Goal: Task Accomplishment & Management: Complete application form

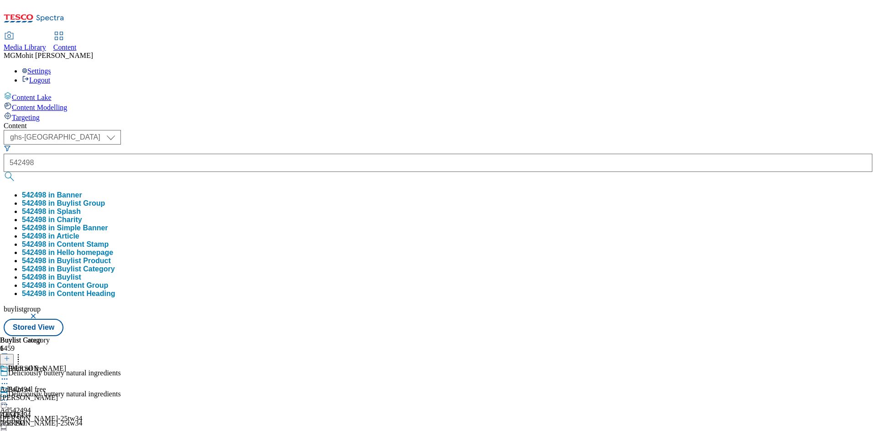
select select "ghs-[GEOGRAPHIC_DATA]"
type input "ad542498"
click at [4, 172] on button "submit" at bounding box center [10, 176] width 13 height 9
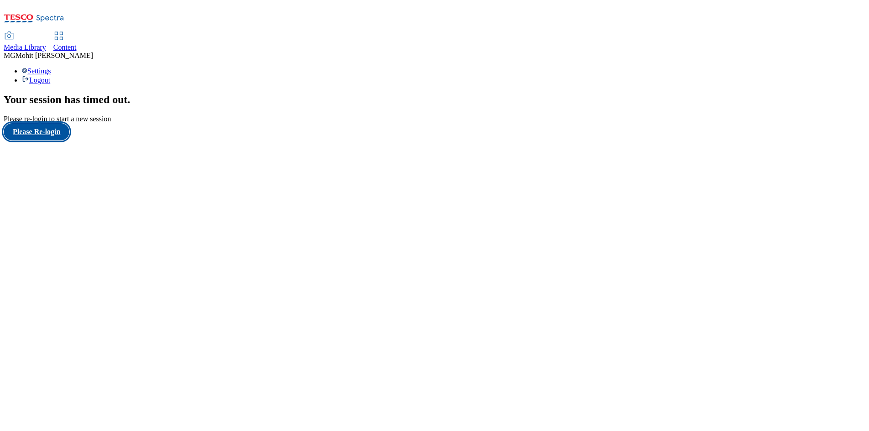
click at [47, 140] on button "Please Re-login" at bounding box center [37, 131] width 66 height 17
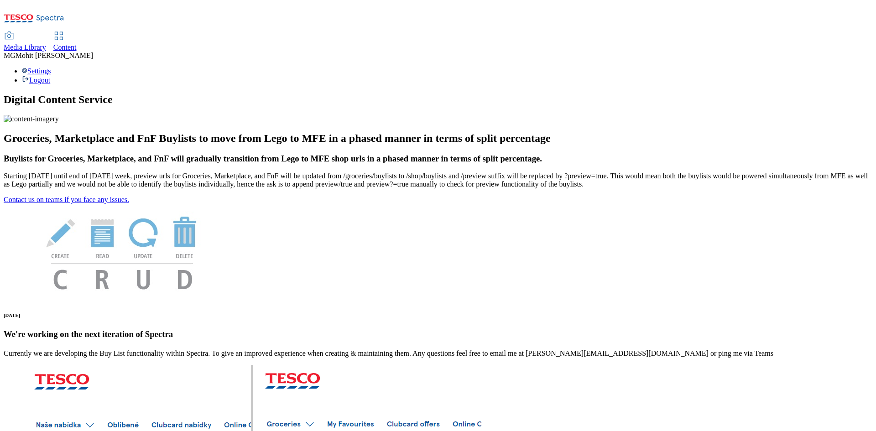
click at [77, 43] on span "Content" at bounding box center [64, 47] width 23 height 8
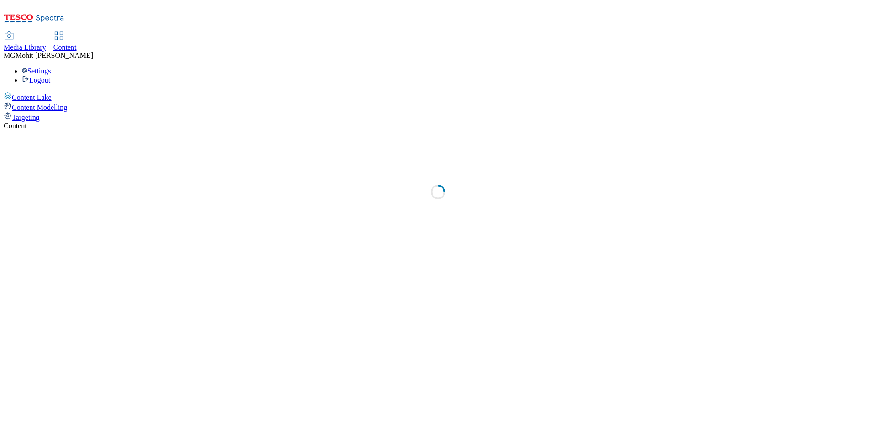
select select "ghs-[GEOGRAPHIC_DATA]"
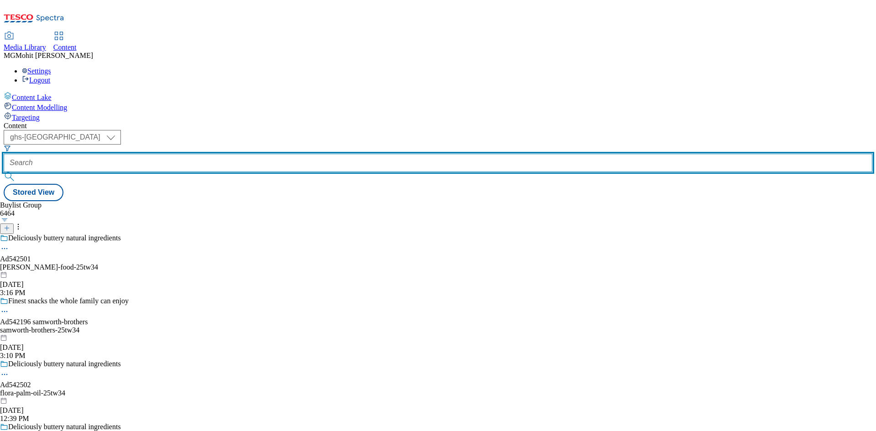
click at [219, 154] on input "text" at bounding box center [438, 163] width 869 height 18
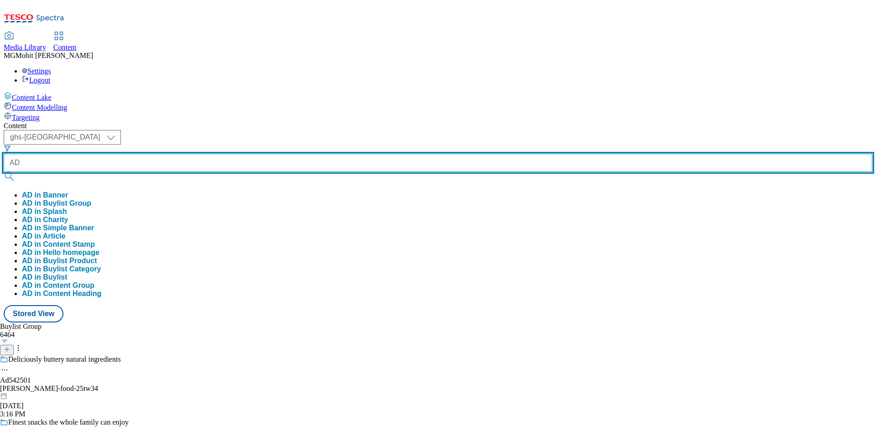
paste input "542498"
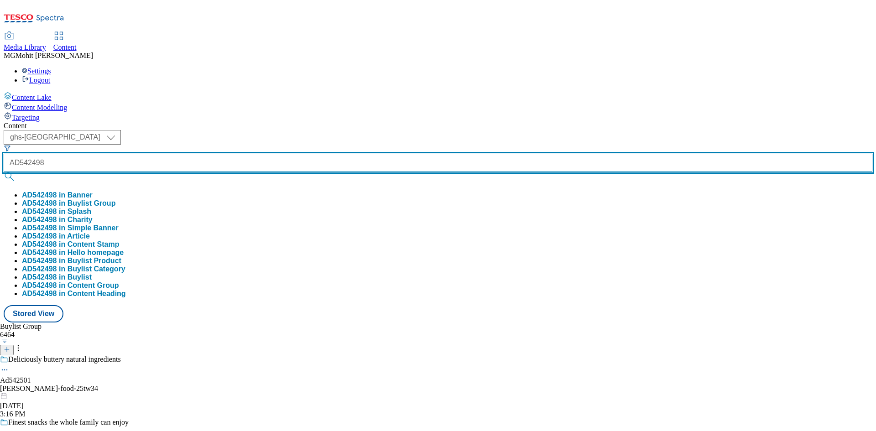
type input "AD542498"
click at [4, 172] on button "submit" at bounding box center [10, 176] width 13 height 9
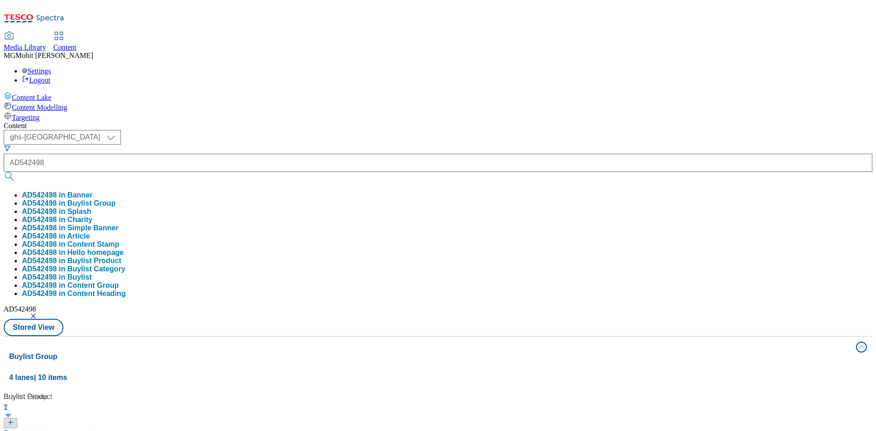
click at [12, 122] on div "Content Lake Content Modelling Targeting" at bounding box center [438, 107] width 869 height 30
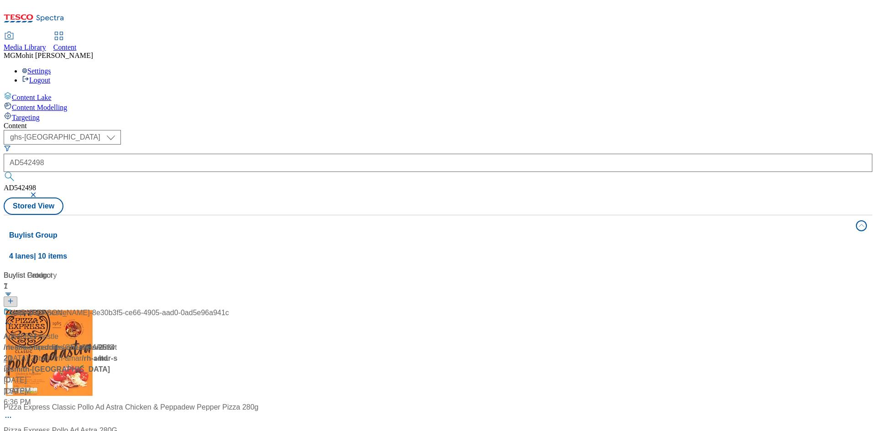
click at [118, 270] on div "Buylist 1" at bounding box center [61, 288] width 114 height 37
click at [39, 192] on button "button" at bounding box center [34, 194] width 9 height 5
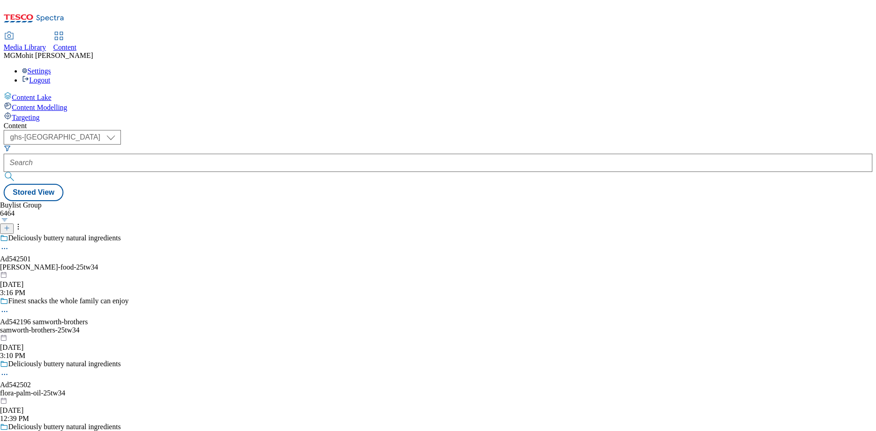
click at [10, 225] on icon at bounding box center [7, 228] width 6 height 6
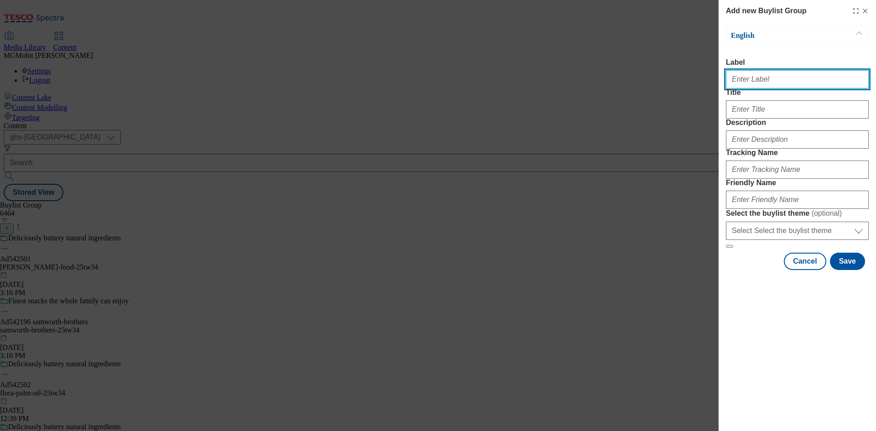
click at [765, 83] on input "Label" at bounding box center [797, 79] width 143 height 18
paste input "Ad542498-arla"
type input "Ad542498-arla"
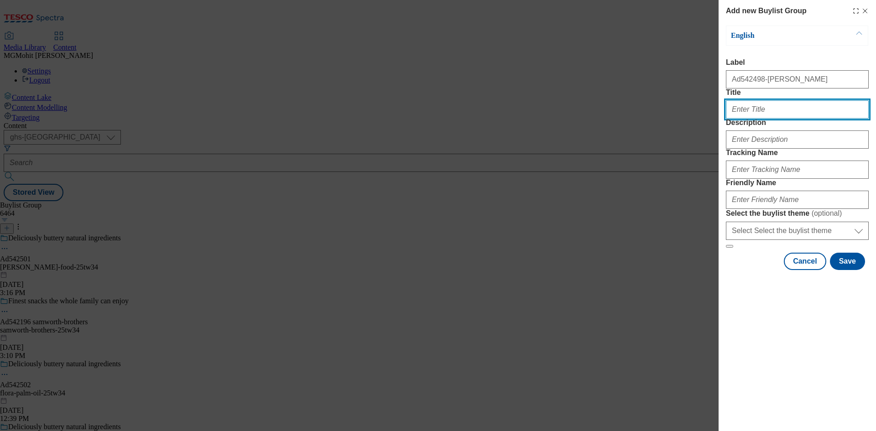
paste input "Deliciously buttery natural ingredients"
type input "Deliciously buttery natural ingredients"
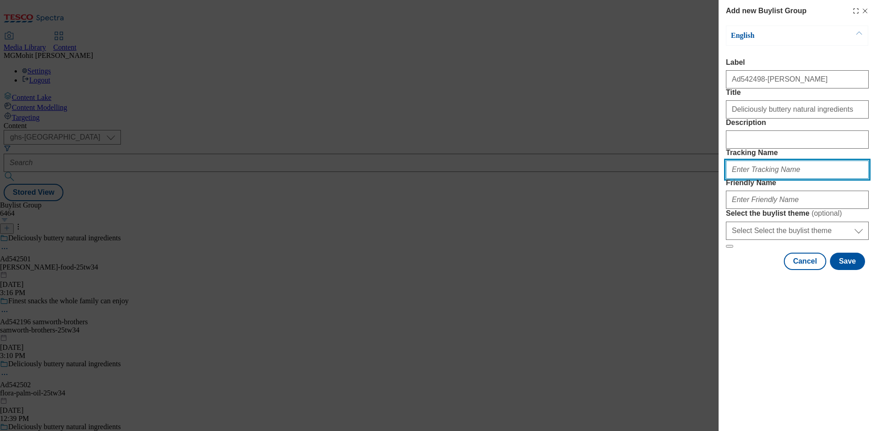
paste input "DH_AD542498"
type input "DH_AD542498"
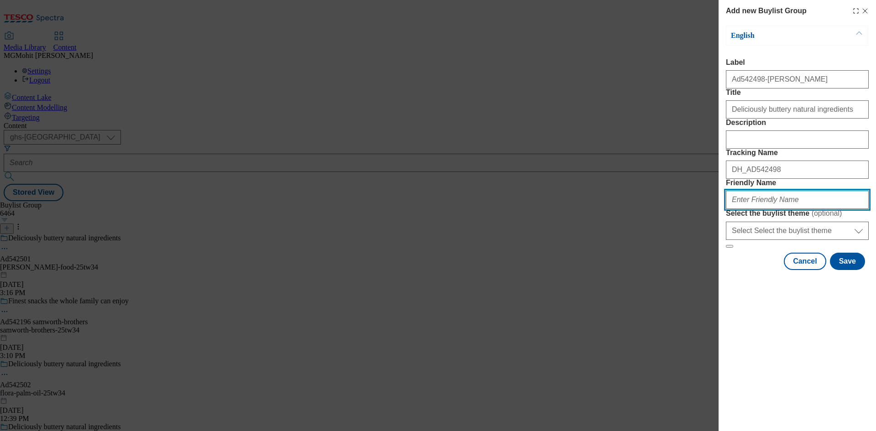
paste input "[PERSON_NAME]-25tw34"
type input "[PERSON_NAME]-25tw34"
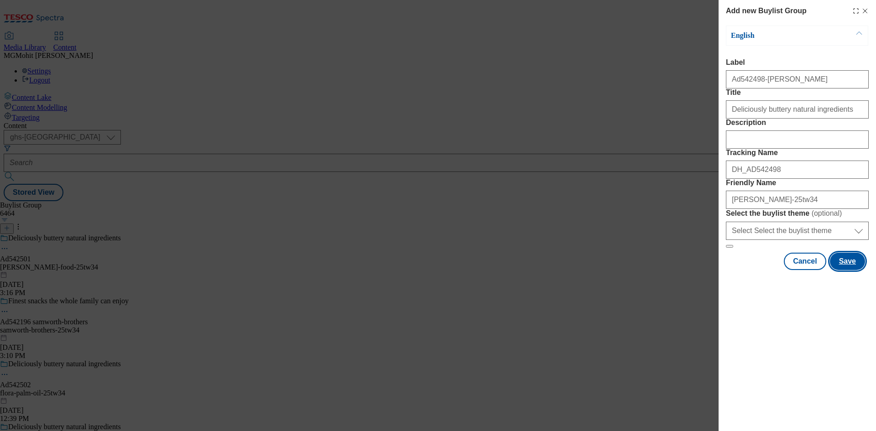
click at [842, 270] on button "Save" at bounding box center [847, 261] width 35 height 17
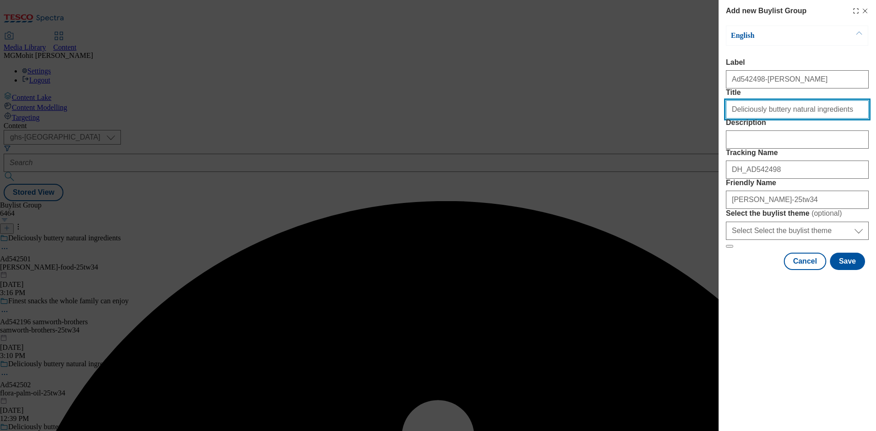
click at [834, 119] on input "Deliciously buttery natural ingredients" at bounding box center [797, 109] width 143 height 18
type input "Deliciously buttery natural ingredients"
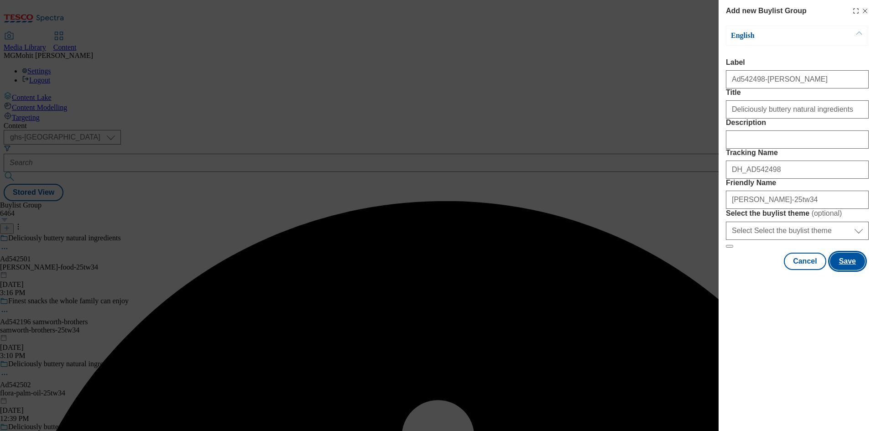
click at [842, 270] on button "Save" at bounding box center [847, 261] width 35 height 17
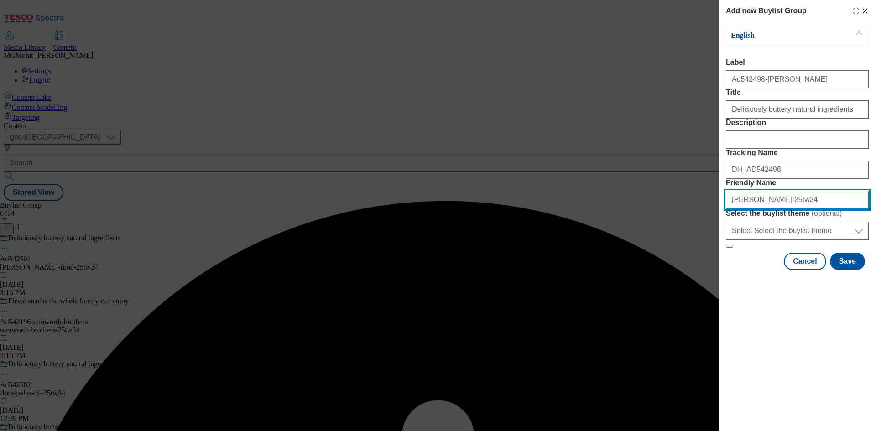
drag, startPoint x: 754, startPoint y: 266, endPoint x: 763, endPoint y: 292, distance: 27.6
click at [754, 209] on input "[PERSON_NAME]-25tw34" at bounding box center [797, 200] width 143 height 18
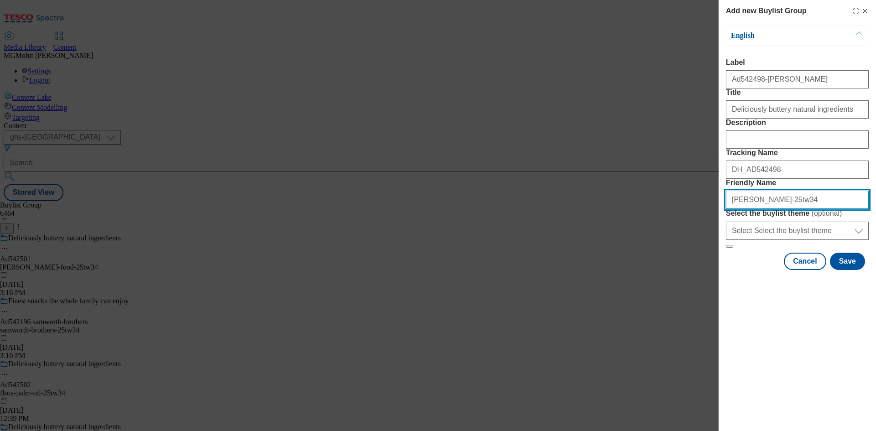
paste input "range-"
type input "arla-flora-range-25tw34"
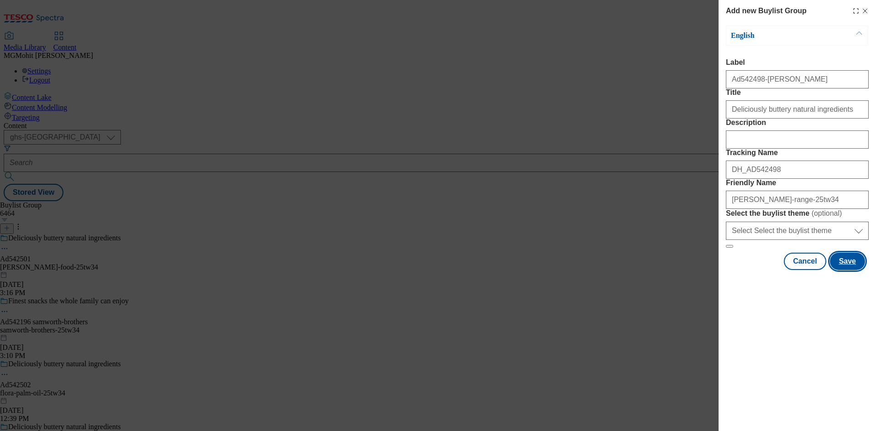
click at [845, 270] on button "Save" at bounding box center [847, 261] width 35 height 17
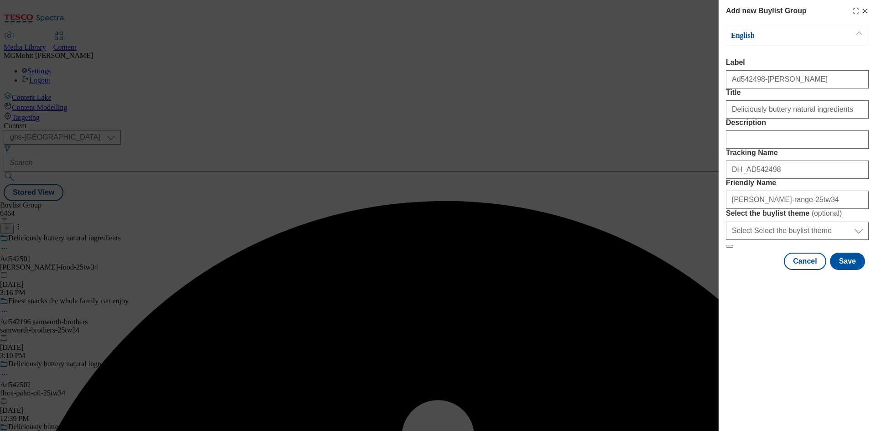
click at [862, 119] on div "Deliciously buttery natural ingredients" at bounding box center [797, 108] width 143 height 22
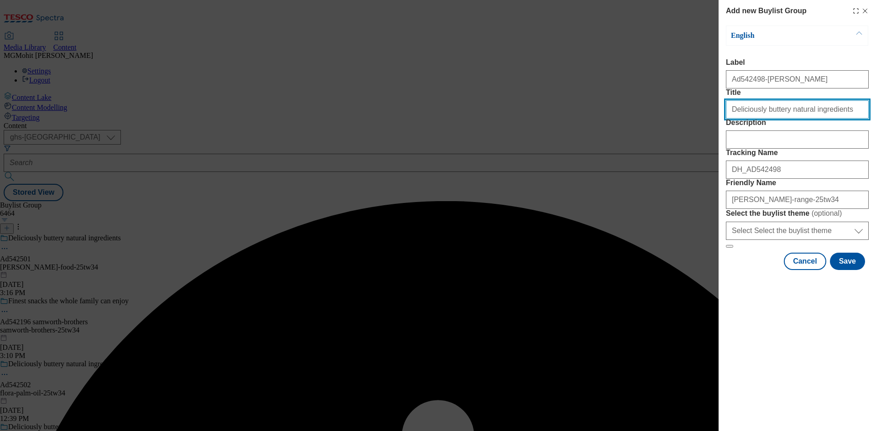
click at [846, 119] on input "Deliciously buttery natural ingredients" at bounding box center [797, 109] width 143 height 18
type input "Deliciously buttery natural ingredients"
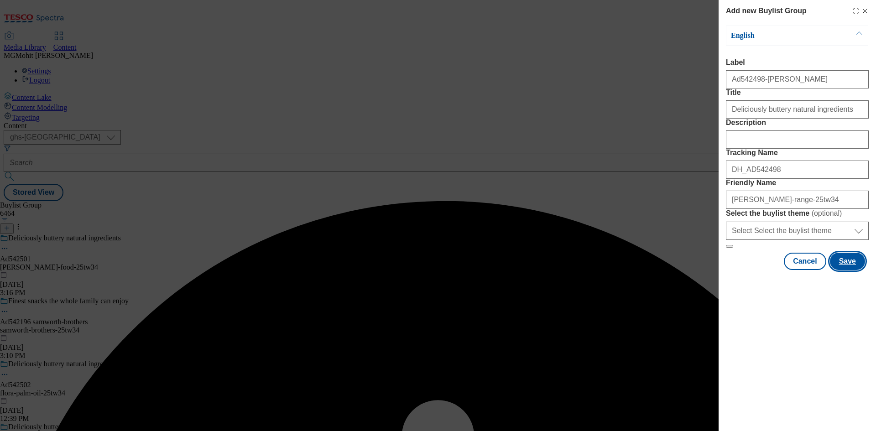
click at [846, 270] on button "Save" at bounding box center [847, 261] width 35 height 17
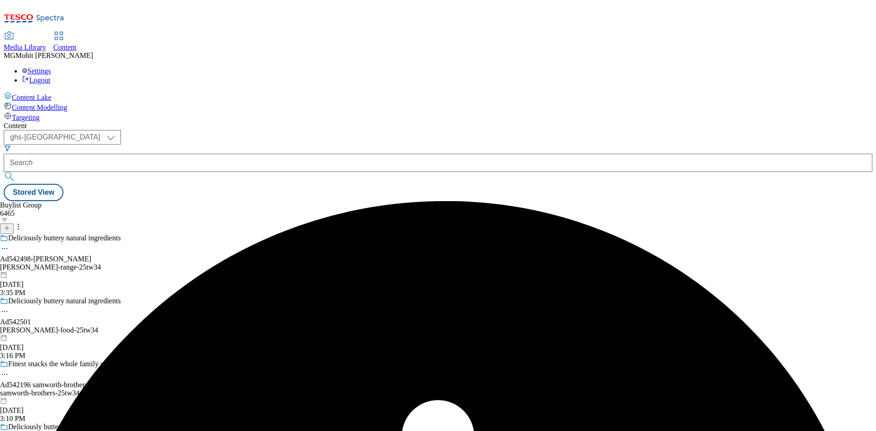
click at [173, 263] on div "arla-flora-range-25tw34" at bounding box center [86, 267] width 173 height 8
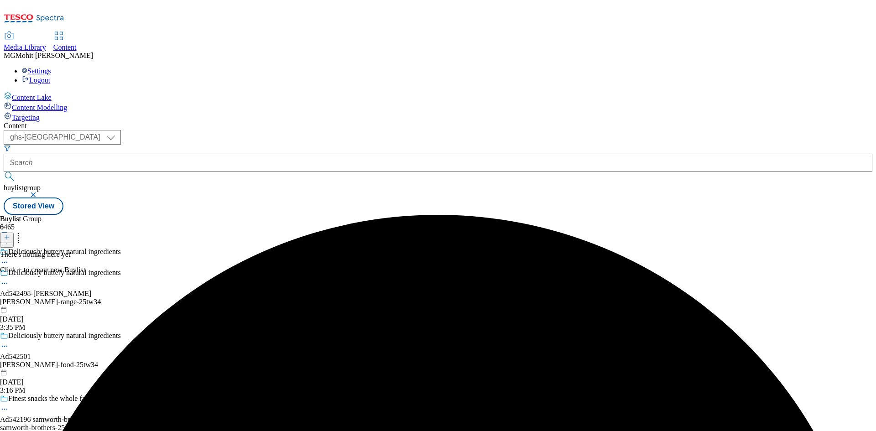
click at [10, 234] on icon at bounding box center [7, 237] width 6 height 6
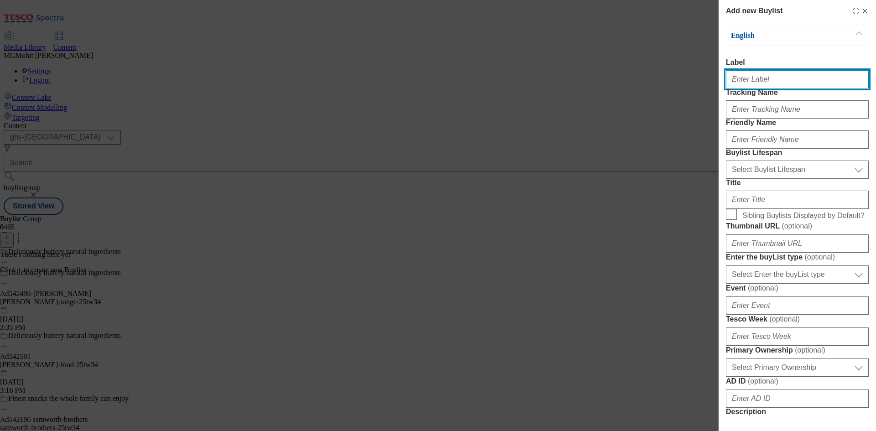
click at [773, 77] on input "Label" at bounding box center [797, 79] width 143 height 18
paste input "Ad542498"
type input "Ad542498"
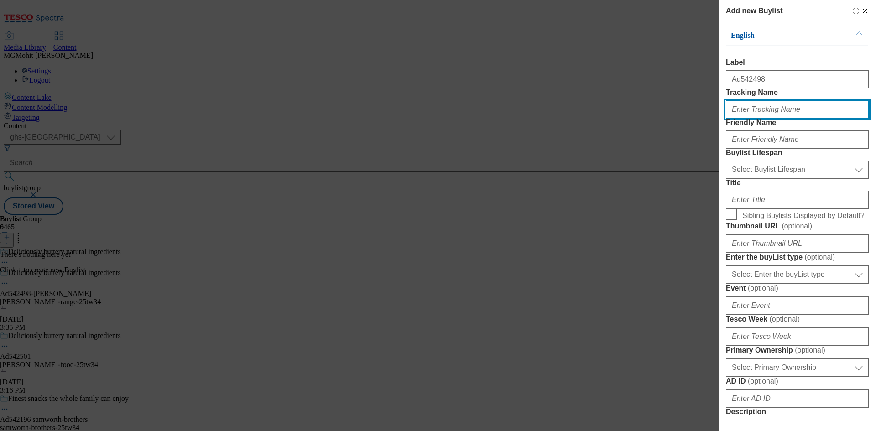
click at [780, 119] on input "Tracking Name" at bounding box center [797, 109] width 143 height 18
paste input "DH_AD542498"
type input "DH_AD542498"
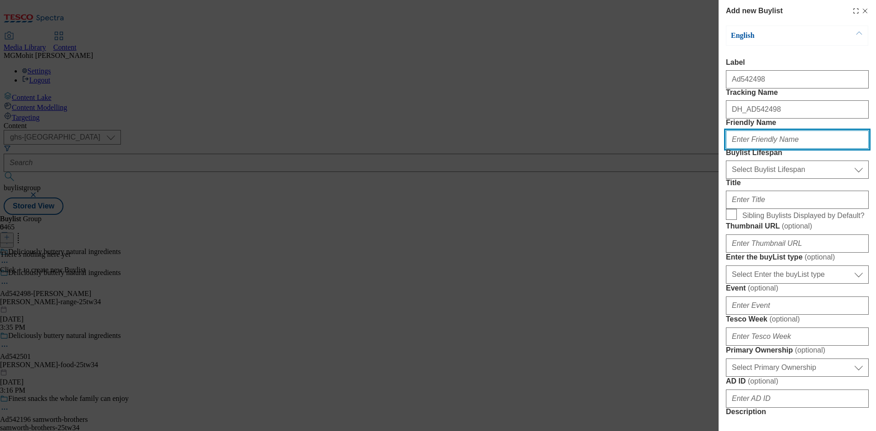
click at [749, 149] on input "Friendly Name" at bounding box center [797, 139] width 143 height 18
paste input "arla"
type input "arla"
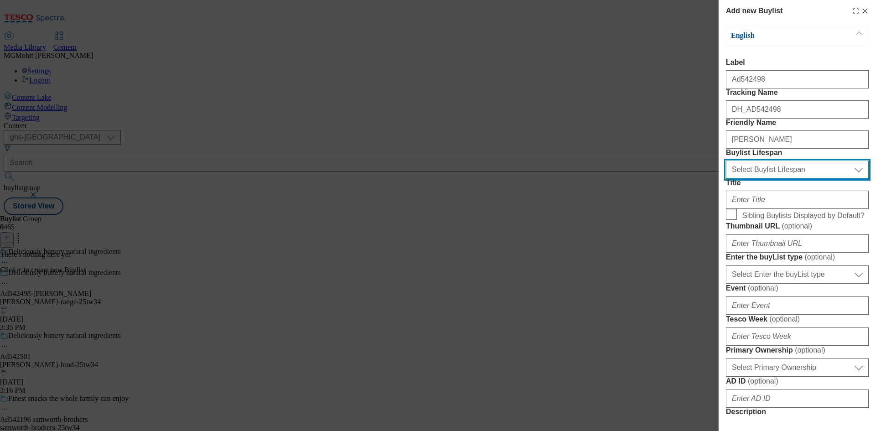
click at [773, 179] on select "Select Buylist Lifespan evergreen seasonal tactical" at bounding box center [797, 170] width 143 height 18
select select "tactical"
click at [726, 179] on select "Select Buylist Lifespan evergreen seasonal tactical" at bounding box center [797, 170] width 143 height 18
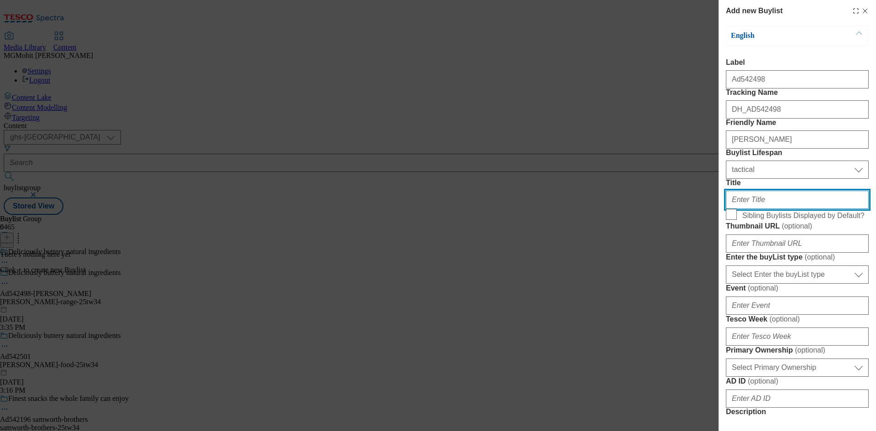
click at [744, 209] on input "Title" at bounding box center [797, 200] width 143 height 18
paste input "Palm oil free"
type input "Palm oil free"
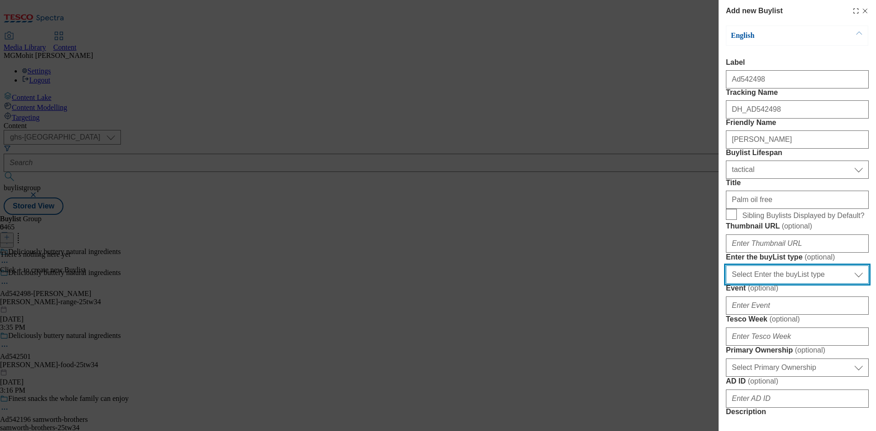
click at [780, 284] on select "Select Enter the buyList type event supplier funded long term >4 weeks supplier…" at bounding box center [797, 274] width 143 height 18
select select "supplier funded short term 1-3 weeks"
click at [726, 284] on select "Select Enter the buyList type event supplier funded long term >4 weeks supplier…" at bounding box center [797, 274] width 143 height 18
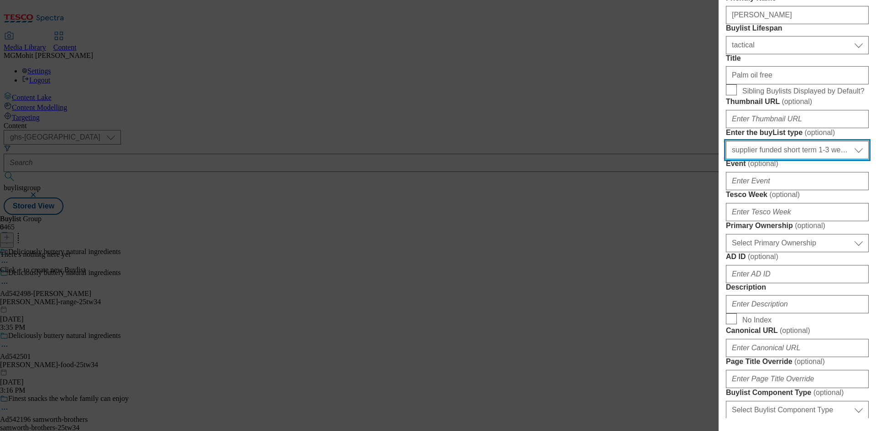
scroll to position [137, 0]
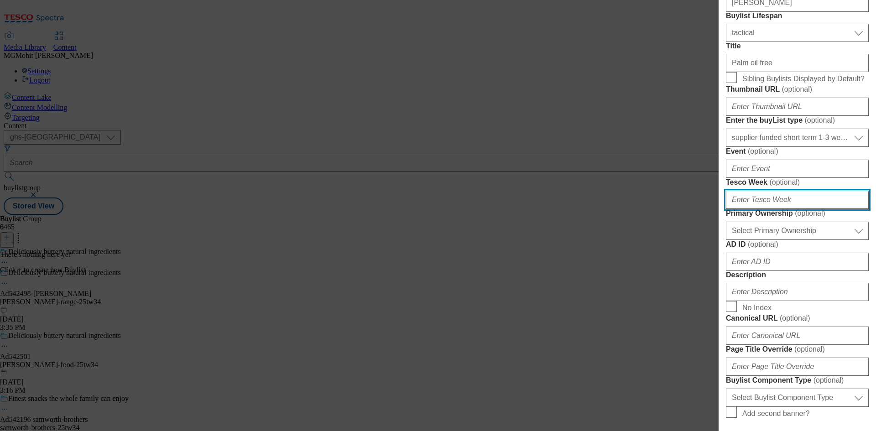
click at [755, 209] on input "Tesco Week ( optional )" at bounding box center [797, 200] width 143 height 18
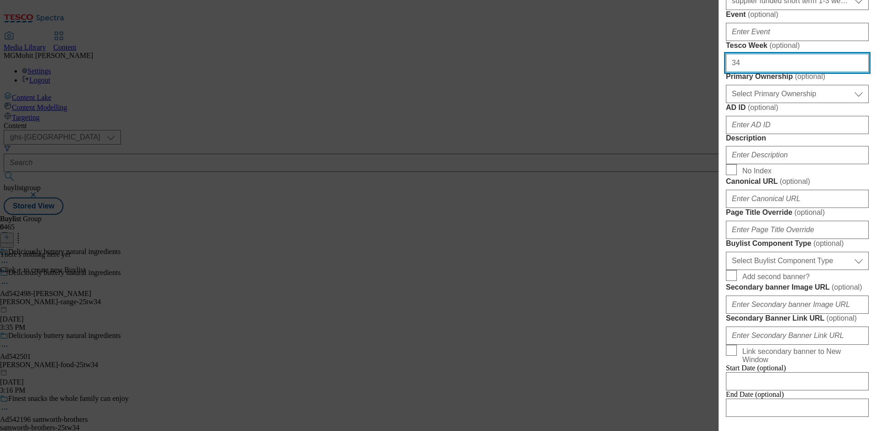
type input "34"
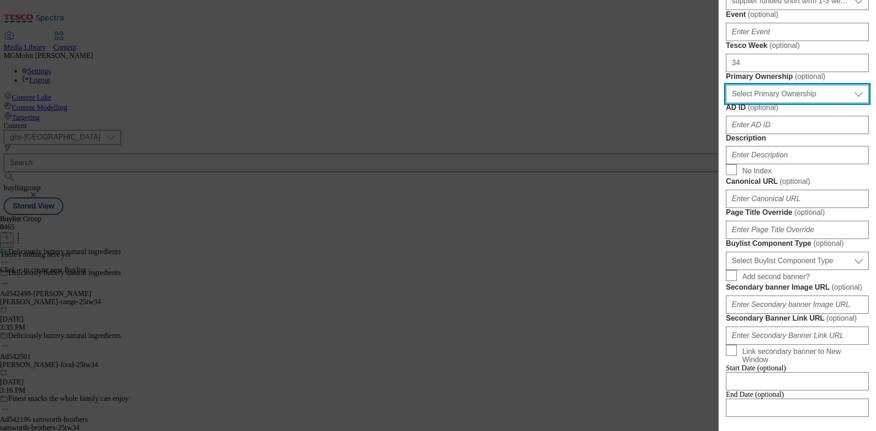
drag, startPoint x: 774, startPoint y: 247, endPoint x: 771, endPoint y: 252, distance: 5.7
click at [774, 103] on select "Select Primary Ownership tesco dunnhumby" at bounding box center [797, 94] width 143 height 18
select select "dunnhumby"
click at [726, 103] on select "Select Primary Ownership tesco dunnhumby" at bounding box center [797, 94] width 143 height 18
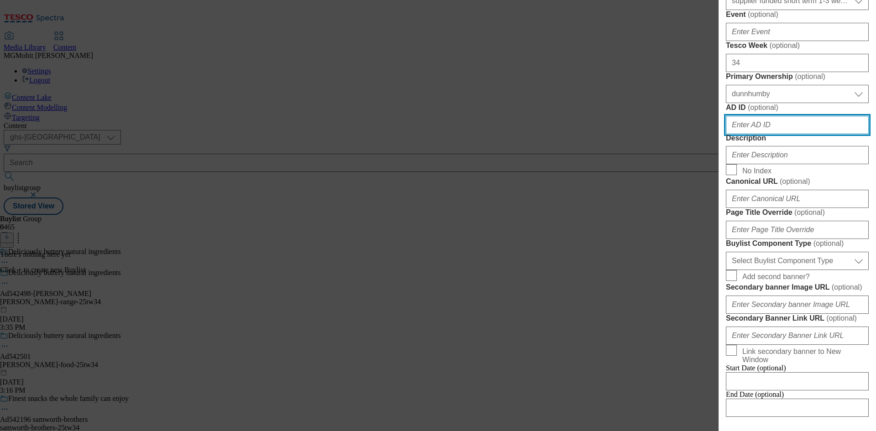
click at [752, 134] on input "AD ID ( optional )" at bounding box center [797, 125] width 143 height 18
paste input "542498"
type input "542498"
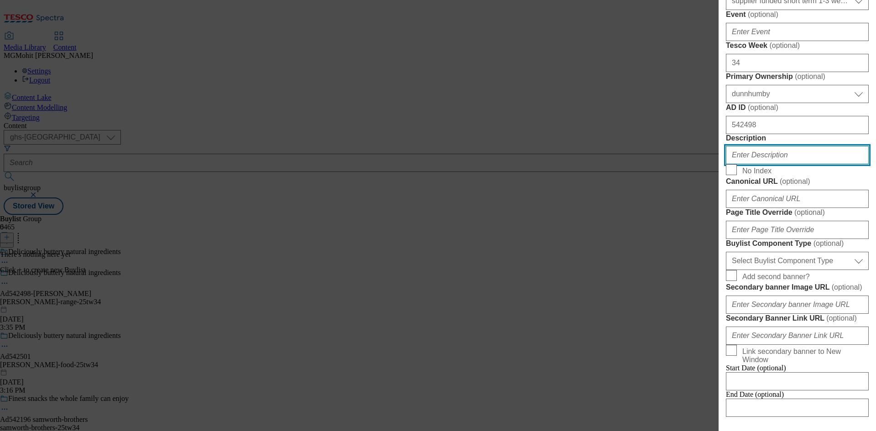
click at [767, 164] on input "Description" at bounding box center [797, 155] width 143 height 18
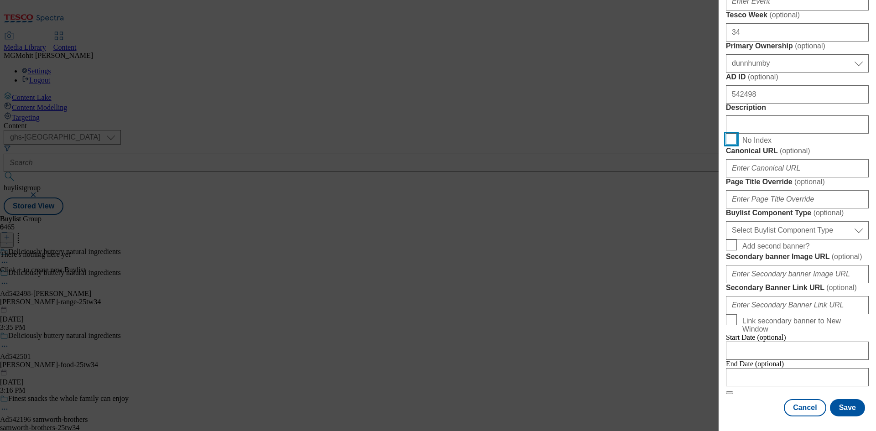
scroll to position [411, 0]
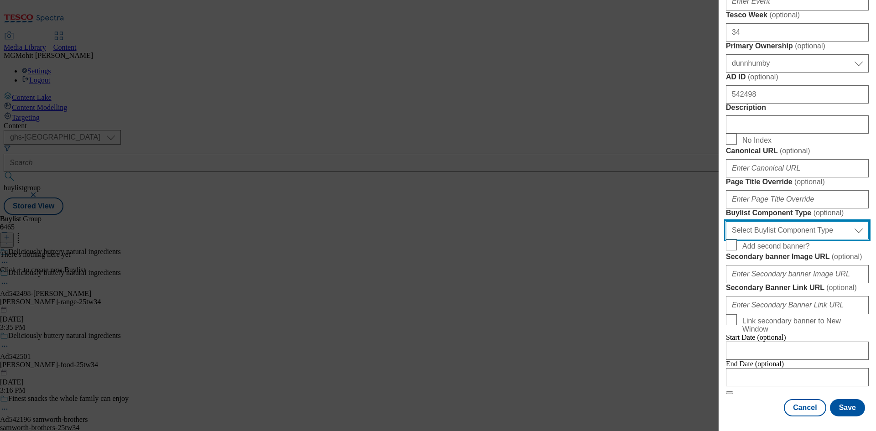
click at [770, 239] on select "Select Buylist Component Type Banner Competition Header Meal" at bounding box center [797, 230] width 143 height 18
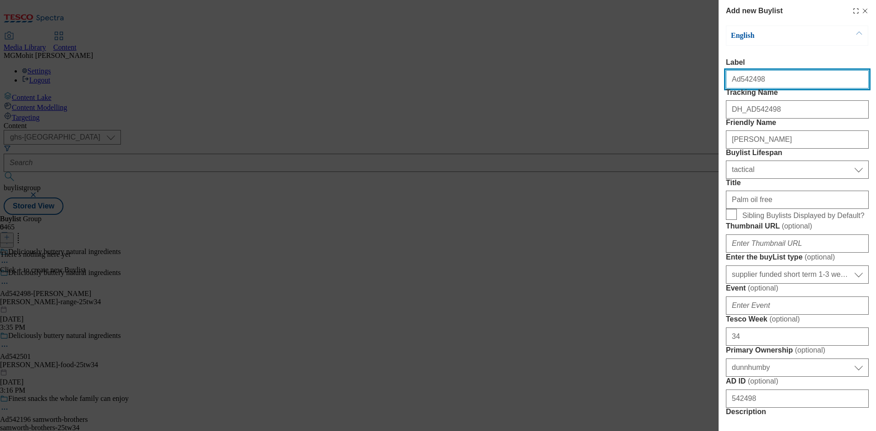
scroll to position [2, 0]
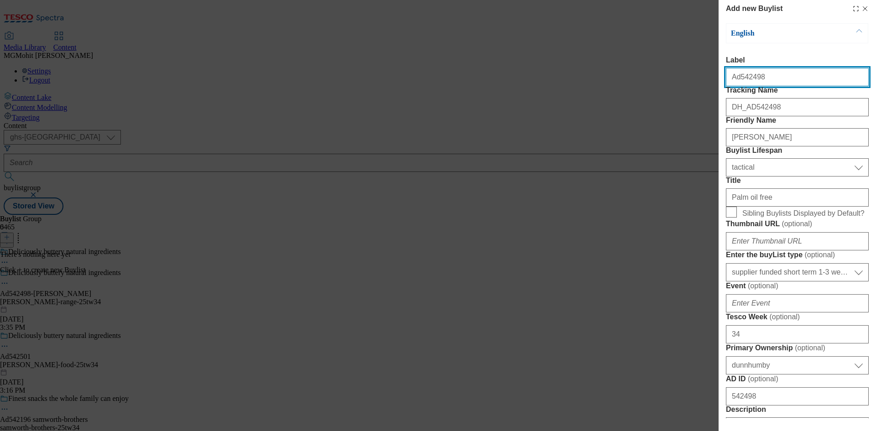
select select "Banner"
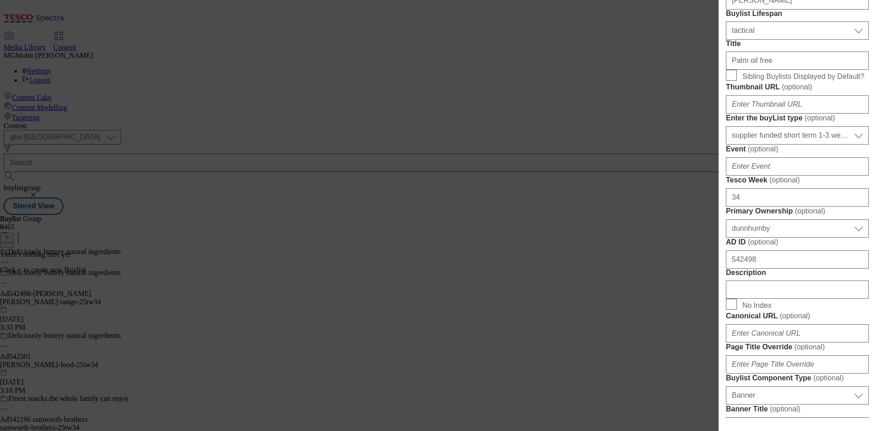
scroll to position [276, 0]
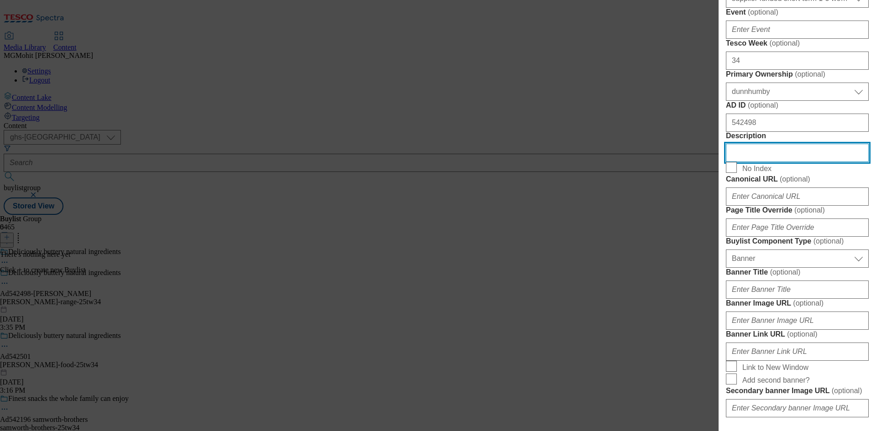
drag, startPoint x: 769, startPoint y: 333, endPoint x: 679, endPoint y: 336, distance: 89.9
click at [679, 336] on div "Add new Buylist English Label Ad542498 Tracking Name DH_AD542498 Friendly Name …" at bounding box center [438, 215] width 876 height 431
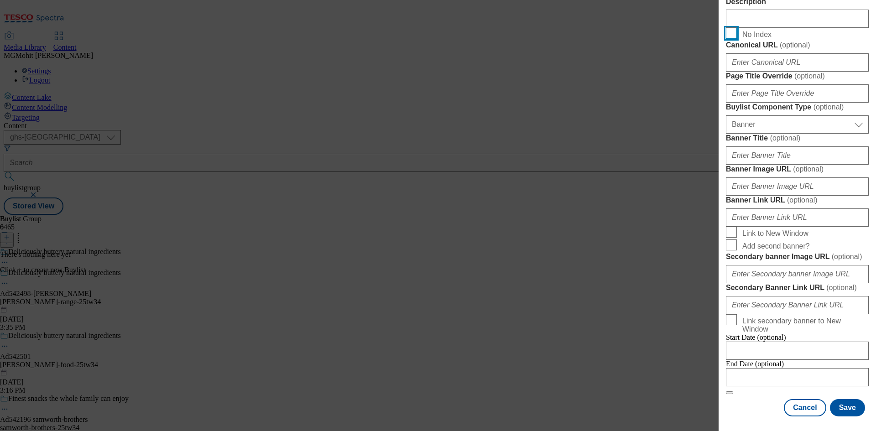
scroll to position [800, 0]
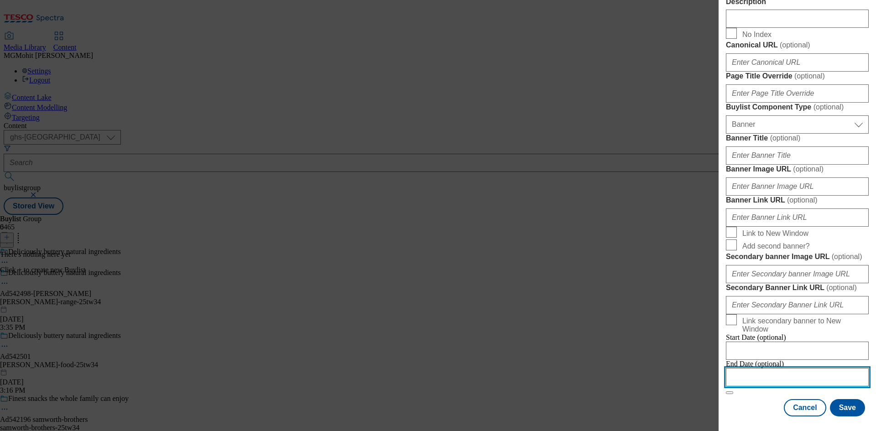
click at [799, 369] on input "Modal" at bounding box center [797, 377] width 143 height 18
select select "2025"
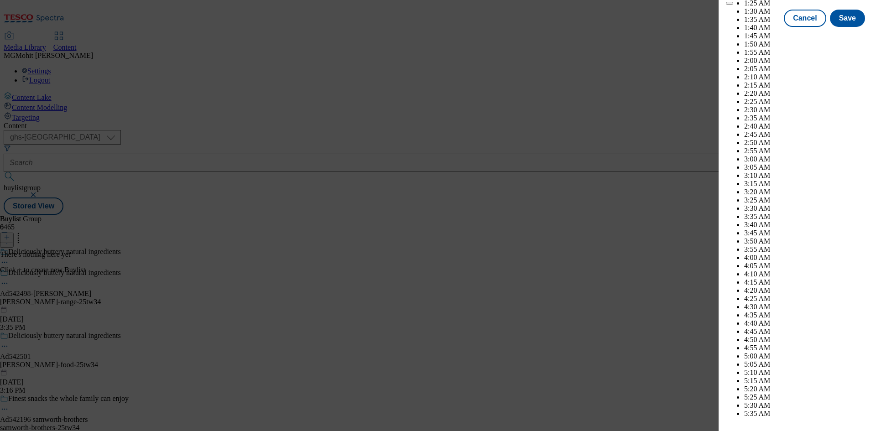
scroll to position [3150, 0]
select select "December"
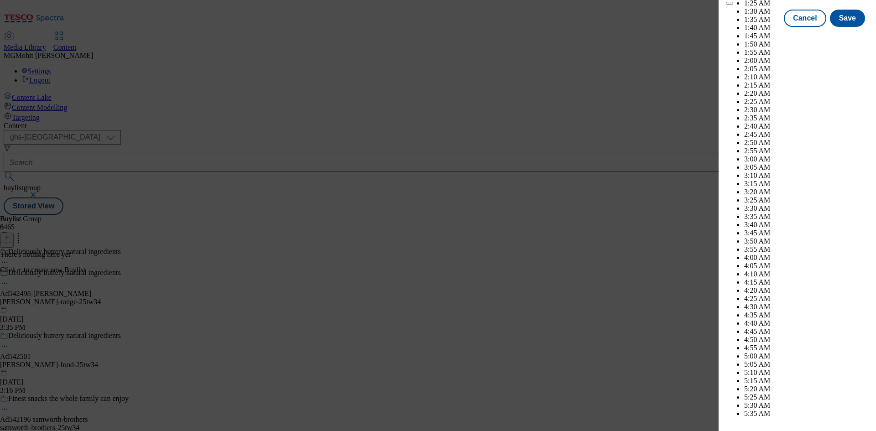
select select "2026"
select select "January"
click at [839, 35] on button "Save" at bounding box center [847, 26] width 35 height 17
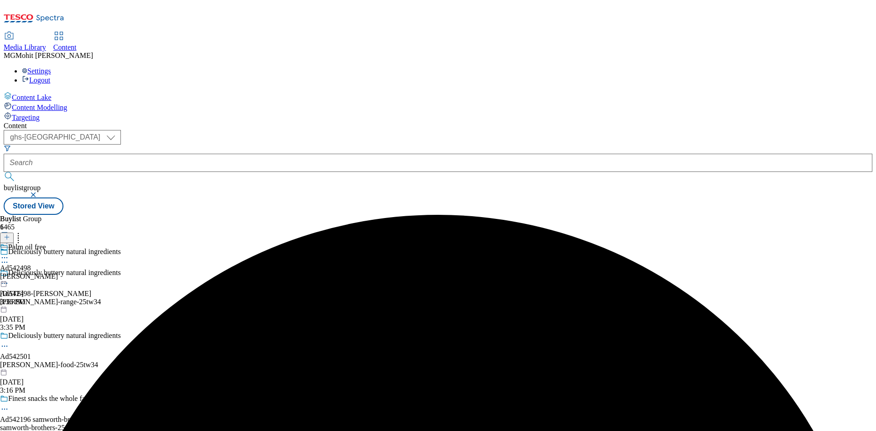
click at [58, 272] on div "arla" at bounding box center [29, 276] width 58 height 8
click at [10, 234] on icon at bounding box center [7, 237] width 6 height 6
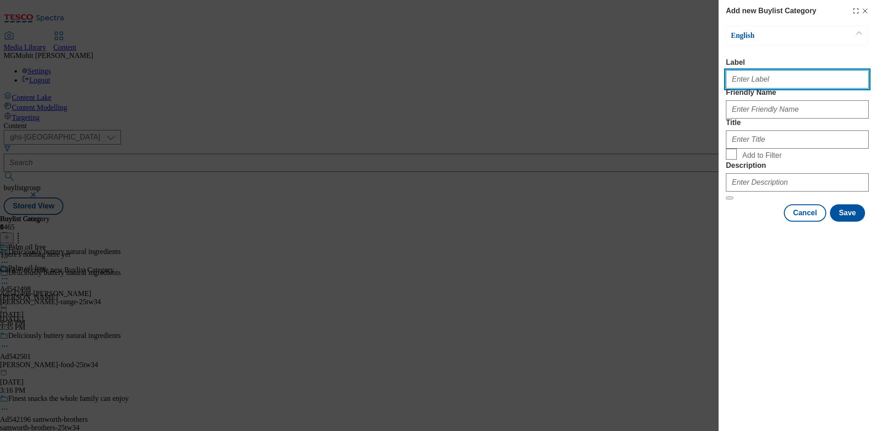
click at [763, 79] on input "Label" at bounding box center [797, 79] width 143 height 18
paste input "Ad542498"
type input "Ad542498"
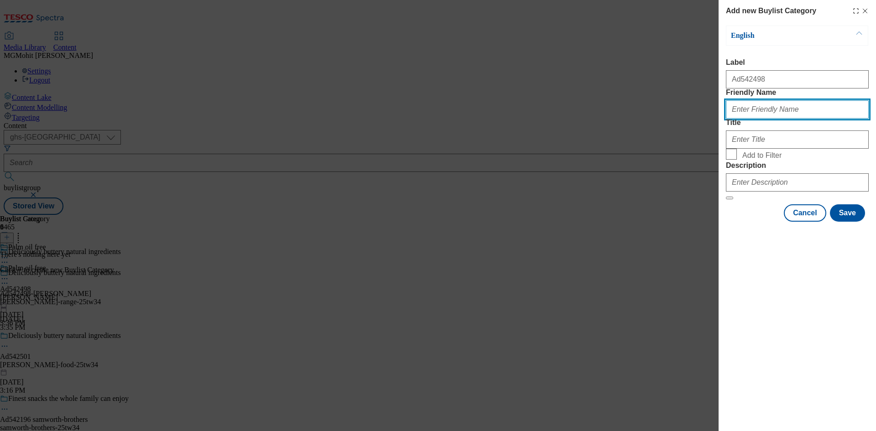
paste input "arla-flora-range"
type input "arla-flora-range"
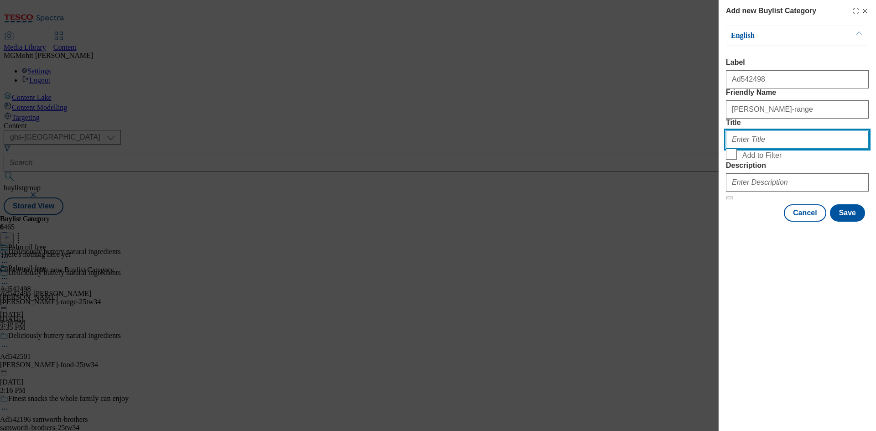
click at [765, 149] on input "Title" at bounding box center [797, 139] width 143 height 18
type input "[PERSON_NAME]"
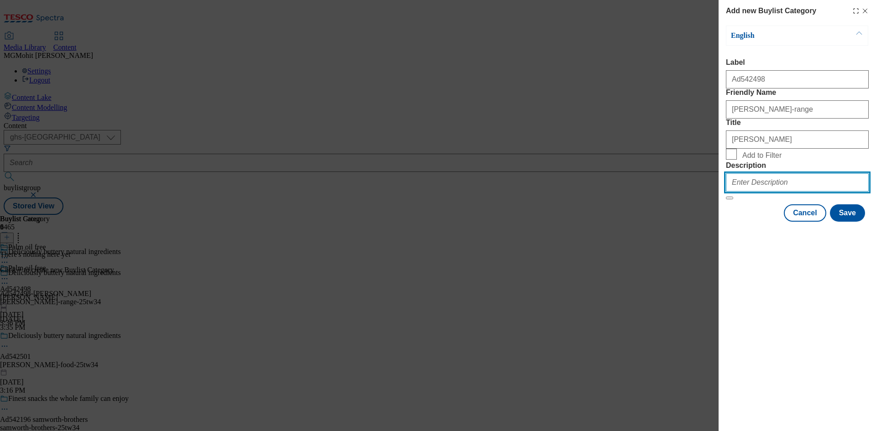
click at [742, 192] on input "Description" at bounding box center [797, 182] width 143 height 18
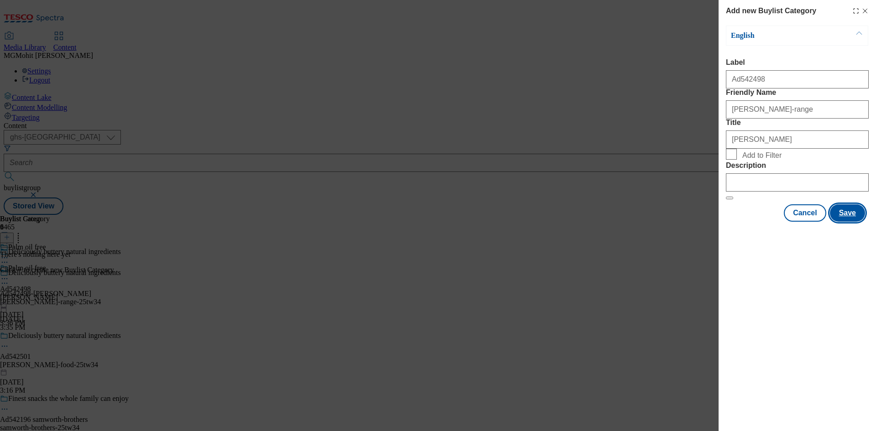
click at [845, 222] on button "Save" at bounding box center [847, 212] width 35 height 17
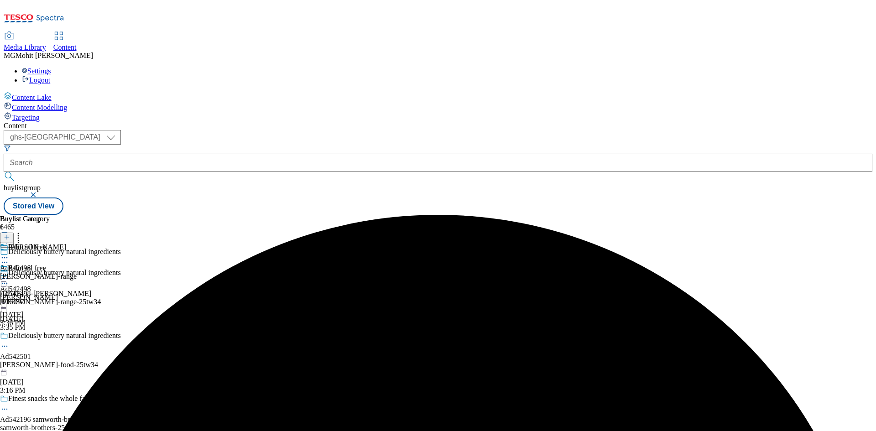
click at [173, 298] on div "arla-flora-range-25tw34" at bounding box center [86, 302] width 173 height 8
click at [9, 279] on icon at bounding box center [4, 283] width 9 height 9
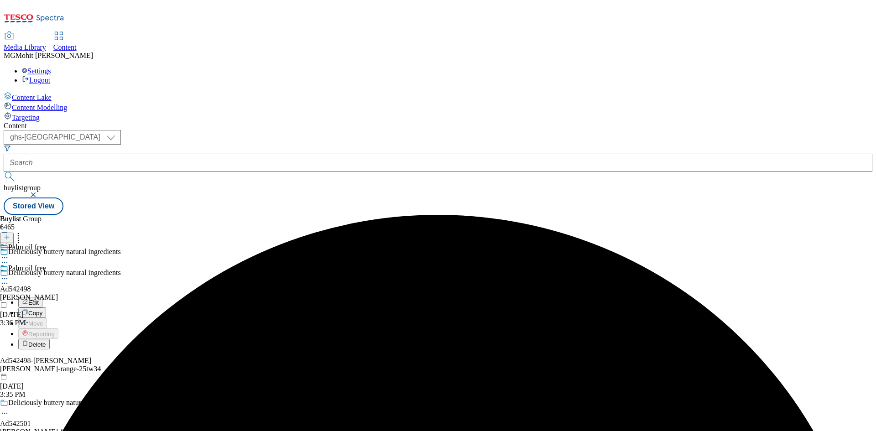
click at [39, 299] on span "Edit" at bounding box center [33, 302] width 10 height 7
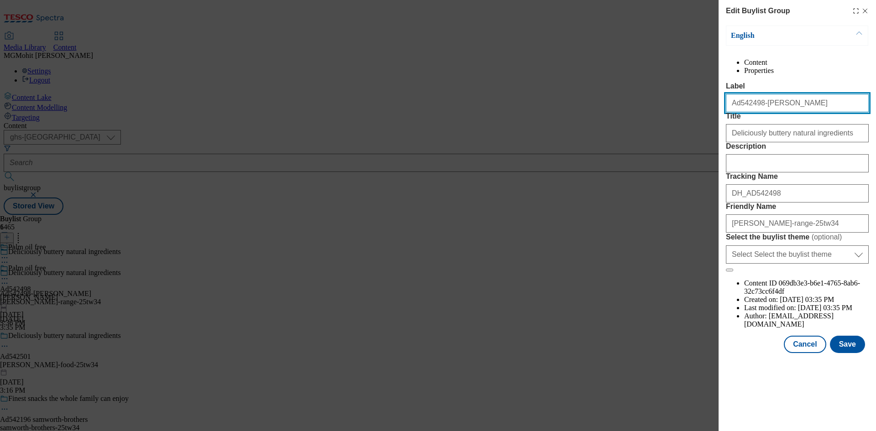
drag, startPoint x: 757, startPoint y: 122, endPoint x: 763, endPoint y: 150, distance: 27.9
click at [759, 112] on input "Ad542498-arla" at bounding box center [797, 103] width 143 height 18
type input "Ad542498 arla"
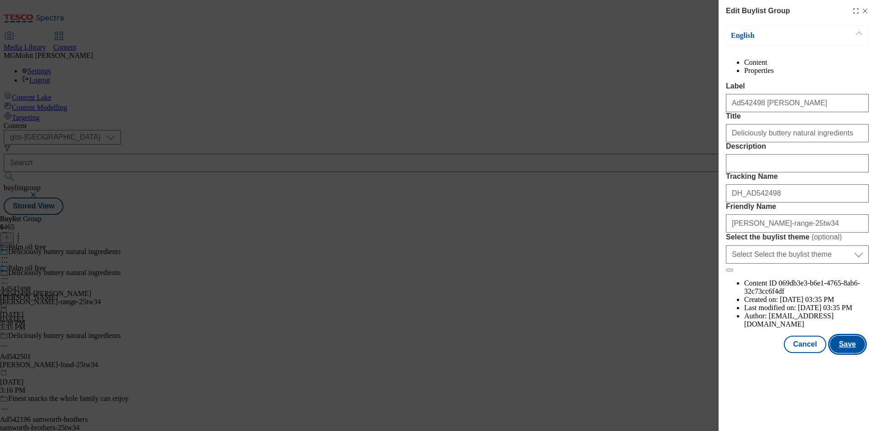
click at [861, 353] on button "Save" at bounding box center [847, 344] width 35 height 17
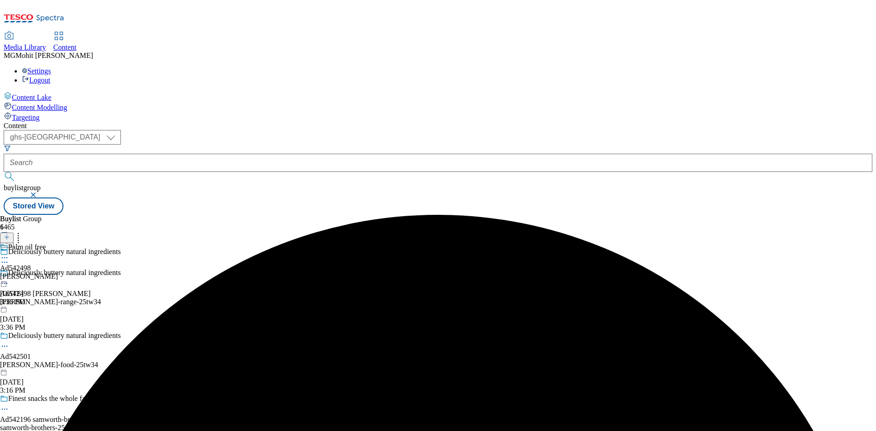
click at [58, 272] on div "arla" at bounding box center [29, 276] width 58 height 8
click at [31, 264] on span "Ad542498" at bounding box center [15, 268] width 31 height 8
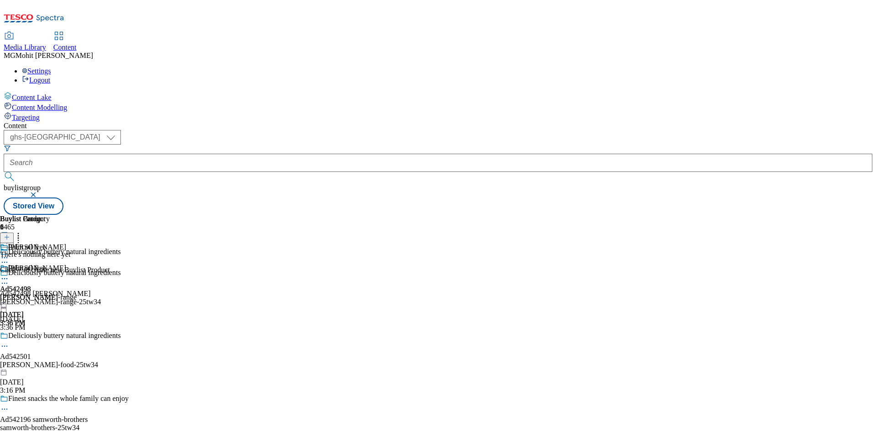
click at [10, 234] on icon at bounding box center [7, 237] width 6 height 6
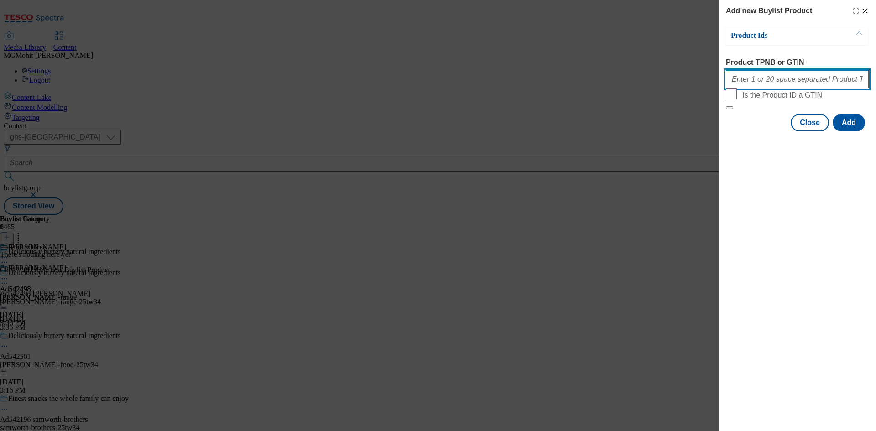
click at [784, 85] on input "Product TPNB or GTIN" at bounding box center [797, 79] width 143 height 18
paste input "86460971 86460965 90924694"
type input "86460971 86460965 90924694"
click at [853, 131] on button "Add" at bounding box center [848, 122] width 32 height 17
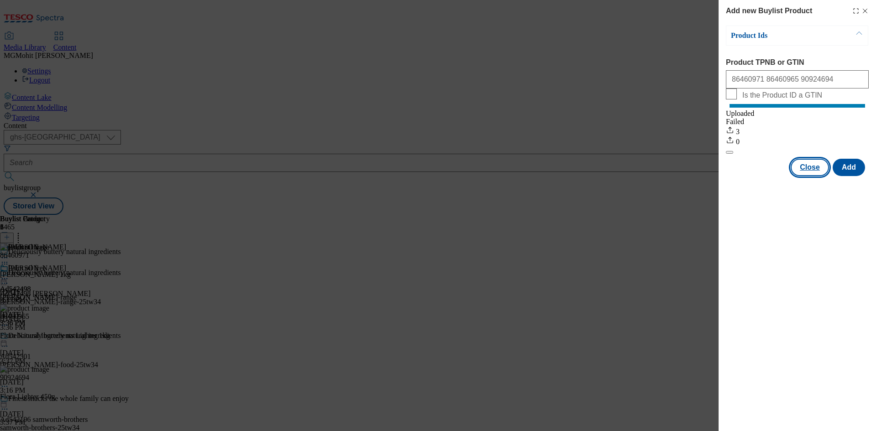
click at [810, 176] on button "Close" at bounding box center [810, 167] width 38 height 17
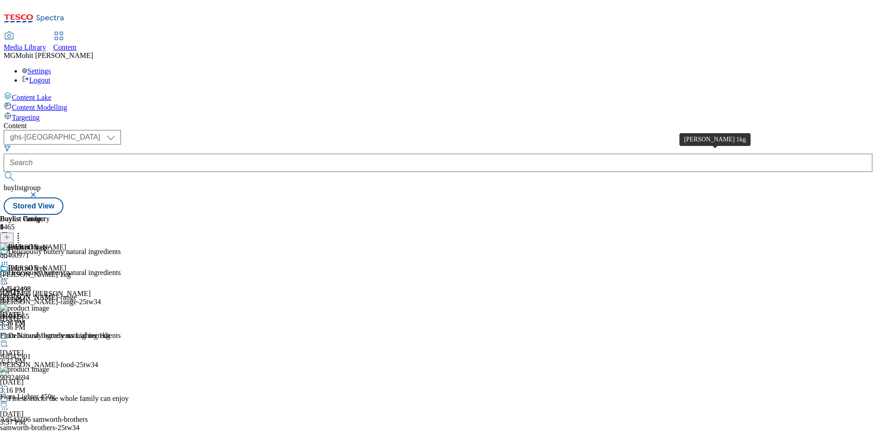
click at [71, 270] on div "Flora Buttery 1kg" at bounding box center [35, 274] width 71 height 8
click at [9, 274] on icon at bounding box center [4, 278] width 9 height 9
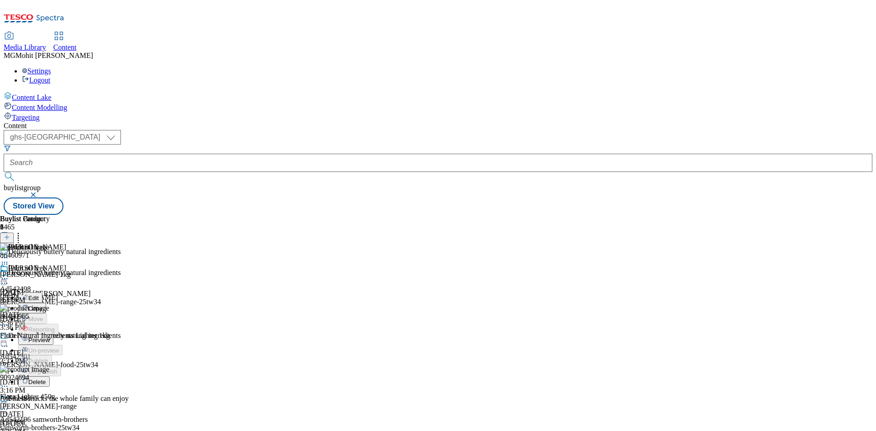
click at [42, 292] on button "Edit" at bounding box center [30, 297] width 24 height 10
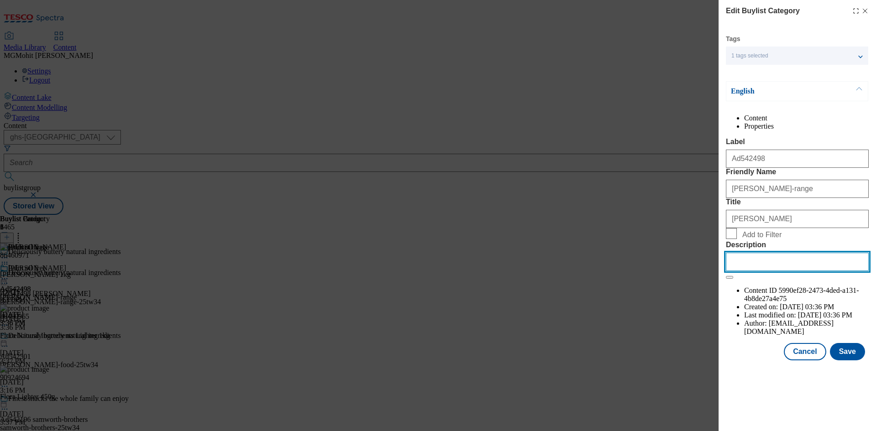
click at [785, 271] on input "Description" at bounding box center [797, 262] width 143 height 18
paste input "Flora Buttery 1kg"
type input "Flora Buttery 1kg"
click at [851, 360] on button "Save" at bounding box center [847, 351] width 35 height 17
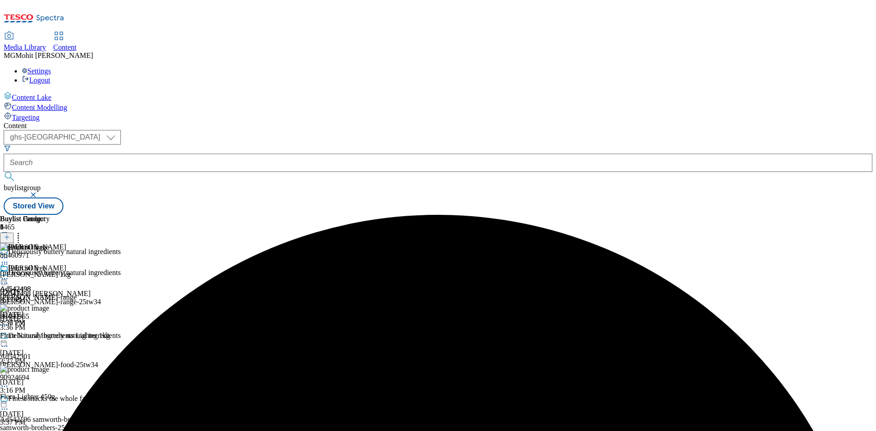
click at [9, 274] on icon at bounding box center [4, 278] width 9 height 9
click at [39, 295] on span "Edit" at bounding box center [33, 298] width 10 height 7
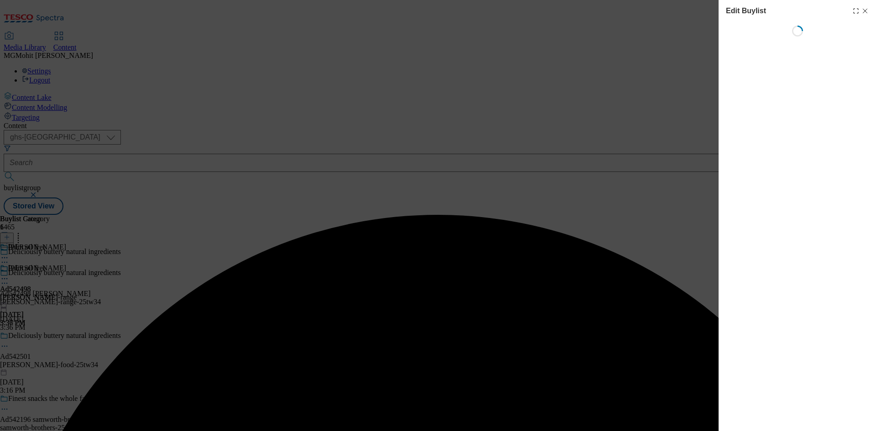
select select "tactical"
select select "supplier funded short term 1-3 weeks"
select select "dunnhumby"
select select "Banner"
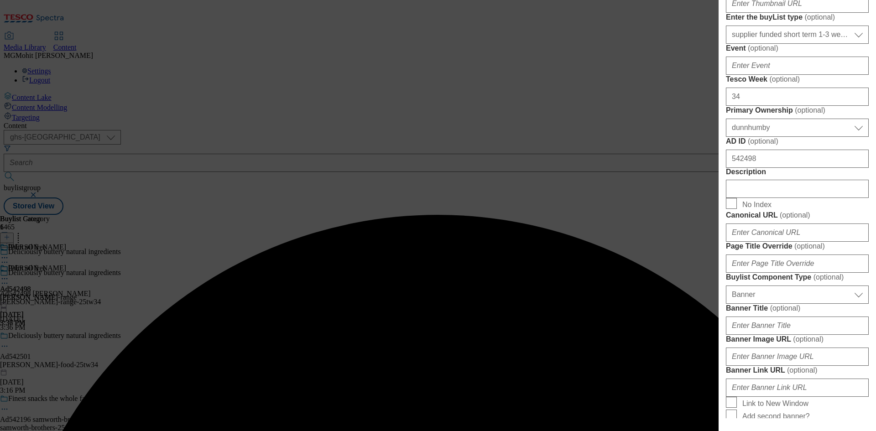
scroll to position [411, 0]
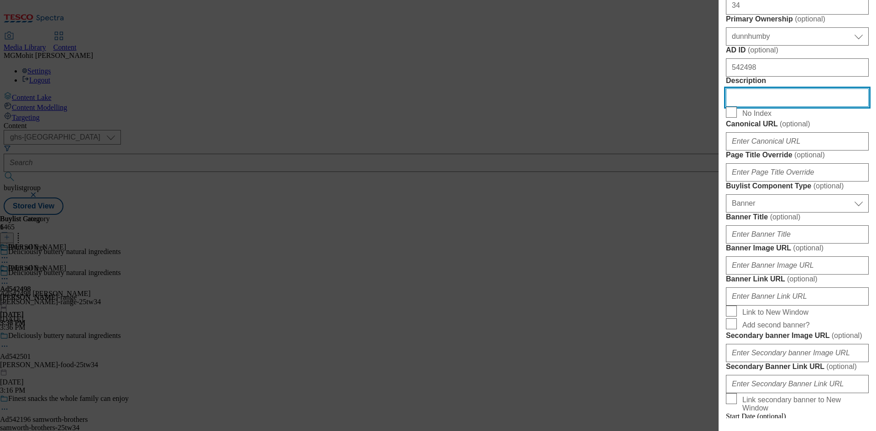
click at [747, 107] on input "Description" at bounding box center [797, 97] width 143 height 18
paste input "Flora Buttery 1kg"
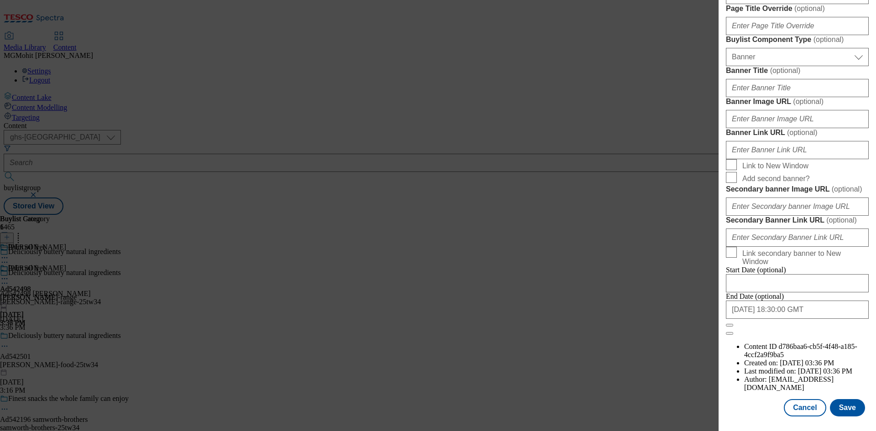
scroll to position [896, 0]
type input "Flora Buttery 1kg"
click at [836, 409] on button "Save" at bounding box center [847, 407] width 35 height 17
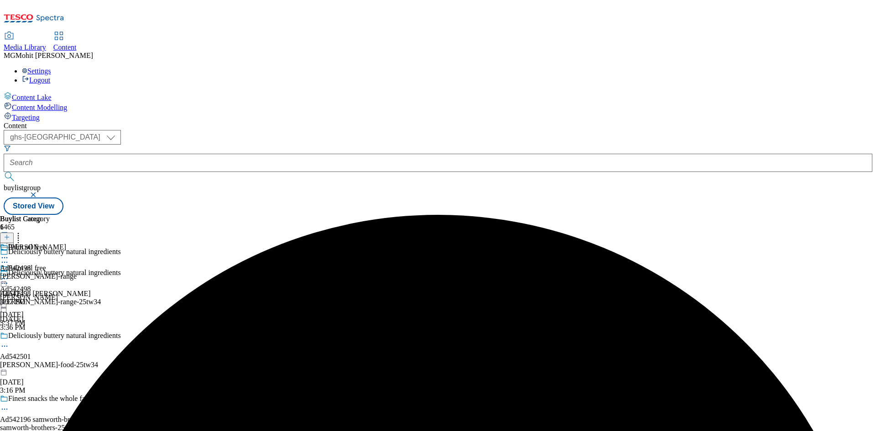
click at [9, 279] on icon at bounding box center [4, 283] width 9 height 9
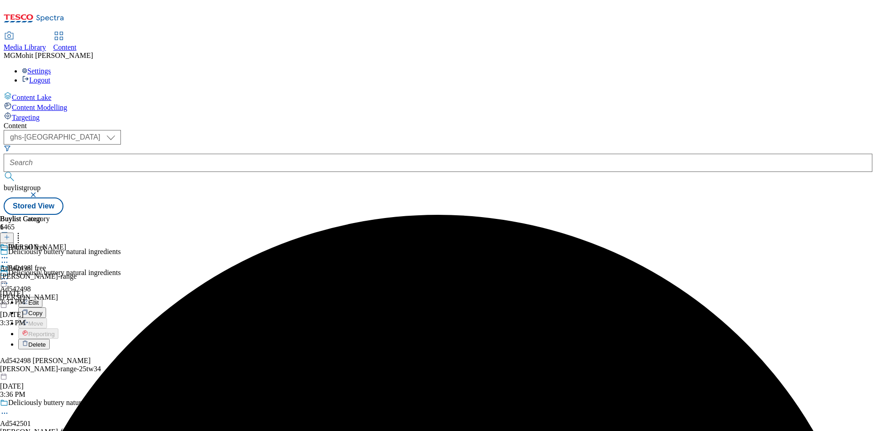
click at [39, 299] on span "Edit" at bounding box center [33, 302] width 10 height 7
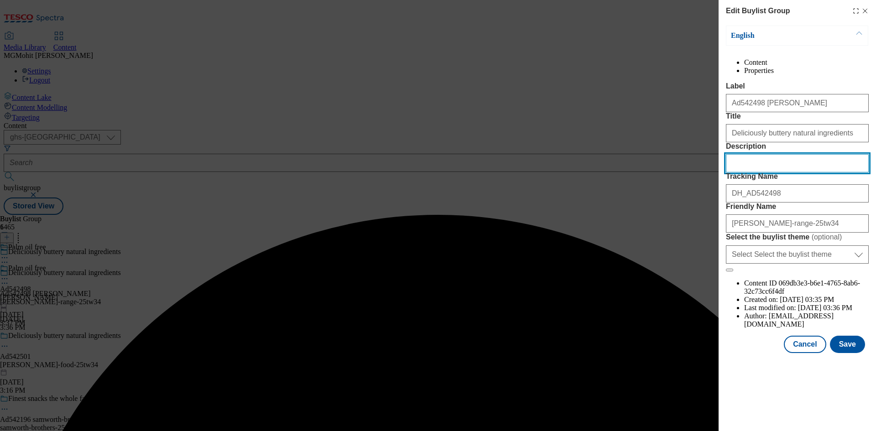
click at [744, 172] on input "Description" at bounding box center [797, 163] width 143 height 18
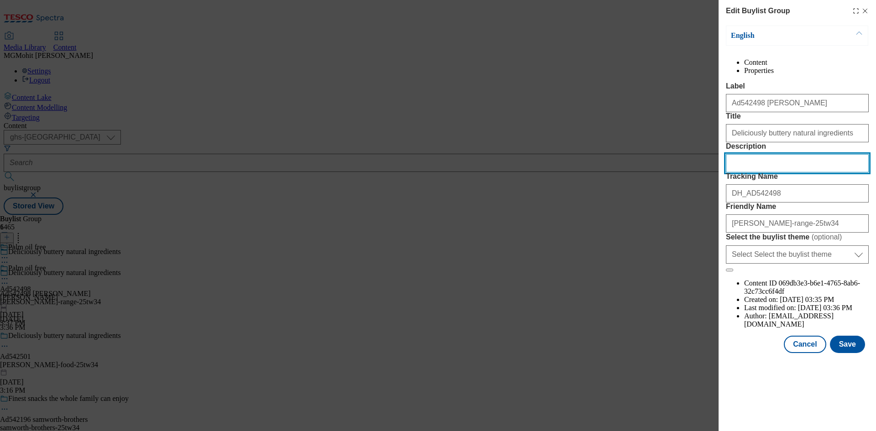
paste input "Flora Buttery 1kg"
type input "Flora Buttery 1kg"
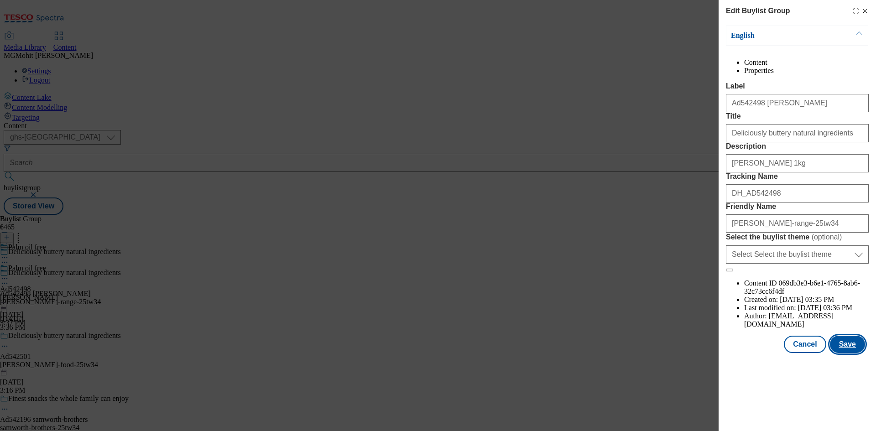
click at [852, 353] on button "Save" at bounding box center [847, 344] width 35 height 17
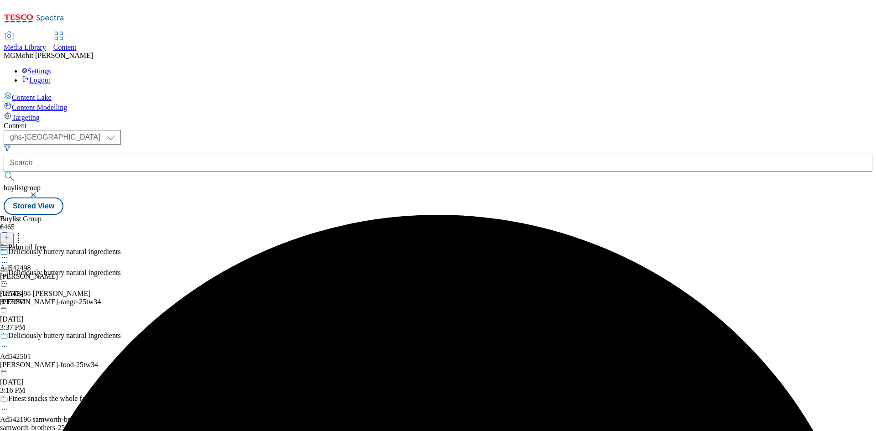
click at [9, 253] on icon at bounding box center [4, 257] width 9 height 9
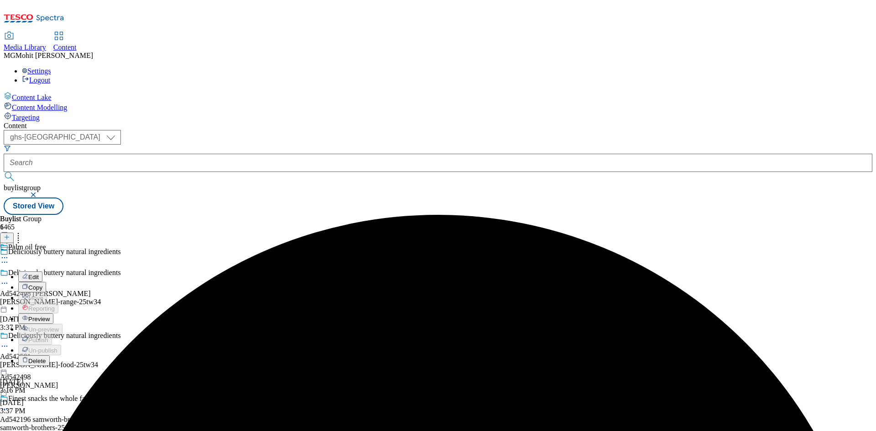
click at [50, 316] on span "Preview" at bounding box center [38, 319] width 21 height 7
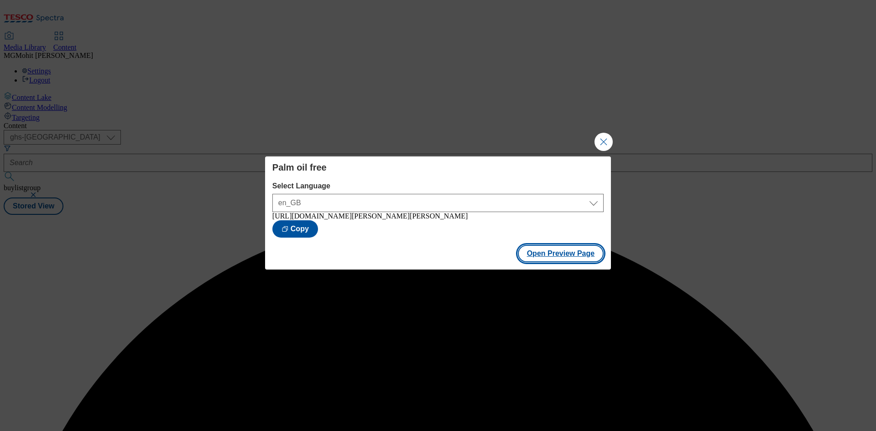
click at [567, 256] on button "Open Preview Page" at bounding box center [561, 253] width 86 height 17
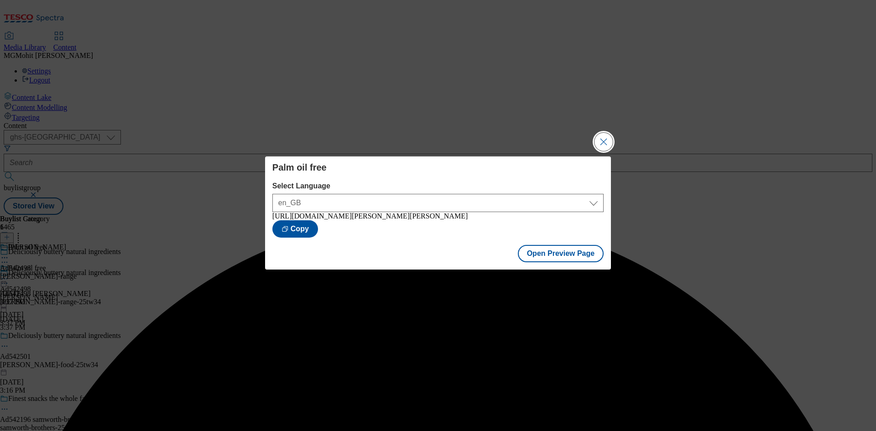
click at [602, 140] on button "Close Modal" at bounding box center [603, 142] width 18 height 18
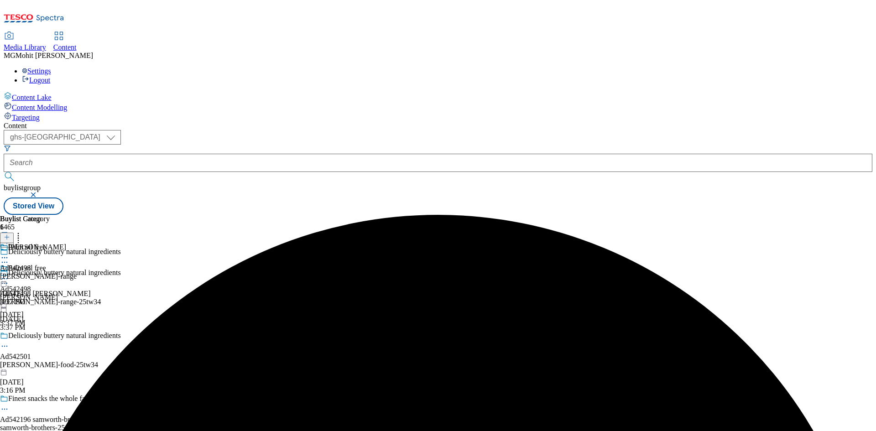
click at [5, 278] on circle at bounding box center [4, 278] width 1 height 1
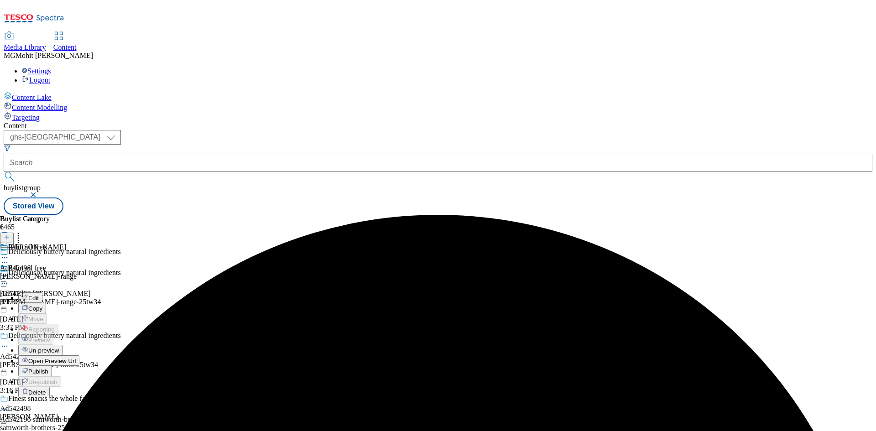
click at [48, 368] on span "Publish" at bounding box center [38, 371] width 20 height 7
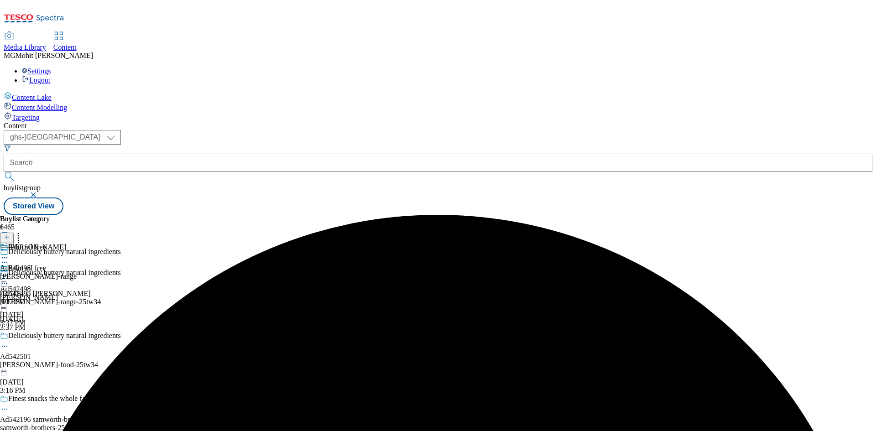
click at [10, 239] on icon at bounding box center [7, 242] width 6 height 6
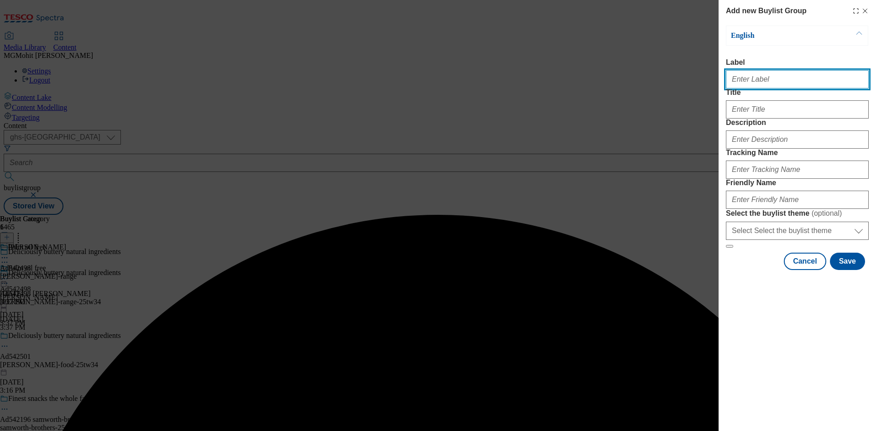
click at [737, 83] on input "Label" at bounding box center [797, 79] width 143 height 18
paste input "AD542503 arla"
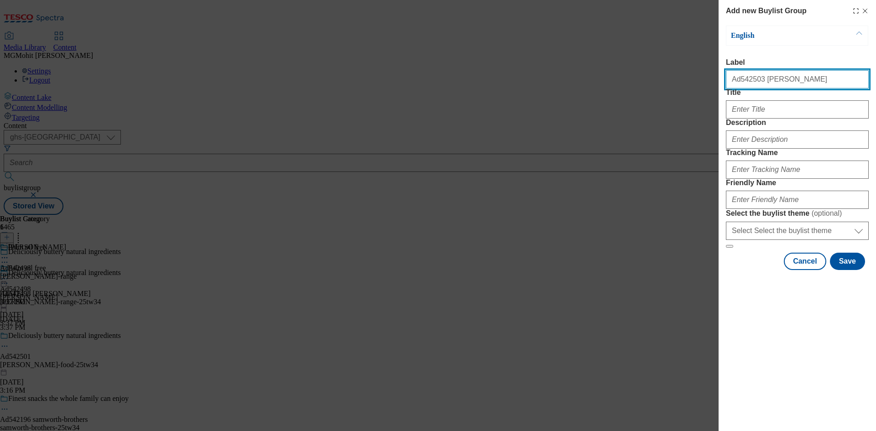
type input "Ad542503 arla"
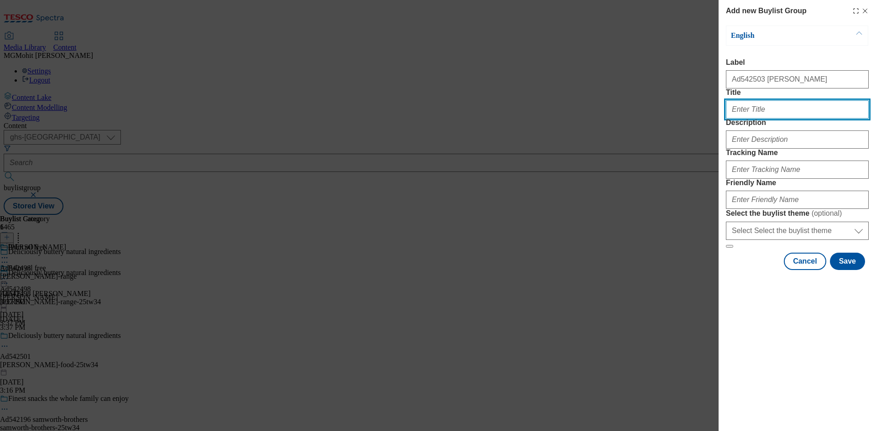
paste input "Deliciously buttery natural ingredients"
type input "Deliciously buttery natural ingredients"
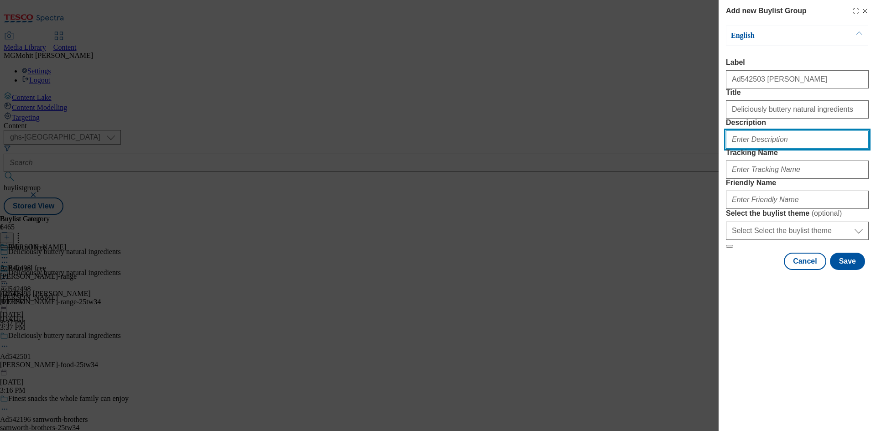
click at [750, 149] on input "Description" at bounding box center [797, 139] width 143 height 18
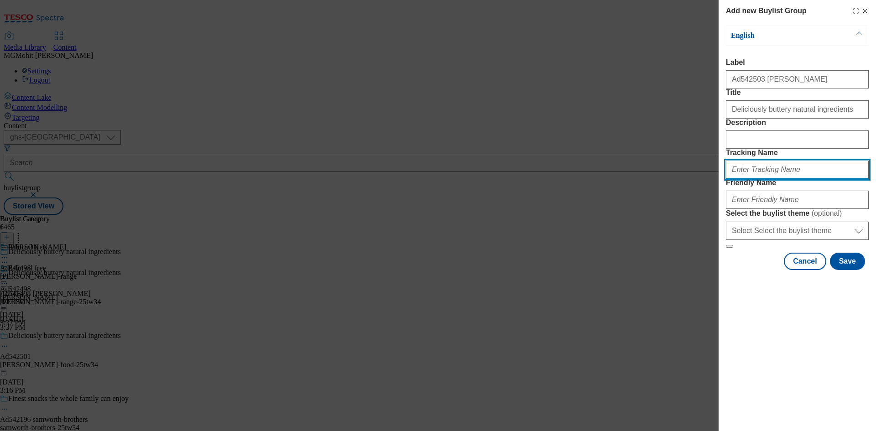
paste input "DH_AD542503"
type input "DH_AD542503"
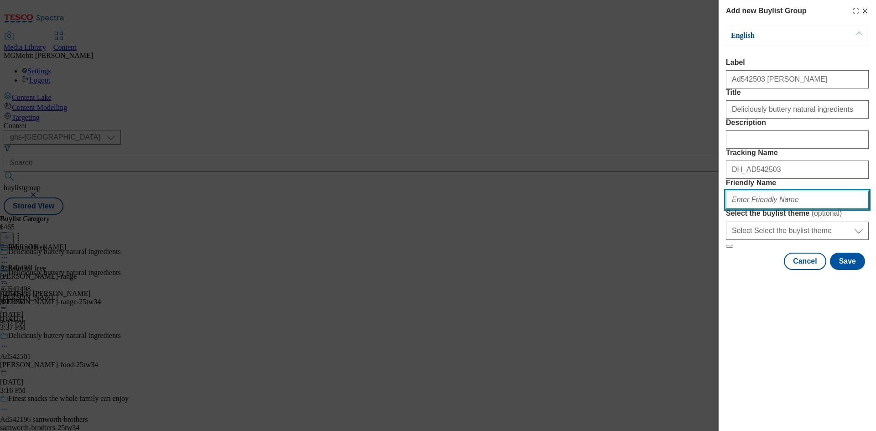
paste input "arla-flora-pack-range-24tw34"
type input "arla-flora-pack-range-24tw34"
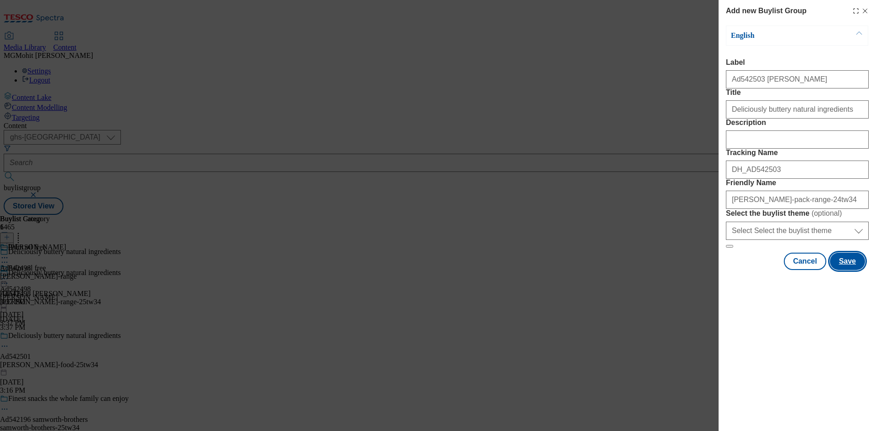
click at [853, 270] on button "Save" at bounding box center [847, 261] width 35 height 17
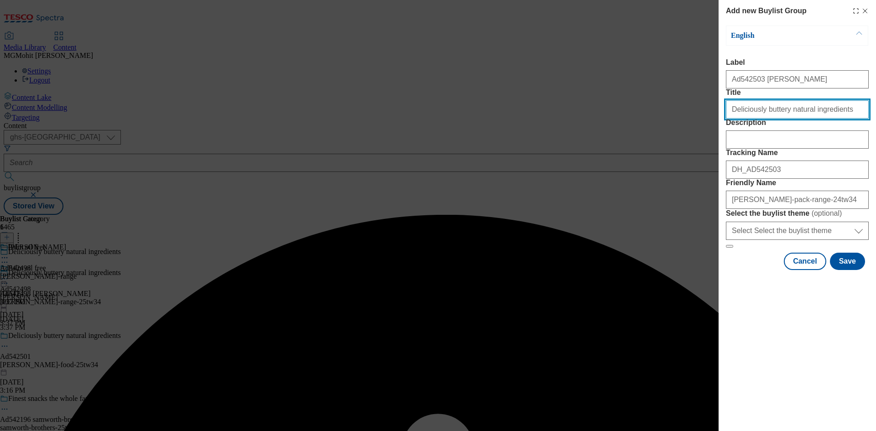
click at [840, 119] on input "Title" at bounding box center [797, 109] width 143 height 18
type input "Deliciously buttery natural ingredients"
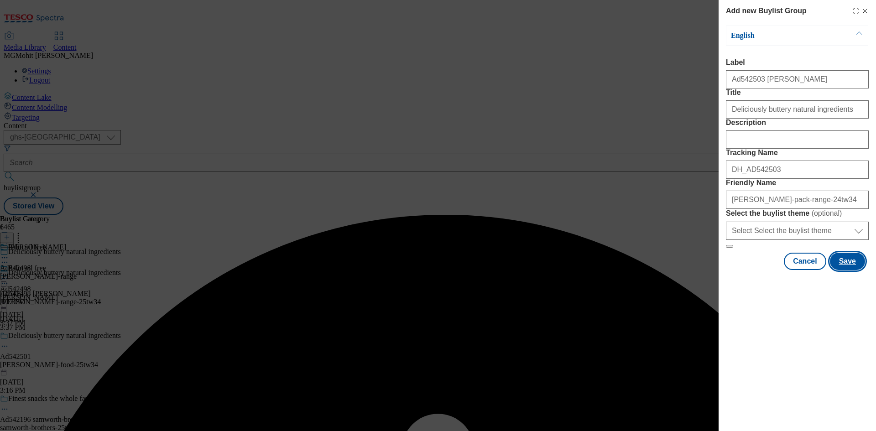
click at [850, 270] on button "Save" at bounding box center [847, 261] width 35 height 17
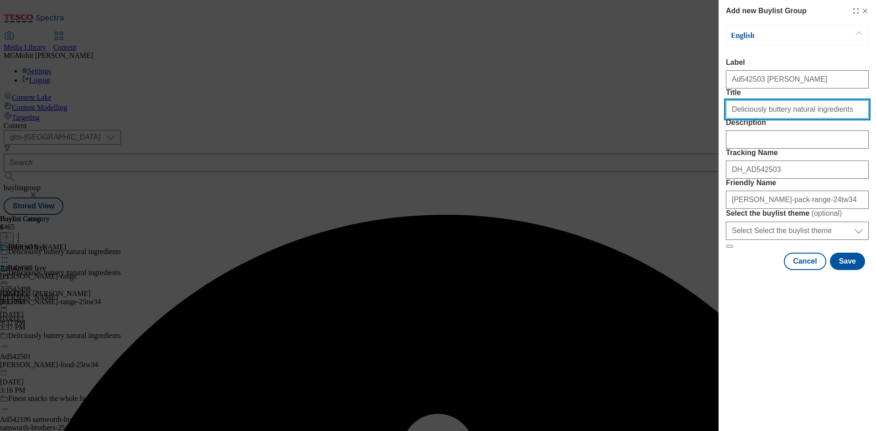
click at [847, 119] on input "Deliciously buttery natural ingredients" at bounding box center [797, 109] width 143 height 18
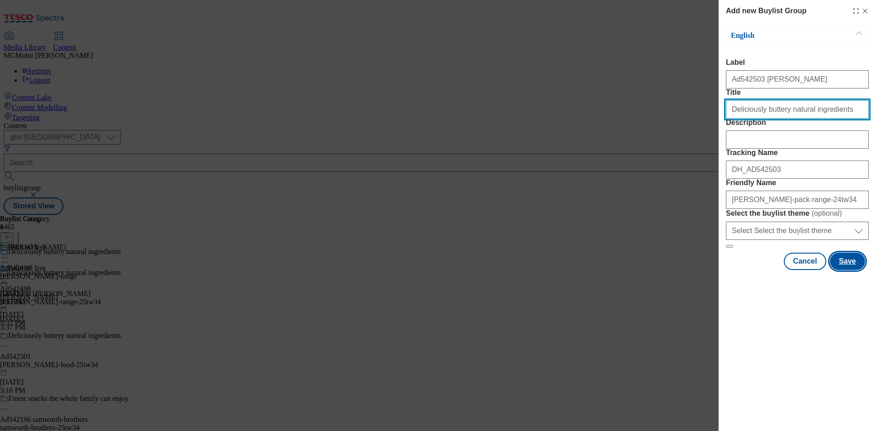
type input "Deliciously buttery natural ingredients"
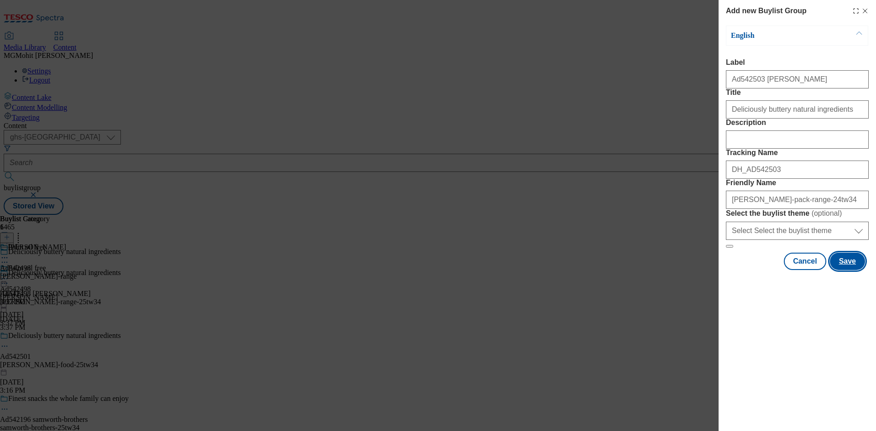
click at [844, 270] on button "Save" at bounding box center [847, 261] width 35 height 17
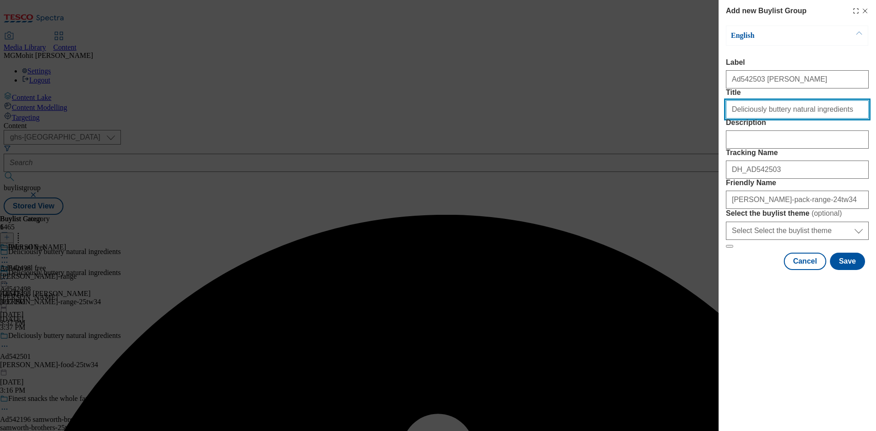
click at [728, 119] on input "Deliciously buttery natural ingredients" at bounding box center [797, 109] width 143 height 18
type input "Deliciously buttery natural ingredients"
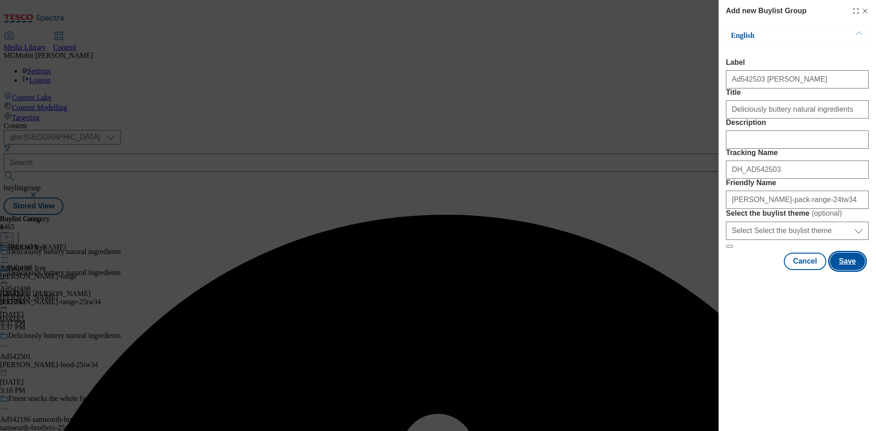
click at [842, 270] on button "Save" at bounding box center [847, 261] width 35 height 17
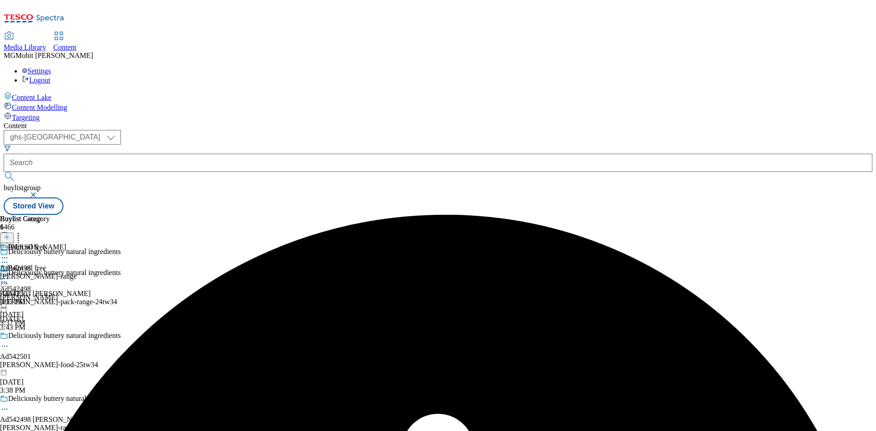
click at [143, 298] on div "arla-flora-pack-range-24tw34" at bounding box center [71, 302] width 143 height 8
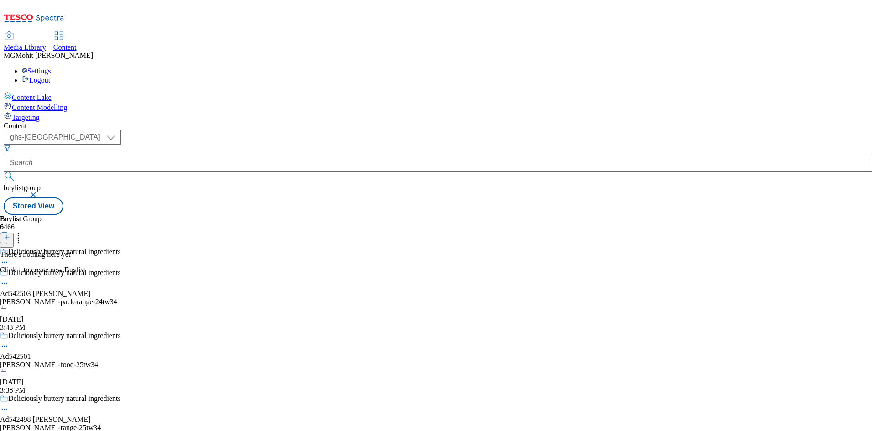
click at [10, 234] on icon at bounding box center [7, 237] width 6 height 6
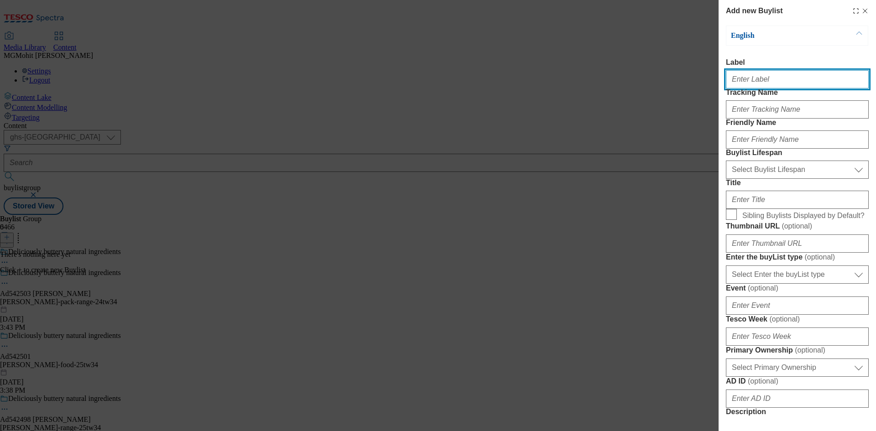
click at [766, 77] on input "Label" at bounding box center [797, 79] width 143 height 18
paste input "AD542503"
type input "AD542503"
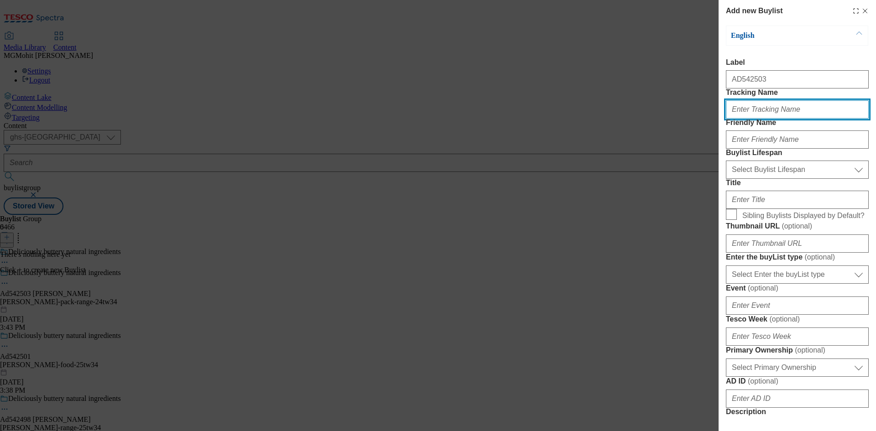
paste input "DH_AD542503"
type input "DH_AD542503"
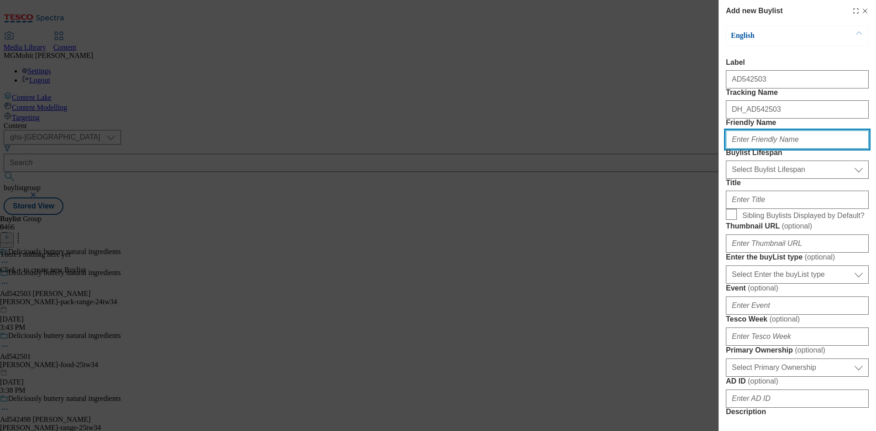
paste input "arla"
type input "arla"
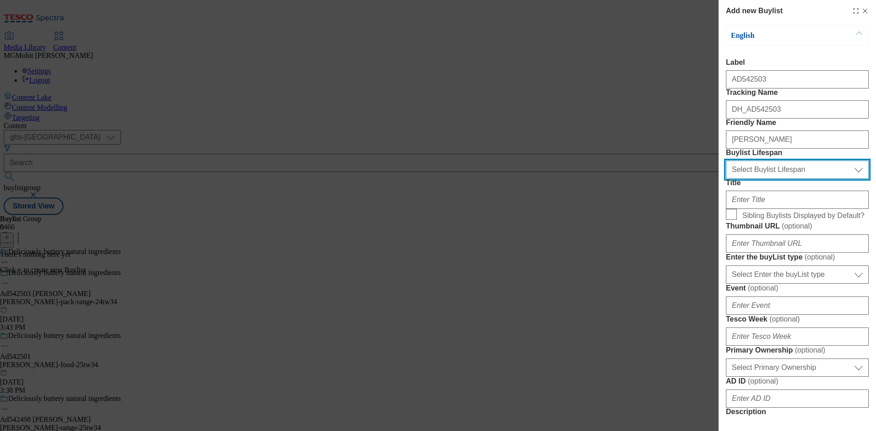
drag, startPoint x: 739, startPoint y: 218, endPoint x: 735, endPoint y: 227, distance: 10.2
click at [739, 179] on select "Select Buylist Lifespan evergreen seasonal tactical" at bounding box center [797, 170] width 143 height 18
select select "tactical"
click at [726, 179] on select "Select Buylist Lifespan evergreen seasonal tactical" at bounding box center [797, 170] width 143 height 18
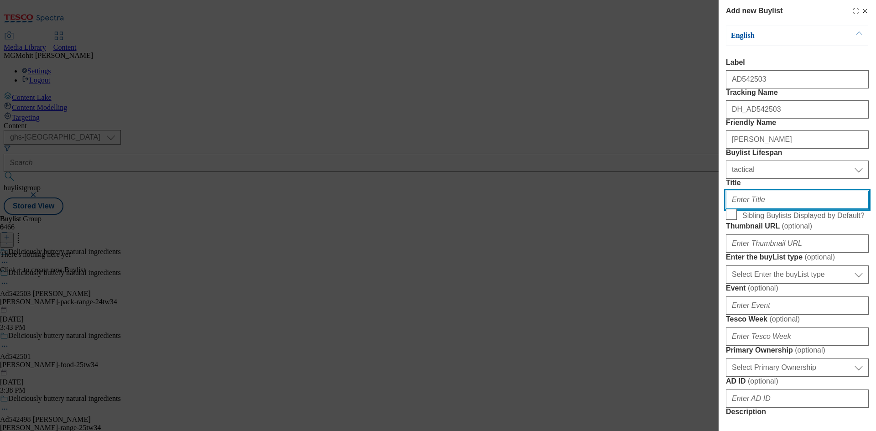
click at [738, 209] on input "Title" at bounding box center [797, 200] width 143 height 18
paste input "Palm oil free"
type input "Palm oil free"
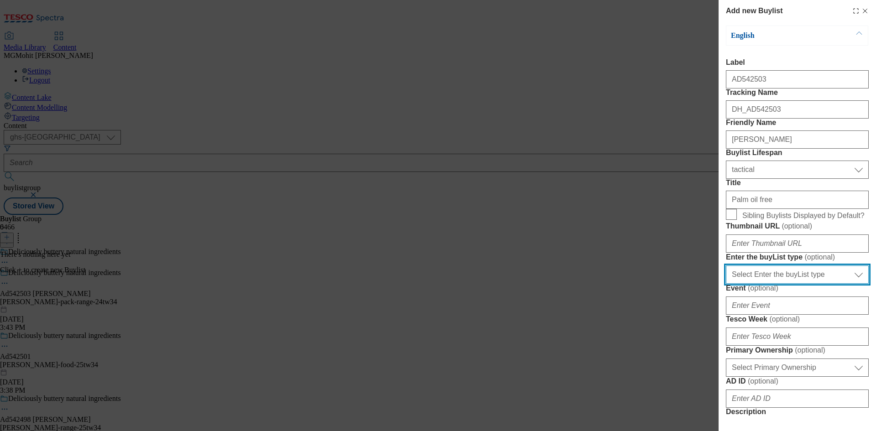
click at [772, 284] on select "Select Enter the buyList type event supplier funded long term >4 weeks supplier…" at bounding box center [797, 274] width 143 height 18
select select "supplier funded short term 1-3 weeks"
click at [726, 284] on select "Select Enter the buyList type event supplier funded long term >4 weeks supplier…" at bounding box center [797, 274] width 143 height 18
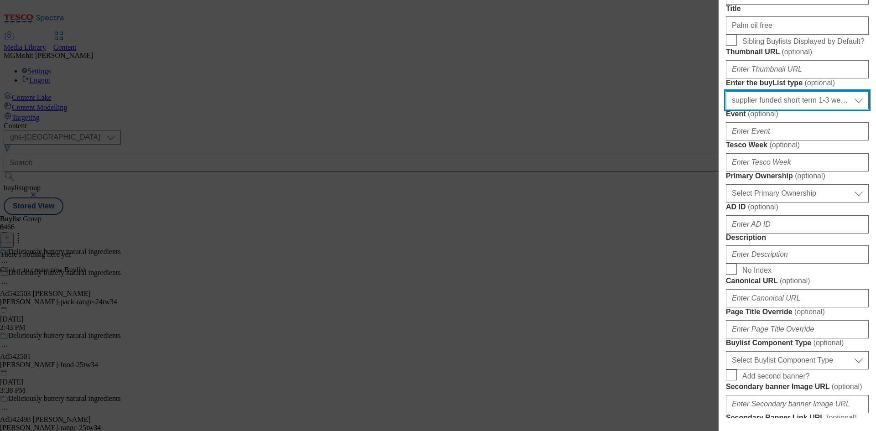
scroll to position [182, 0]
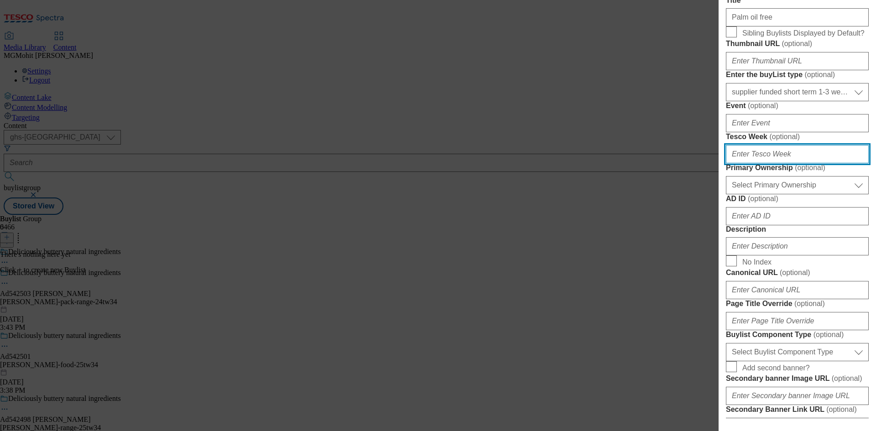
click at [751, 163] on input "Tesco Week ( optional )" at bounding box center [797, 154] width 143 height 18
type input "34"
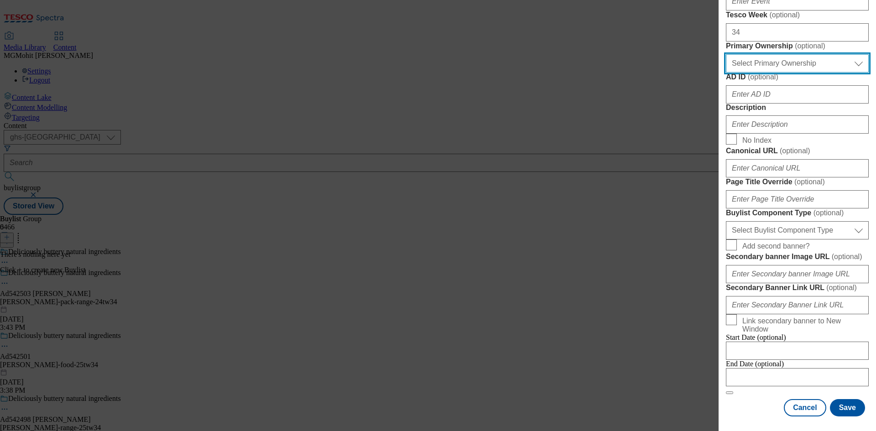
scroll to position [319, 0]
drag, startPoint x: 781, startPoint y: 202, endPoint x: 776, endPoint y: 208, distance: 7.7
click at [781, 73] on select "Select Primary Ownership tesco dunnhumby" at bounding box center [797, 63] width 143 height 18
select select "dunnhumby"
click at [726, 73] on select "Select Primary Ownership tesco dunnhumby" at bounding box center [797, 63] width 143 height 18
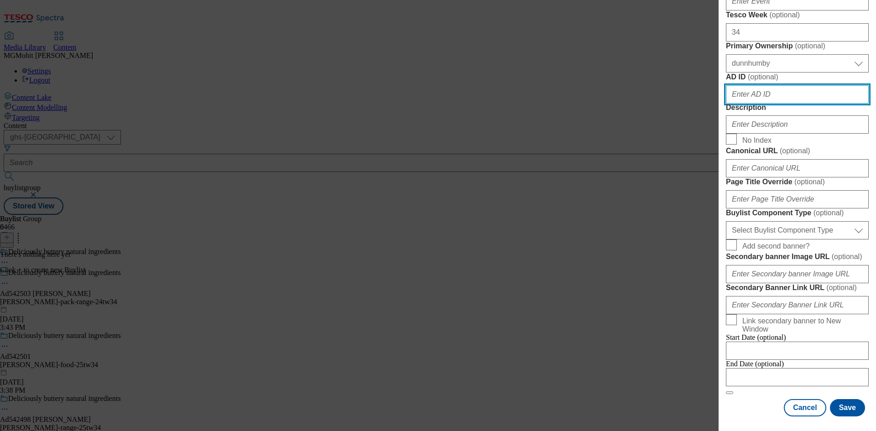
click at [751, 104] on input "AD ID ( optional )" at bounding box center [797, 94] width 143 height 18
paste input "542503"
type input "542503"
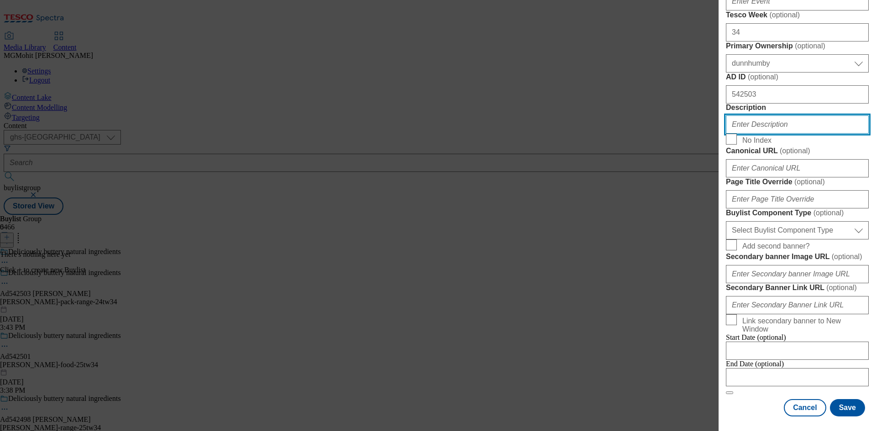
click at [756, 134] on input "Description" at bounding box center [797, 124] width 143 height 18
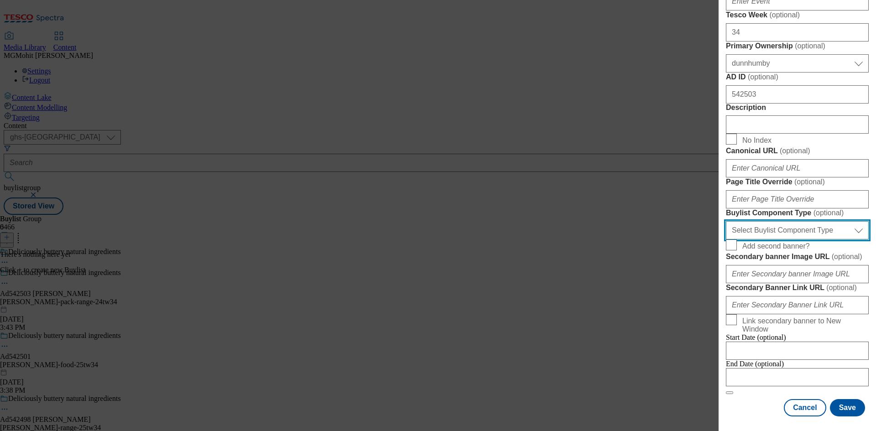
click at [772, 239] on select "Select Buylist Component Type Banner Competition Header Meal" at bounding box center [797, 230] width 143 height 18
select select "Banner"
click at [726, 239] on select "Select Buylist Component Type Banner Competition Header Meal" at bounding box center [797, 230] width 143 height 18
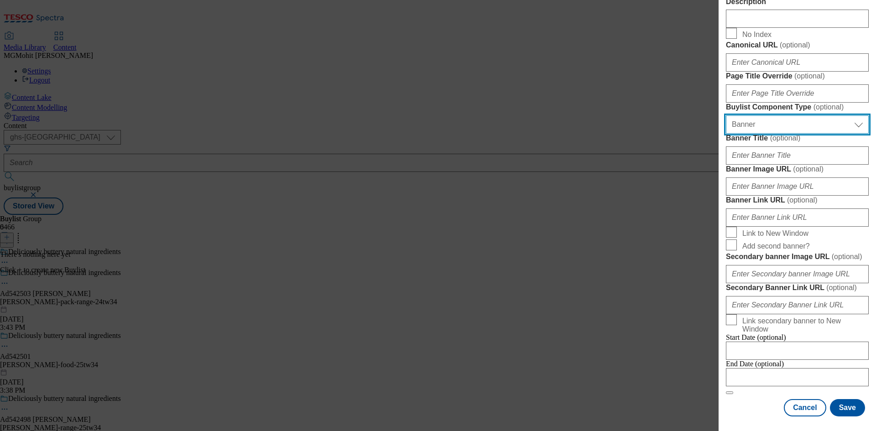
scroll to position [800, 0]
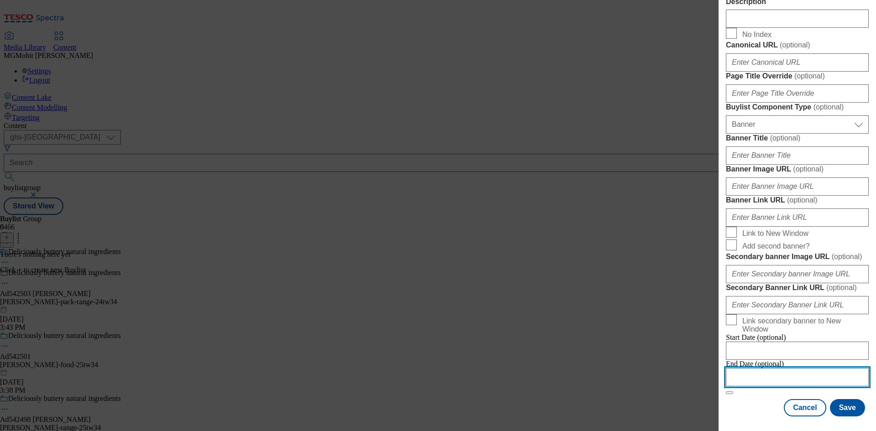
click at [768, 371] on input "Modal" at bounding box center [797, 377] width 143 height 18
select select "2025"
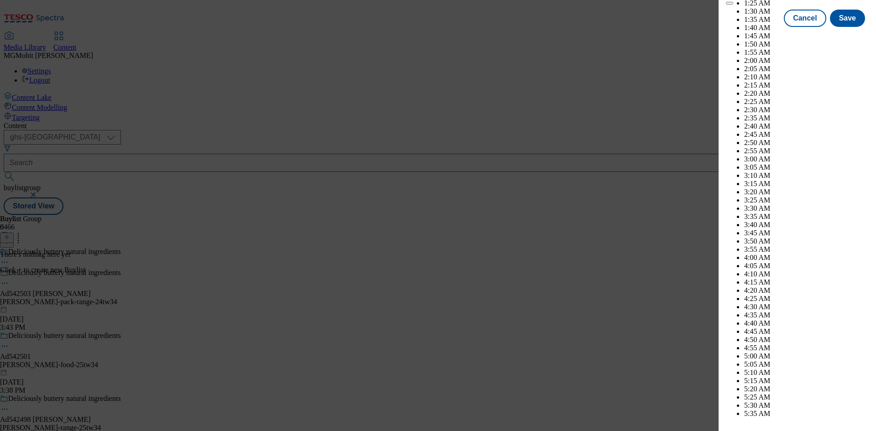
scroll to position [3167, 0]
select select "December"
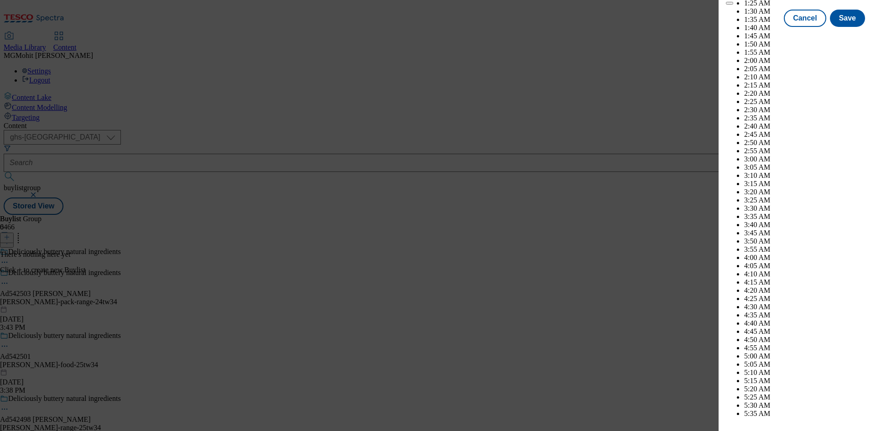
select select "2026"
select select "January"
click at [846, 35] on button "Save" at bounding box center [847, 26] width 35 height 17
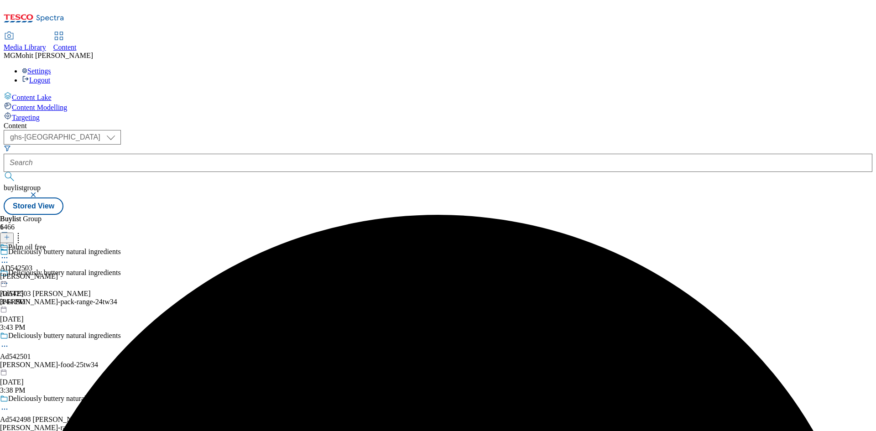
click at [58, 272] on div "arla" at bounding box center [29, 276] width 58 height 8
click at [7, 235] on line at bounding box center [7, 237] width 0 height 5
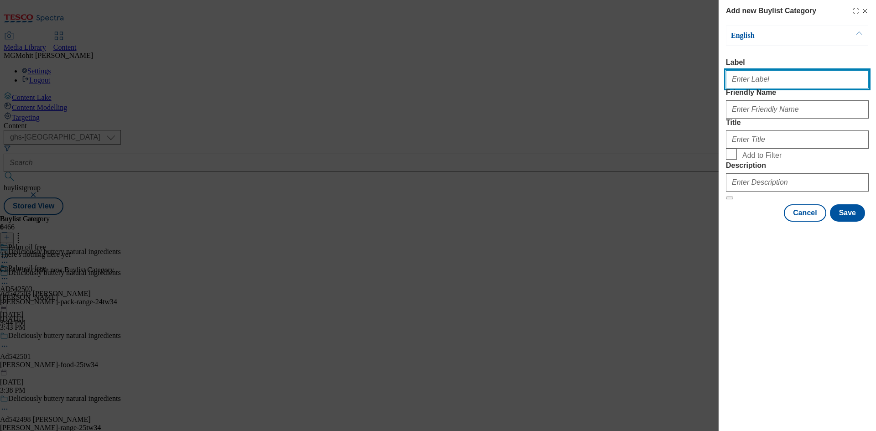
click at [746, 87] on input "Label" at bounding box center [797, 79] width 143 height 18
paste input "AD542503"
type input "Ad542503"
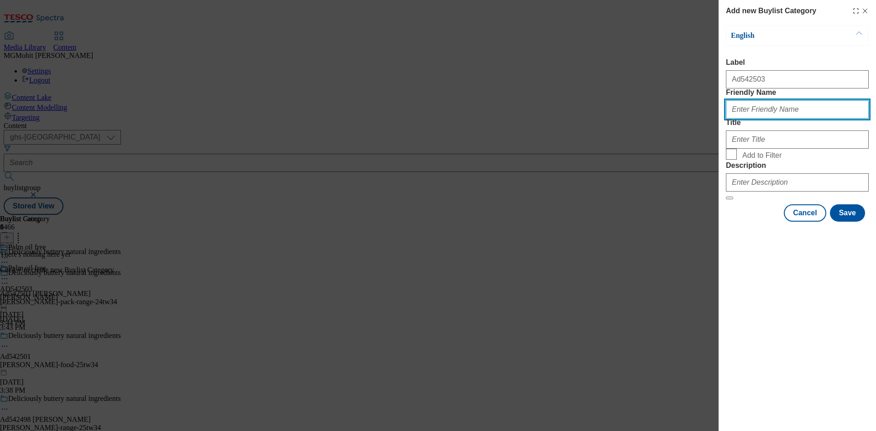
click at [746, 119] on input "Friendly Name" at bounding box center [797, 109] width 143 height 18
paste input "arla-flora-pack-range"
type input "arla-flora-pack-range"
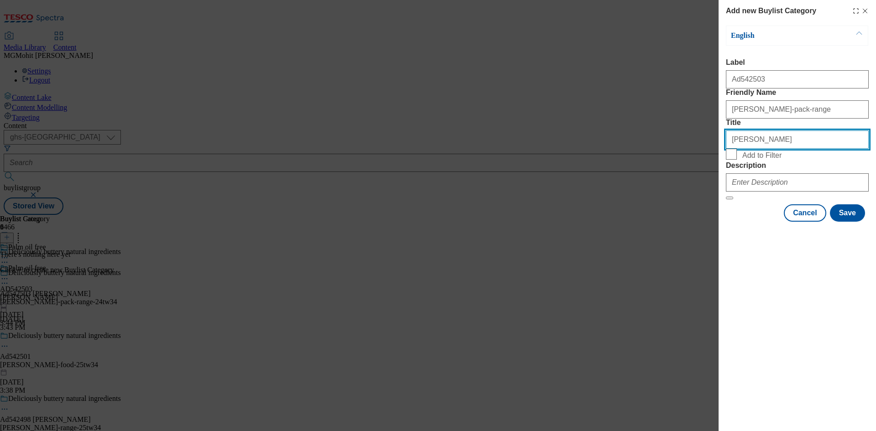
type input "[PERSON_NAME]"
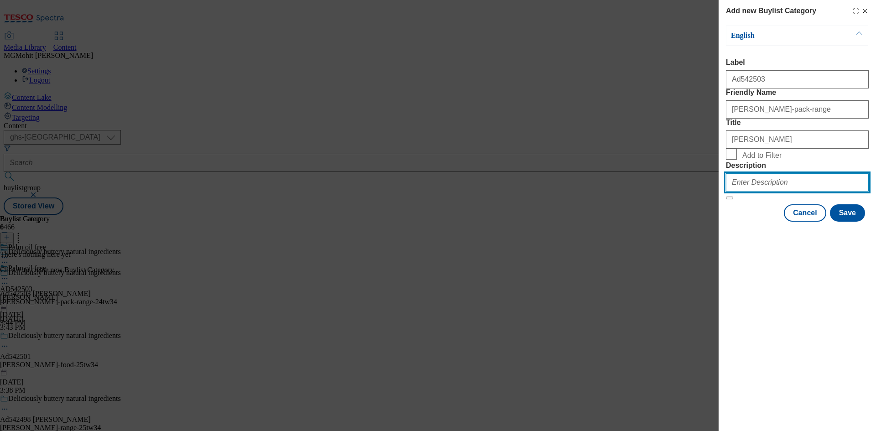
click at [780, 192] on input "Description" at bounding box center [797, 182] width 143 height 18
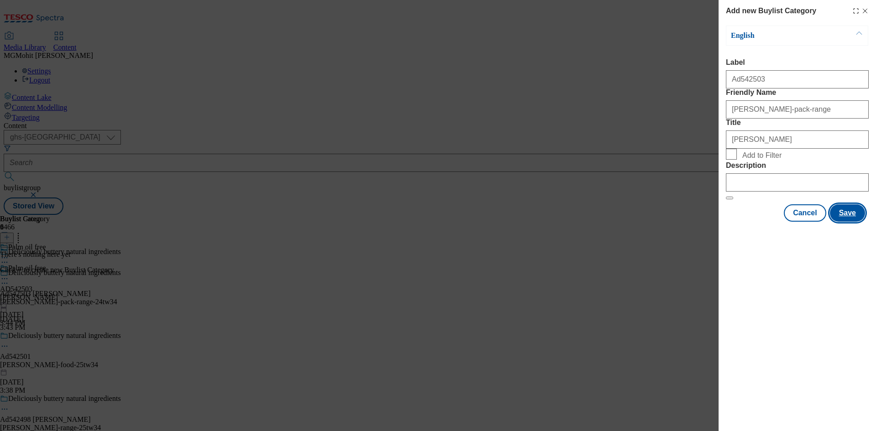
click at [838, 222] on button "Save" at bounding box center [847, 212] width 35 height 17
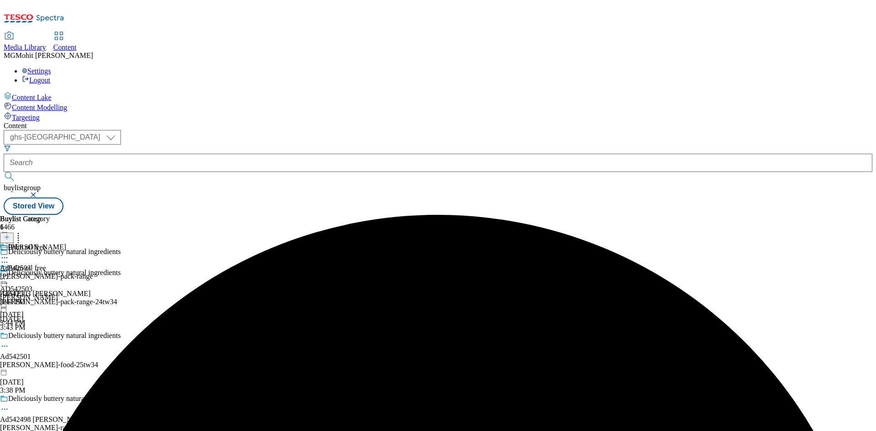
click at [93, 243] on div "Arla Ad542503 arla-flora-pack-range Oct 8, 2025 3:44 PM" at bounding box center [46, 274] width 93 height 63
click at [9, 237] on line at bounding box center [7, 237] width 5 height 0
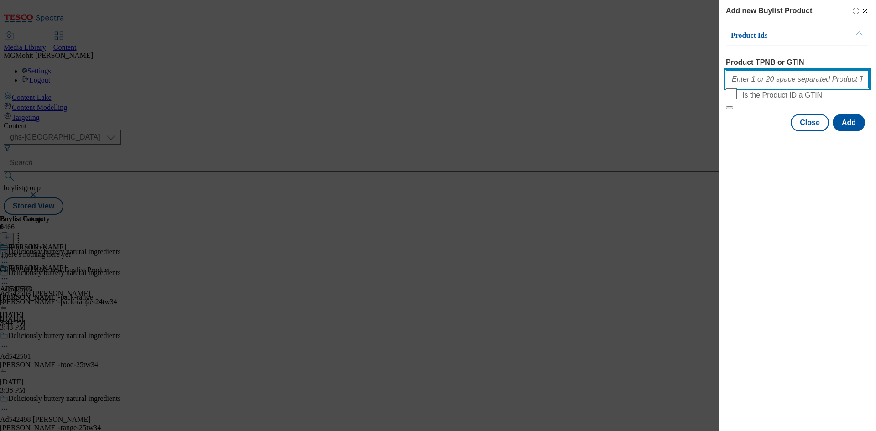
click at [756, 88] on input "Product TPNB or GTIN" at bounding box center [797, 79] width 143 height 18
paste input "86460971 86460965 90924694"
type input "86460971 86460965 90924694"
click at [850, 131] on button "Add" at bounding box center [848, 122] width 32 height 17
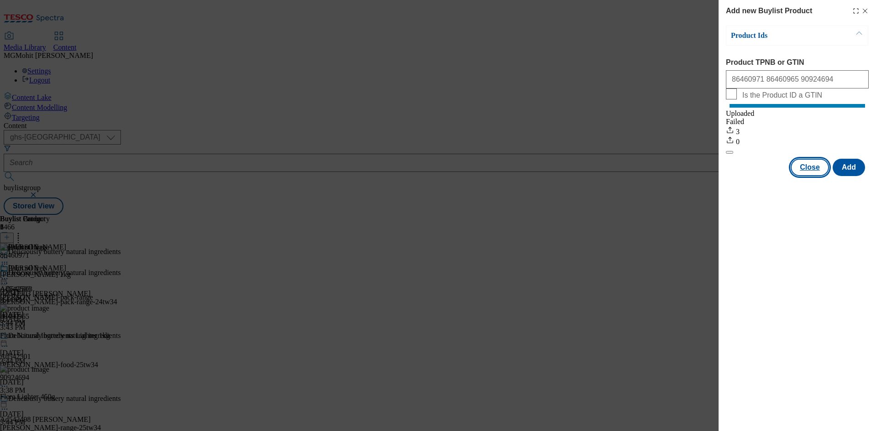
click at [806, 176] on button "Close" at bounding box center [810, 167] width 38 height 17
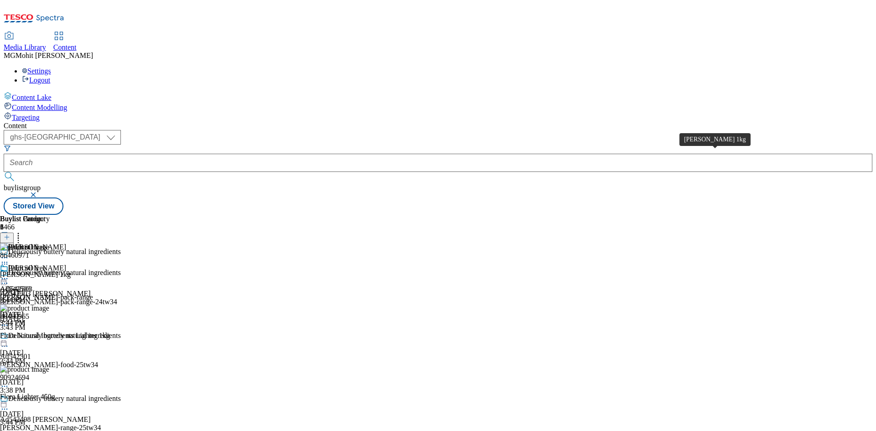
click at [71, 270] on div "Flora Buttery 1kg" at bounding box center [35, 274] width 71 height 8
drag, startPoint x: 697, startPoint y: 153, endPoint x: 673, endPoint y: 180, distance: 35.6
click at [110, 243] on div "86460971 Flora Buttery 1kg Oct 8, 2025 3:44 PM" at bounding box center [55, 273] width 110 height 61
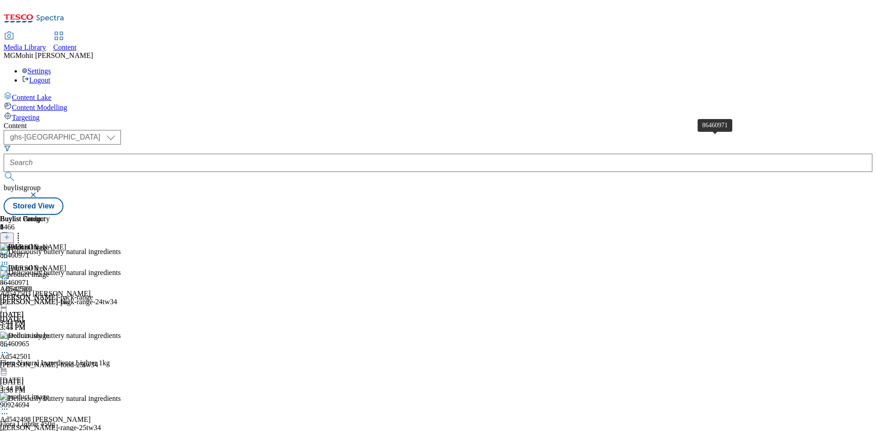
click at [29, 279] on span "86460971" at bounding box center [14, 283] width 29 height 8
click at [71, 298] on div "Flora Buttery 1kg" at bounding box center [35, 302] width 71 height 8
click at [9, 274] on icon at bounding box center [4, 278] width 9 height 9
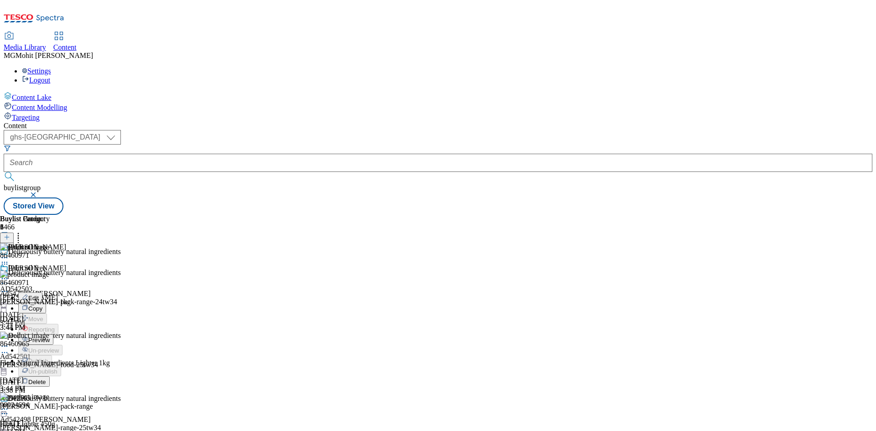
click at [93, 292] on li "Edit" at bounding box center [55, 297] width 75 height 10
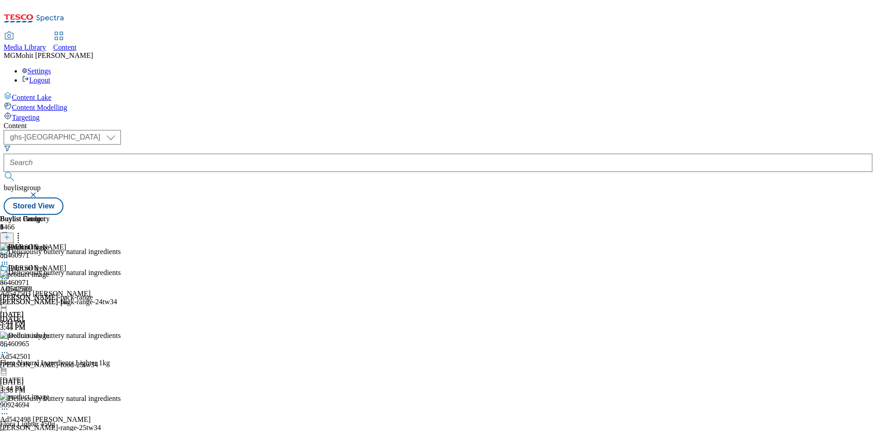
click at [9, 274] on icon at bounding box center [4, 278] width 9 height 9
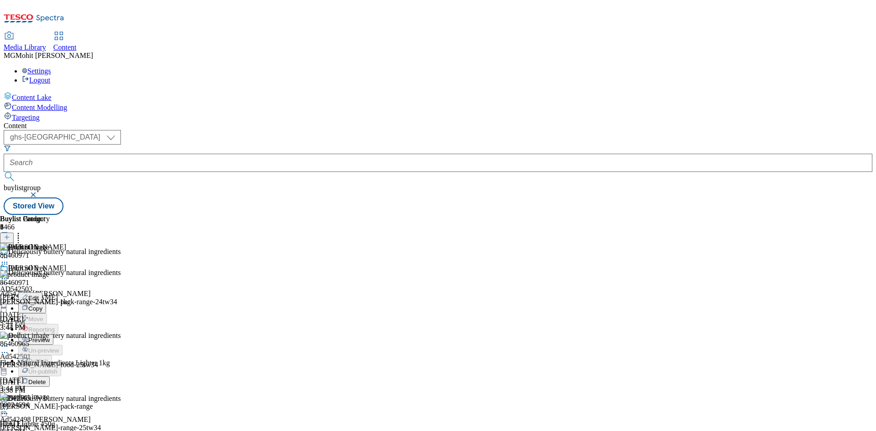
click at [39, 295] on span "Edit" at bounding box center [33, 298] width 10 height 7
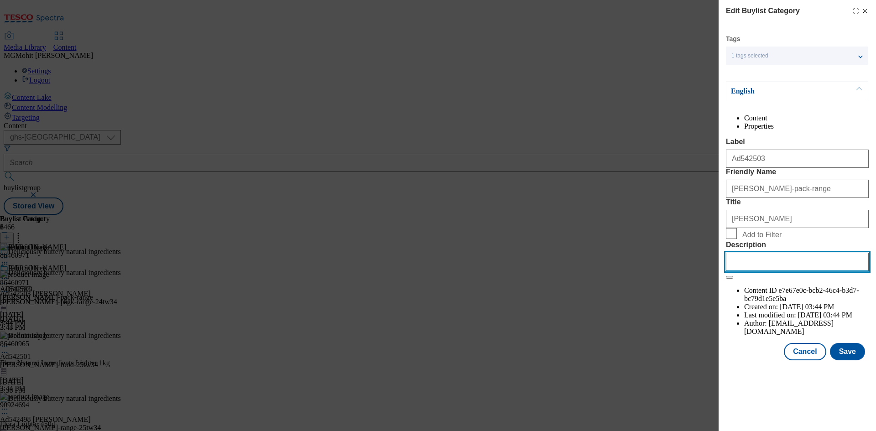
click at [774, 271] on input "Description" at bounding box center [797, 262] width 143 height 18
paste input "Flora Buttery 1kg"
type input "Flora Buttery 1kg"
click at [843, 360] on button "Save" at bounding box center [847, 351] width 35 height 17
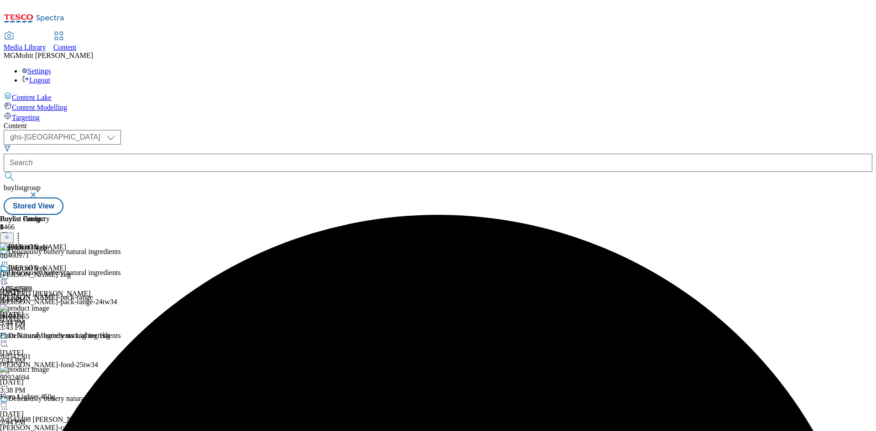
click at [9, 274] on icon at bounding box center [4, 278] width 9 height 9
click at [39, 295] on span "Edit" at bounding box center [33, 298] width 10 height 7
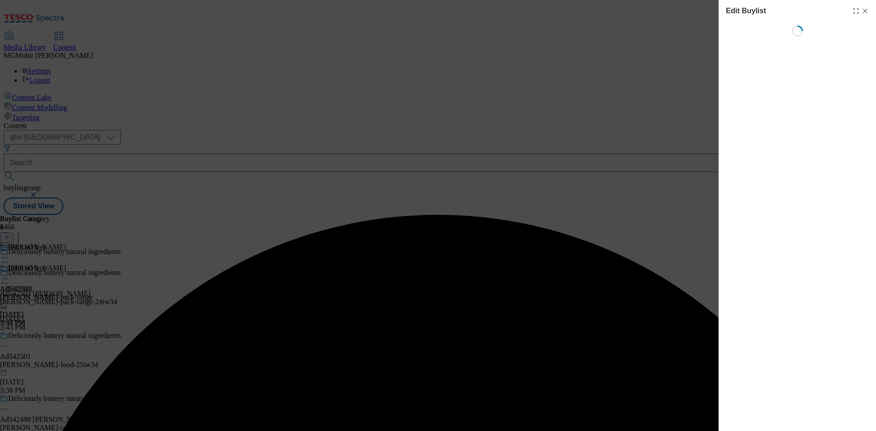
select select "tactical"
select select "supplier funded short term 1-3 weeks"
select select "dunnhumby"
select select "Banner"
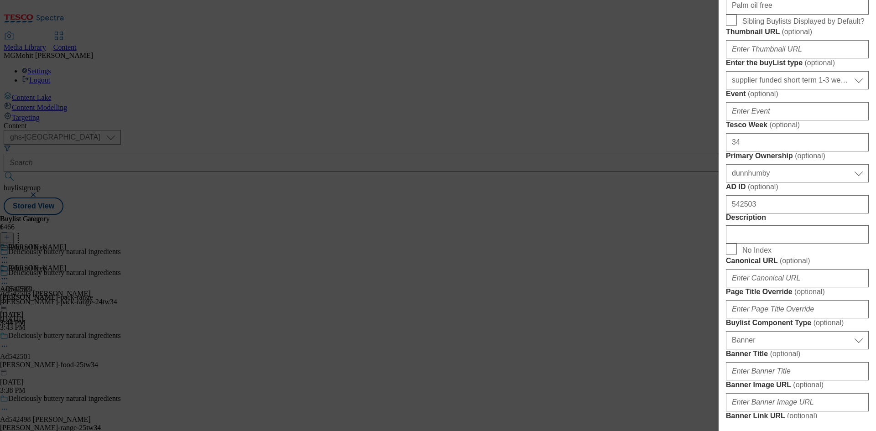
scroll to position [502, 0]
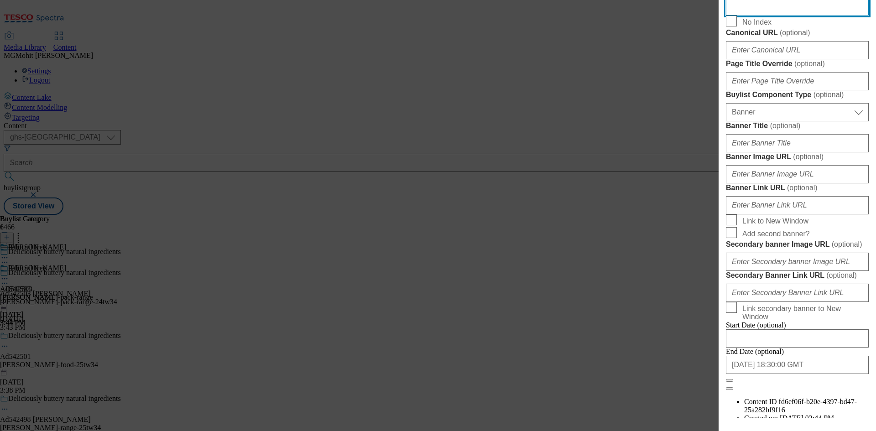
click at [752, 16] on input "Description" at bounding box center [797, 6] width 143 height 18
paste input "Flora Buttery 1kg"
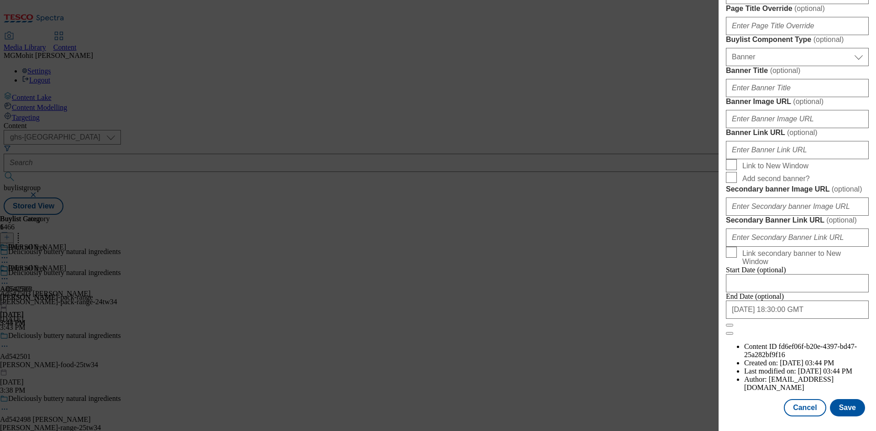
scroll to position [896, 0]
type input "Flora Buttery 1kg"
click at [840, 408] on button "Save" at bounding box center [847, 407] width 35 height 17
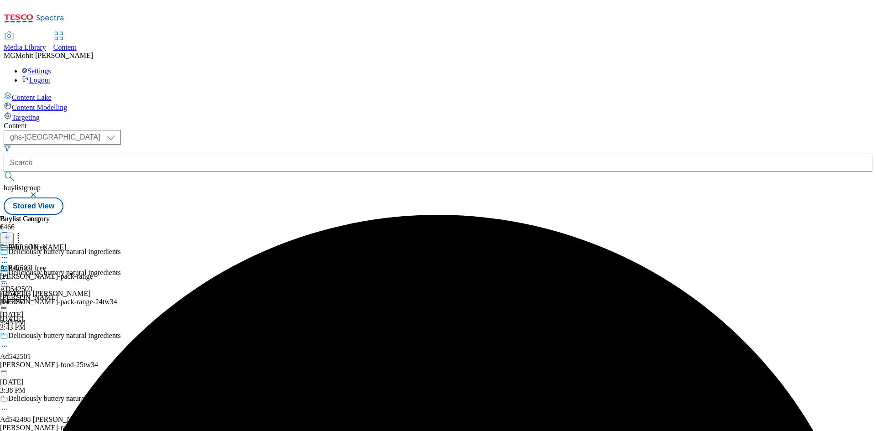
click at [9, 279] on icon at bounding box center [4, 283] width 9 height 9
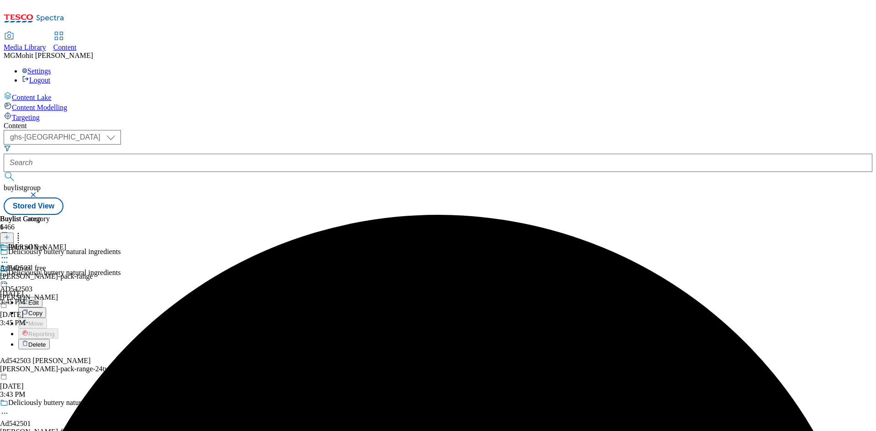
click at [39, 299] on span "Edit" at bounding box center [33, 302] width 10 height 7
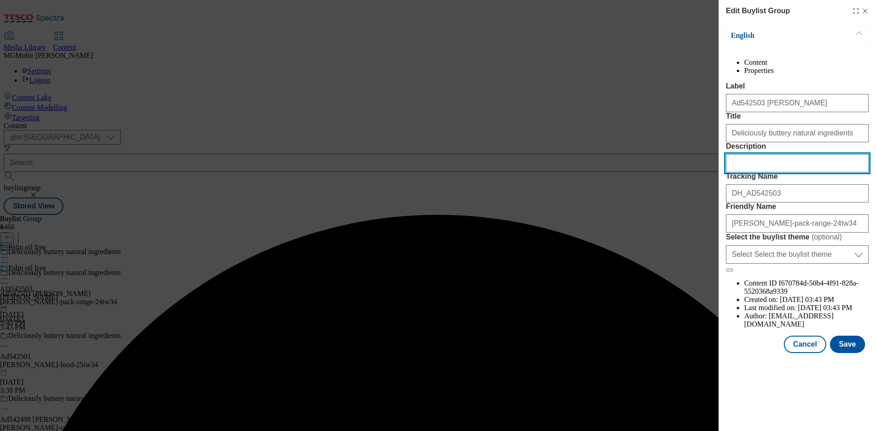
click at [754, 172] on input "Description" at bounding box center [797, 163] width 143 height 18
paste input "Flora Buttery 1kg"
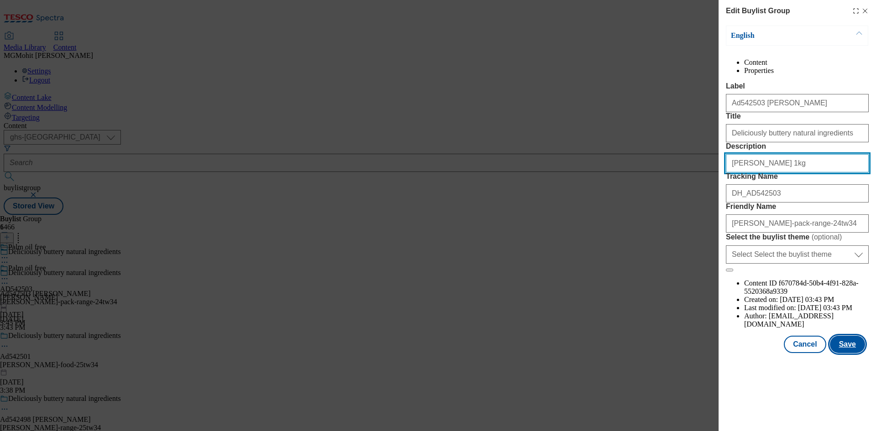
type input "Flora Buttery 1kg"
click at [855, 353] on button "Save" at bounding box center [847, 344] width 35 height 17
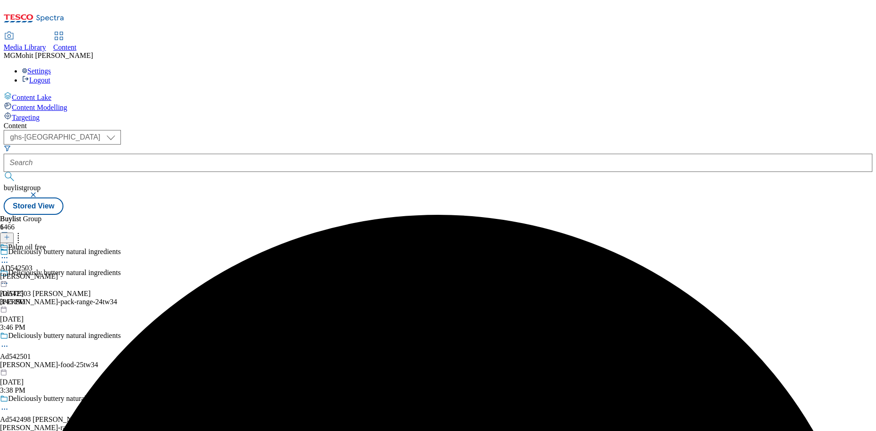
click at [9, 253] on icon at bounding box center [4, 257] width 9 height 9
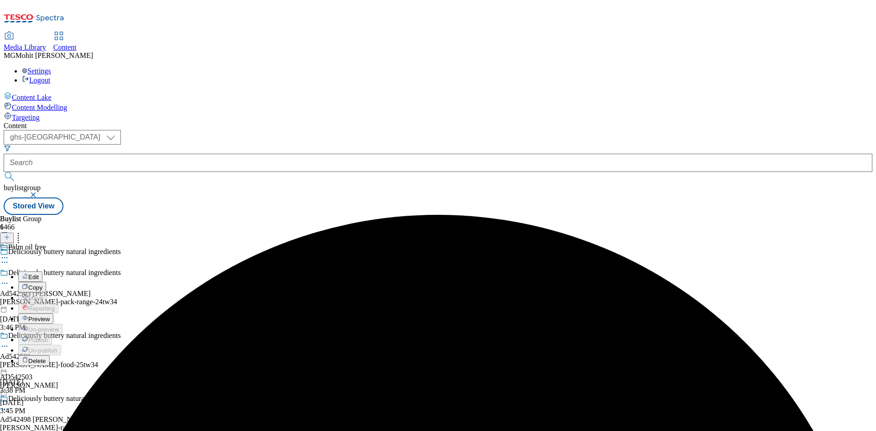
click at [50, 316] on span "Preview" at bounding box center [38, 319] width 21 height 7
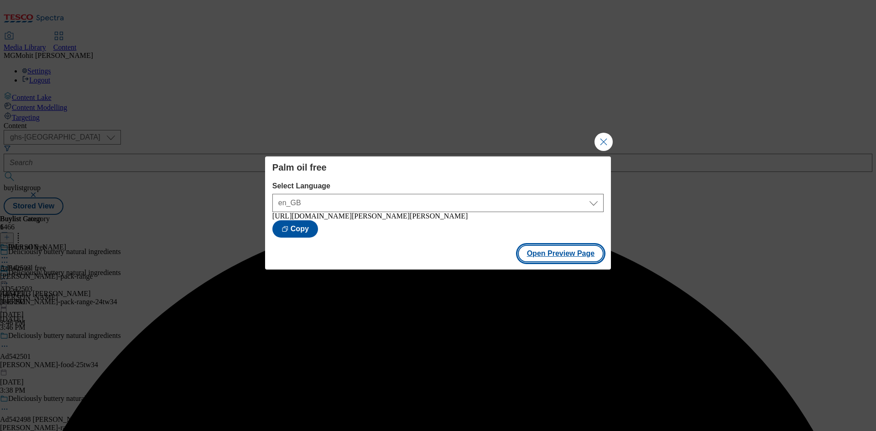
click at [551, 258] on button "Open Preview Page" at bounding box center [561, 253] width 86 height 17
click at [606, 138] on button "Close Modal" at bounding box center [603, 142] width 18 height 18
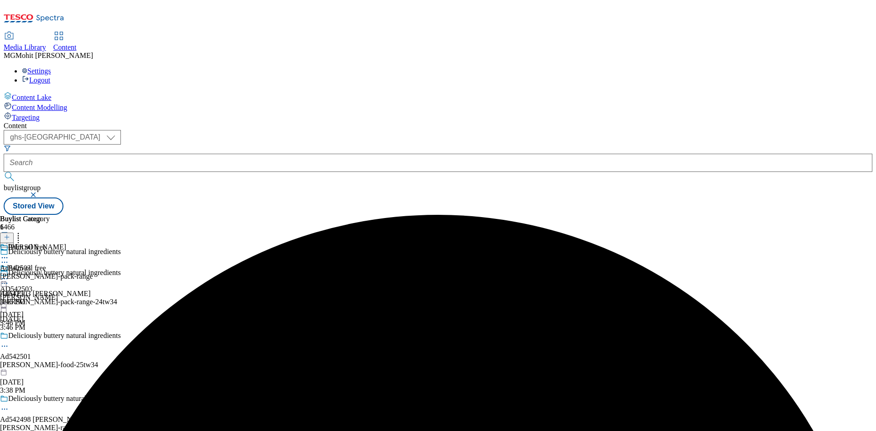
click at [9, 274] on icon at bounding box center [4, 278] width 9 height 9
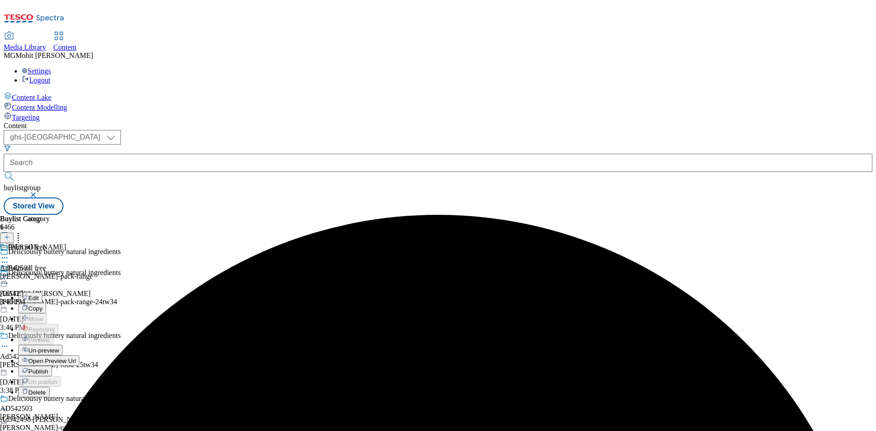
click at [48, 368] on span "Publish" at bounding box center [38, 371] width 20 height 7
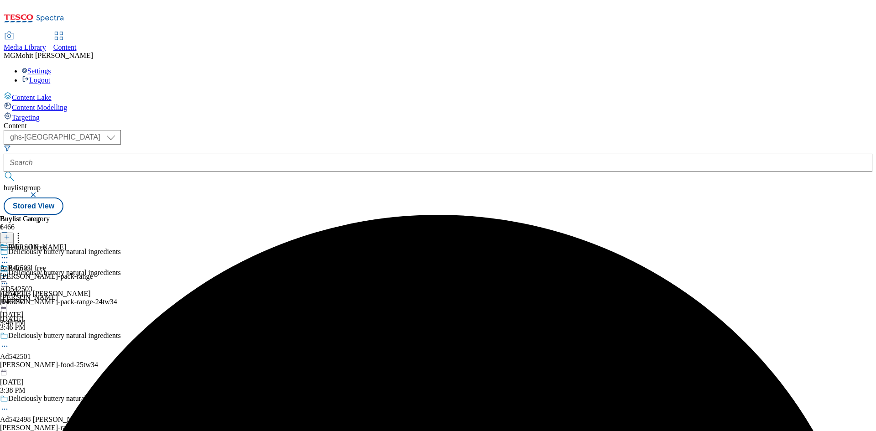
click at [9, 274] on icon at bounding box center [4, 278] width 9 height 9
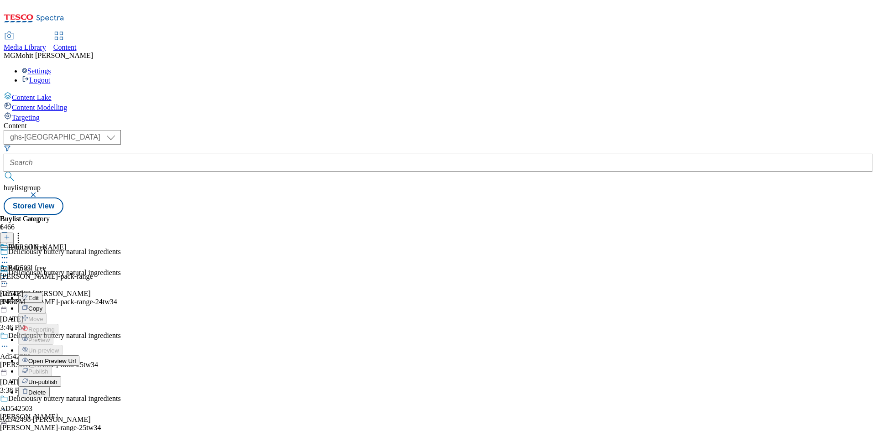
click at [10, 239] on icon at bounding box center [7, 242] width 6 height 6
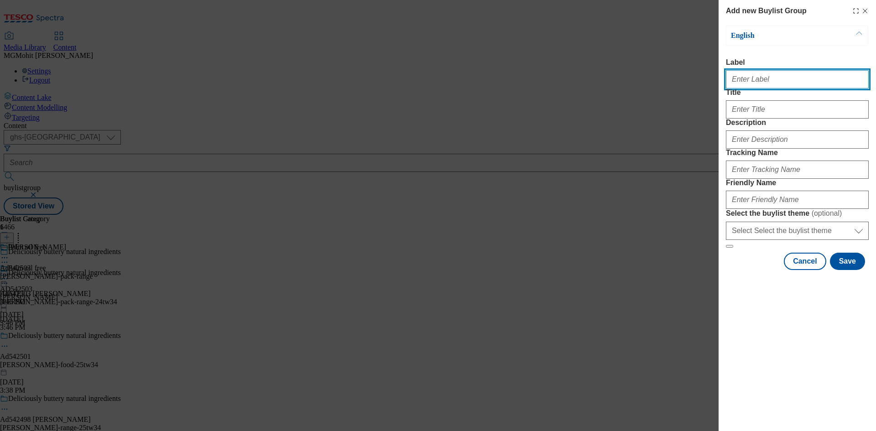
drag, startPoint x: 757, startPoint y: 80, endPoint x: 759, endPoint y: 109, distance: 29.3
click at [757, 80] on input "Label" at bounding box center [797, 79] width 143 height 18
paste input "Ad542499"
type input "Ad542499 arla"
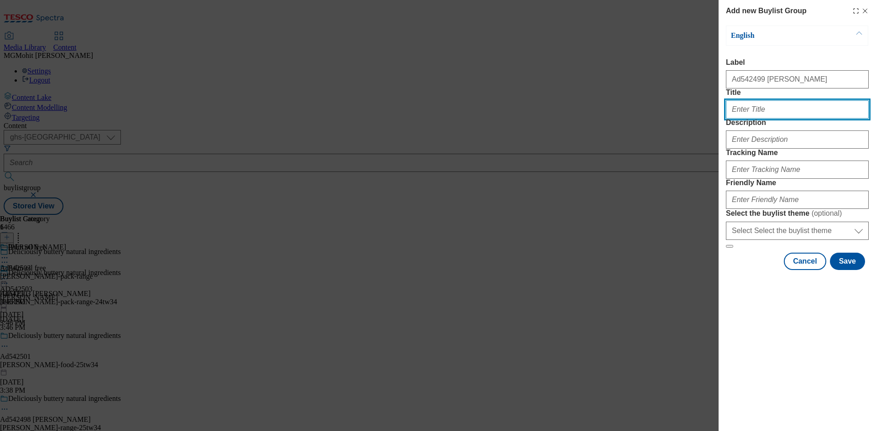
paste input "Deliciously buttery natural ingredients"
type input "Deliciously buttery natural ingredients"
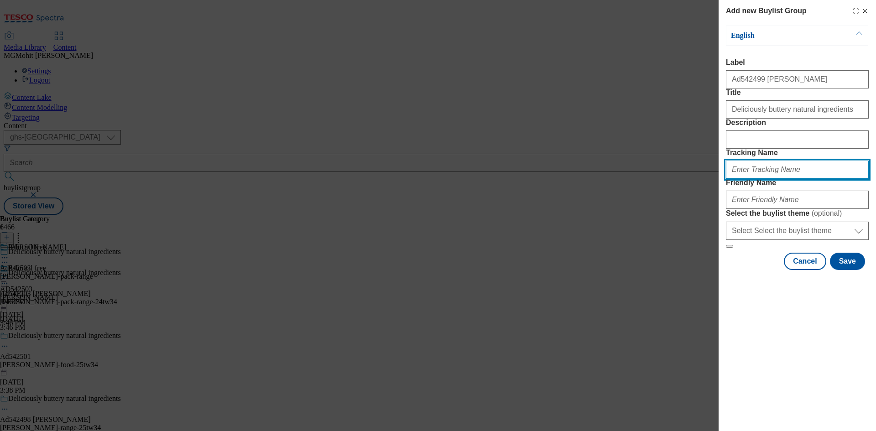
paste input "DH_AD542499"
type input "DH_AD542499"
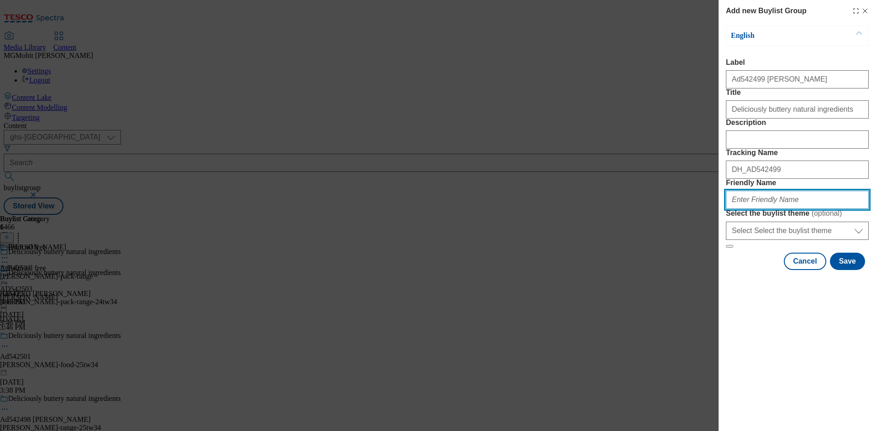
paste input "arla-flora-packs-range-24tw34"
type input "arla-flora-packs-range-24tw34"
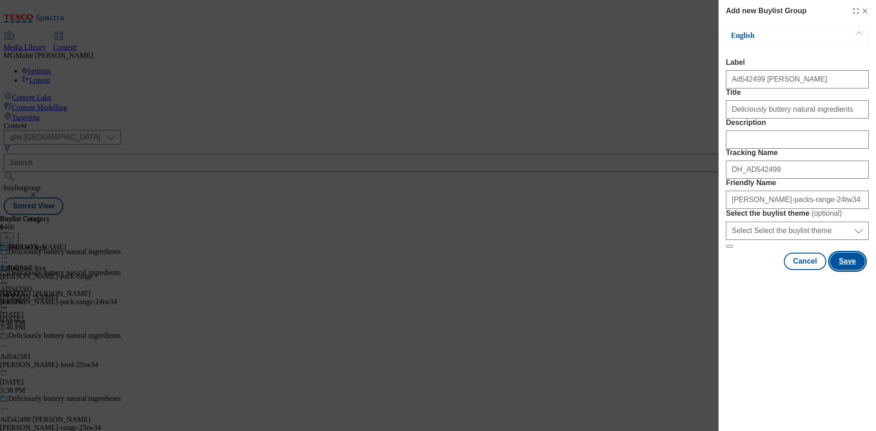
click at [847, 270] on button "Save" at bounding box center [847, 261] width 35 height 17
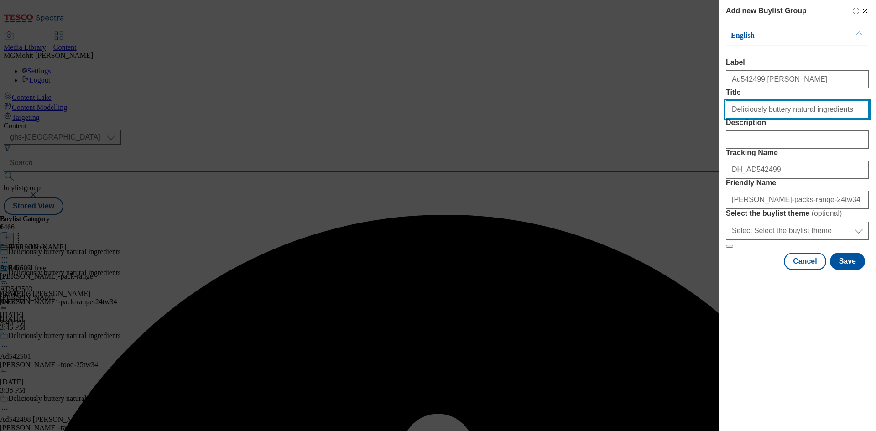
click at [843, 119] on input "Deliciously buttery natural ingredients" at bounding box center [797, 109] width 143 height 18
type input "Deliciously buttery natural ingredients"
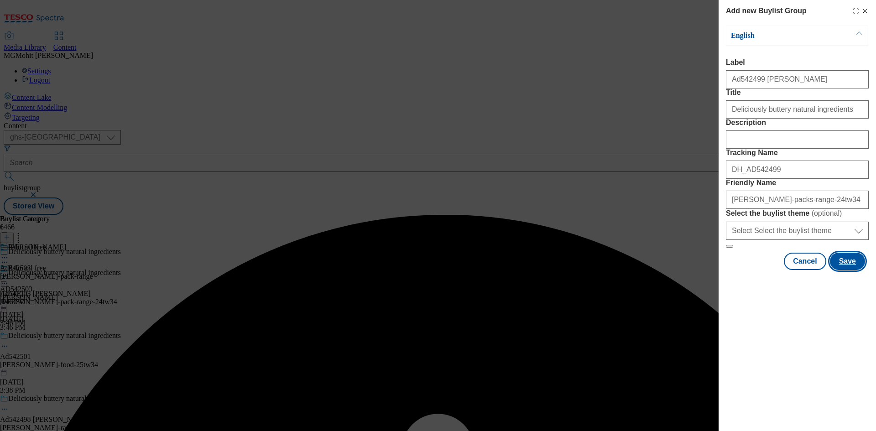
click at [851, 270] on button "Save" at bounding box center [847, 261] width 35 height 17
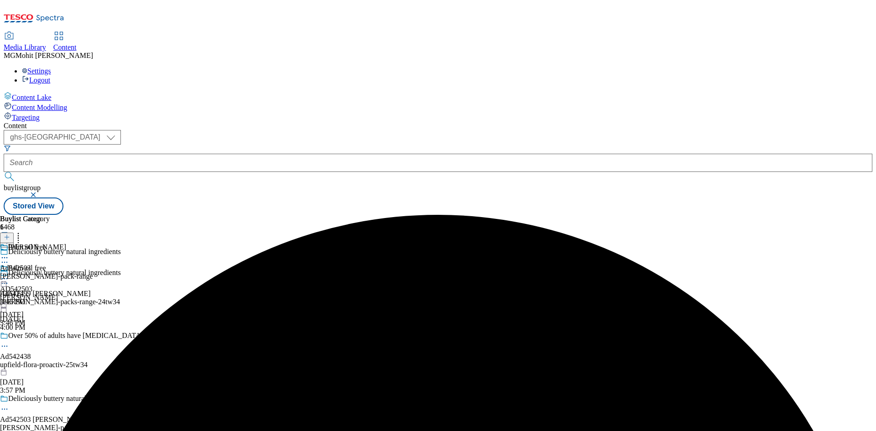
click at [143, 298] on div "arla-flora-packs-range-24tw34" at bounding box center [71, 302] width 143 height 8
click at [85, 231] on div at bounding box center [42, 237] width 85 height 12
click at [7, 235] on line at bounding box center [7, 237] width 0 height 5
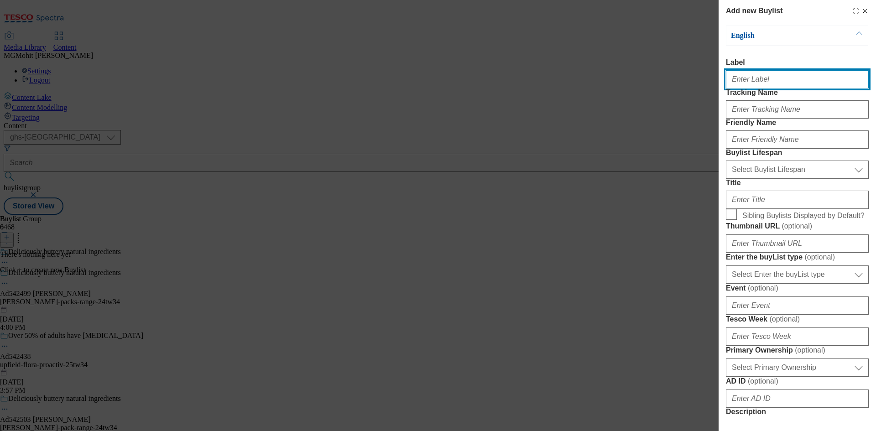
click at [756, 88] on input "Label" at bounding box center [797, 79] width 143 height 18
paste input "Ad542499"
type input "Ad542499"
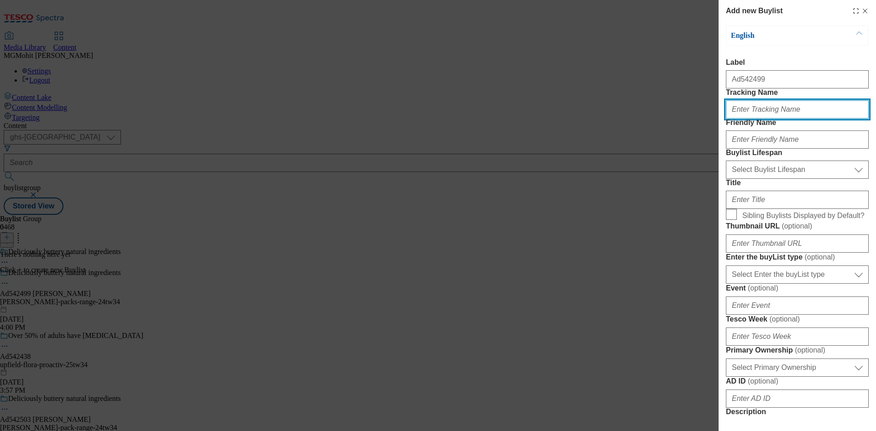
paste input "DH_AD542499"
type input "DH_AD542499"
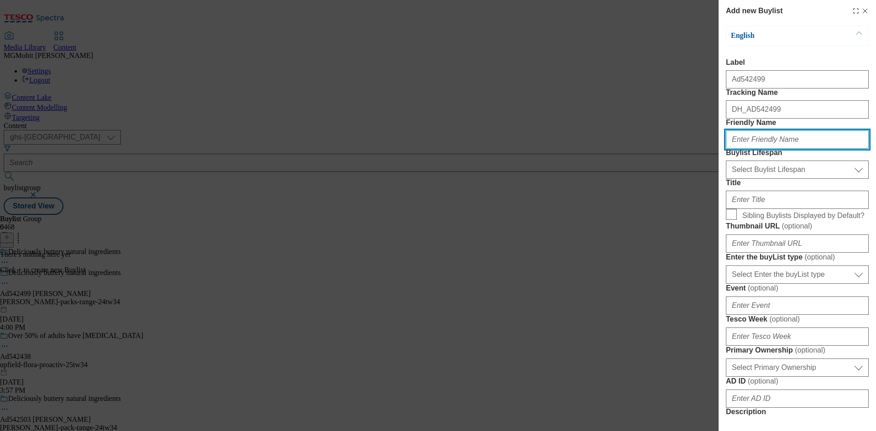
click at [743, 149] on input "Friendly Name" at bounding box center [797, 139] width 143 height 18
type input "arla"
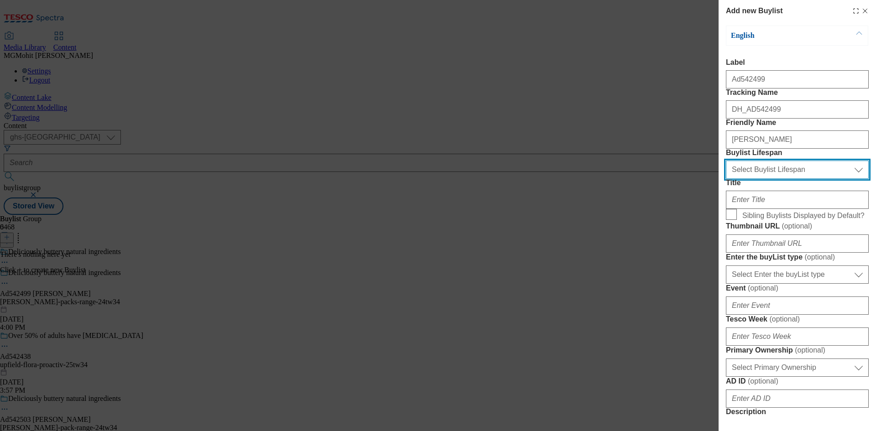
click at [742, 179] on select "Select Buylist Lifespan evergreen seasonal tactical" at bounding box center [797, 170] width 143 height 18
select select "tactical"
click at [726, 179] on select "Select Buylist Lifespan evergreen seasonal tactical" at bounding box center [797, 170] width 143 height 18
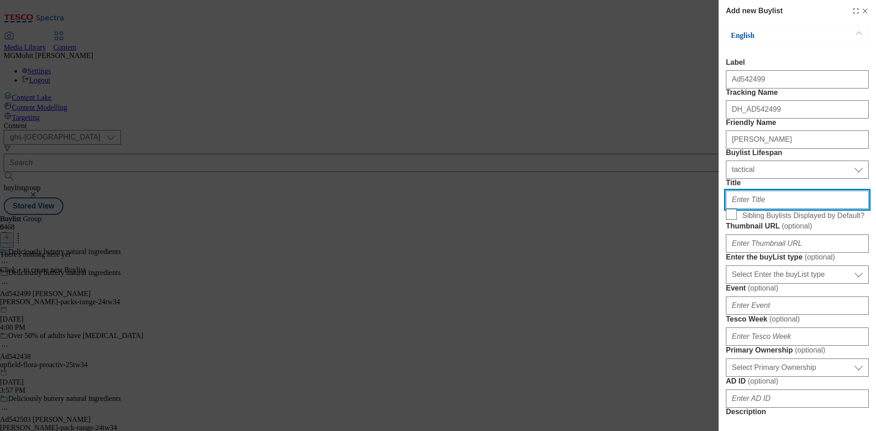
click at [759, 209] on input "Title" at bounding box center [797, 200] width 143 height 18
paste input "Palm oil free"
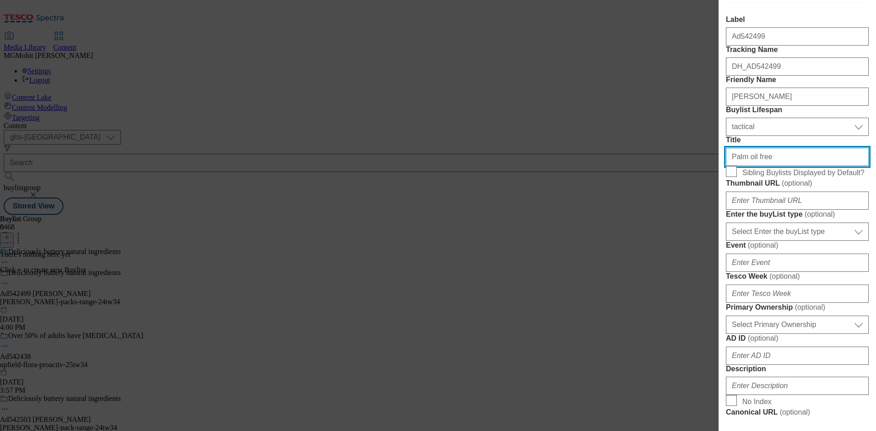
scroll to position [91, 0]
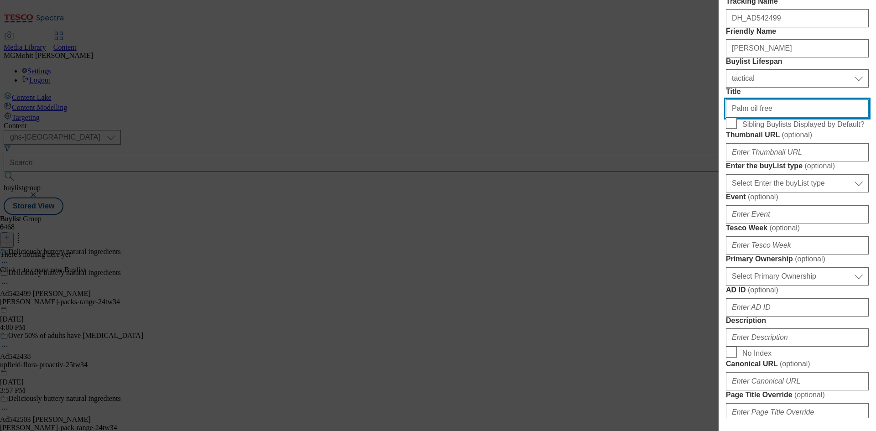
type input "Palm oil free"
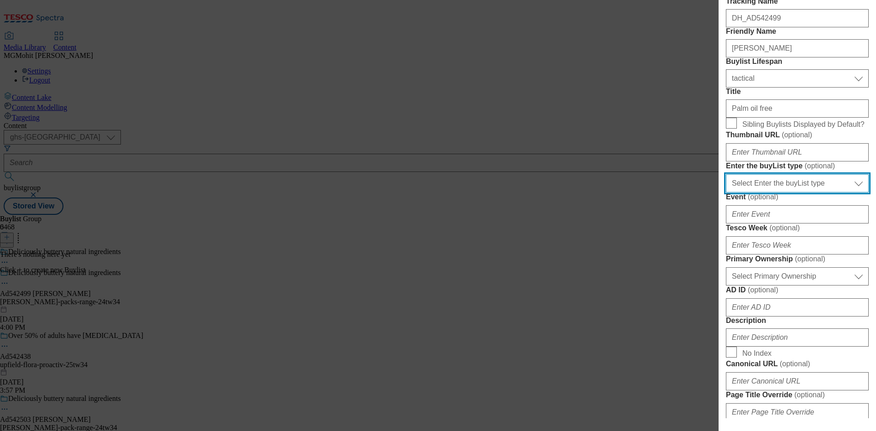
click at [765, 192] on select "Select Enter the buyList type event supplier funded long term >4 weeks supplier…" at bounding box center [797, 183] width 143 height 18
select select "supplier funded short term 1-3 weeks"
click at [726, 192] on select "Select Enter the buyList type event supplier funded long term >4 weeks supplier…" at bounding box center [797, 183] width 143 height 18
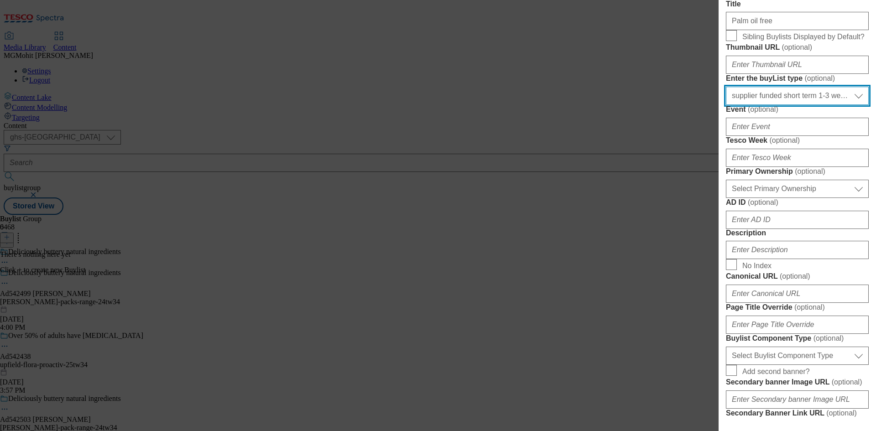
scroll to position [182, 0]
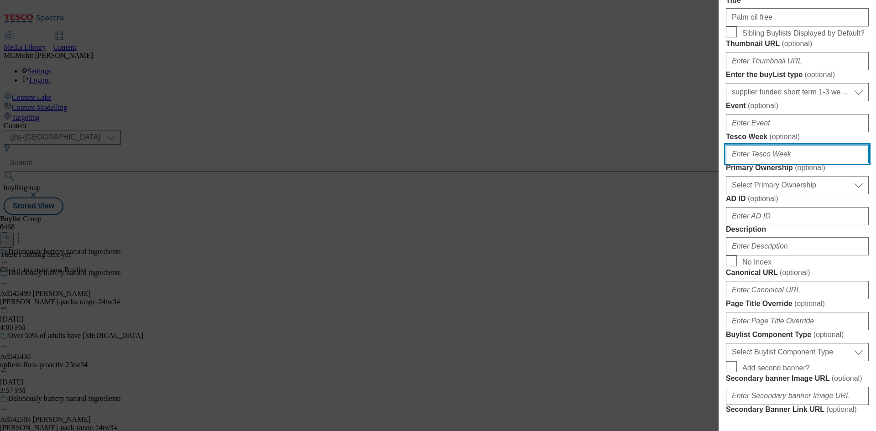
click at [750, 163] on input "Tesco Week ( optional )" at bounding box center [797, 154] width 143 height 18
type input "34"
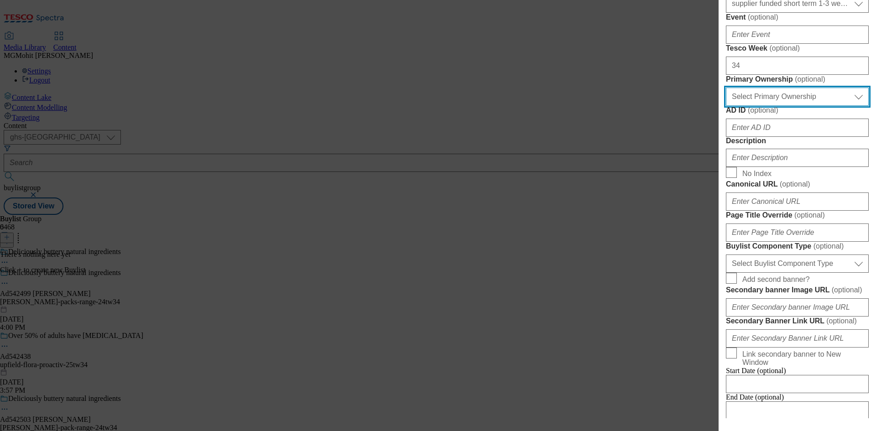
scroll to position [274, 0]
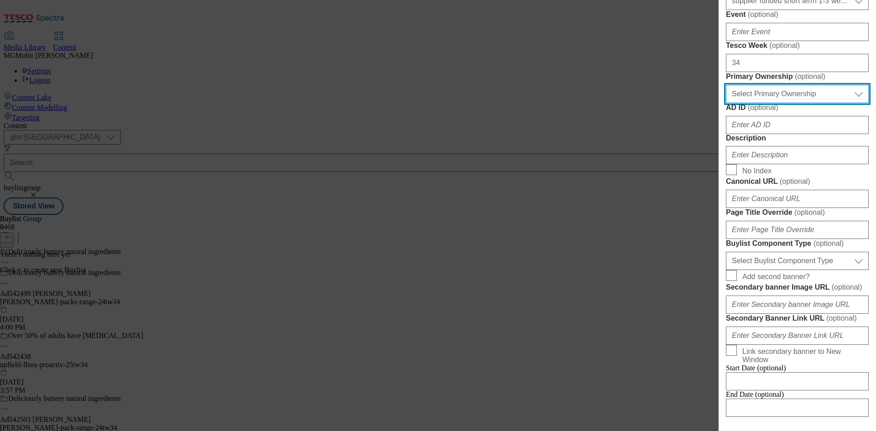
click at [760, 103] on select "Select Primary Ownership tesco dunnhumby" at bounding box center [797, 94] width 143 height 18
select select "dunnhumby"
click at [726, 103] on select "Select Primary Ownership tesco dunnhumby" at bounding box center [797, 94] width 143 height 18
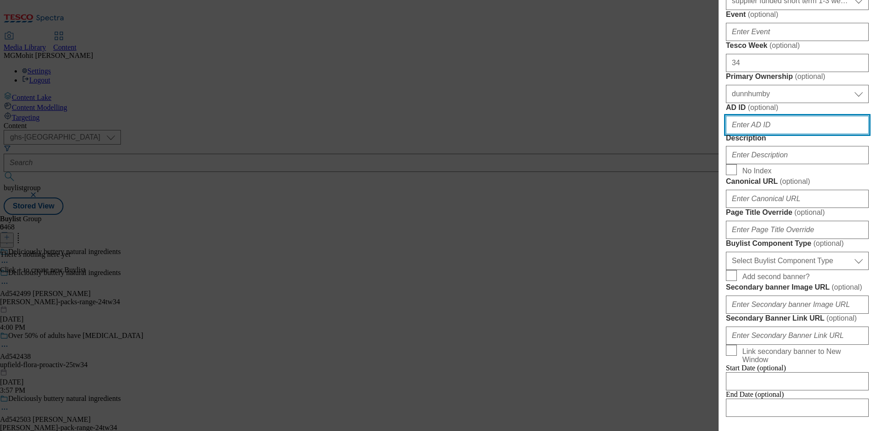
click at [746, 134] on input "AD ID ( optional )" at bounding box center [797, 125] width 143 height 18
paste input "542499"
type input "542499"
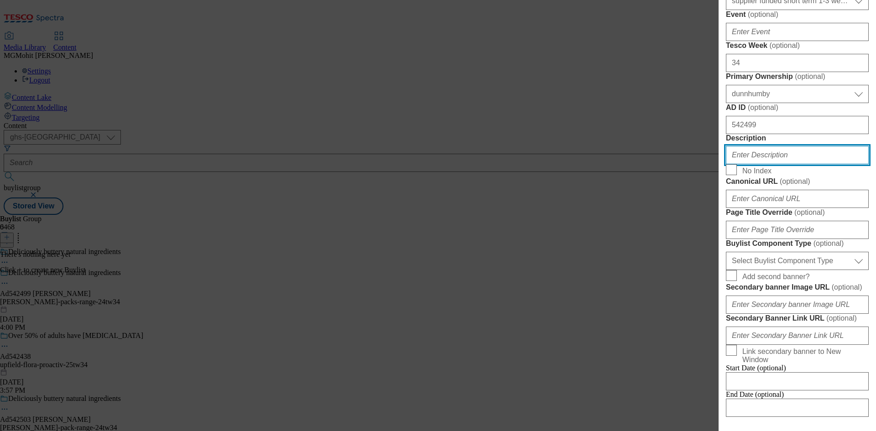
click at [755, 164] on input "Description" at bounding box center [797, 155] width 143 height 18
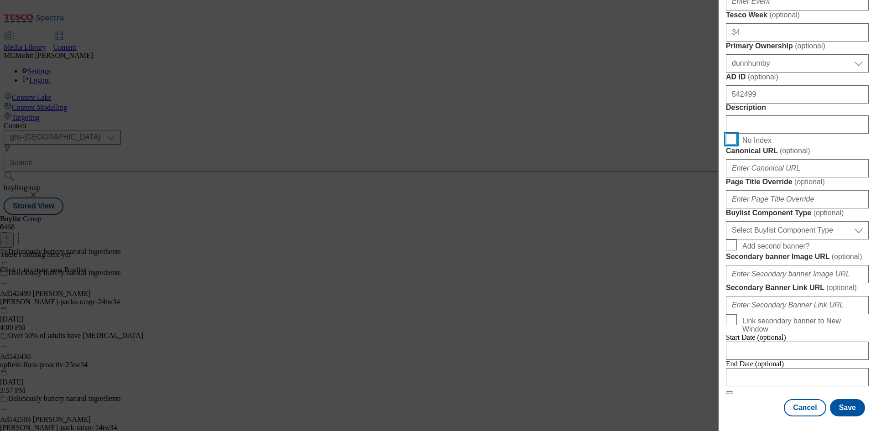
scroll to position [502, 0]
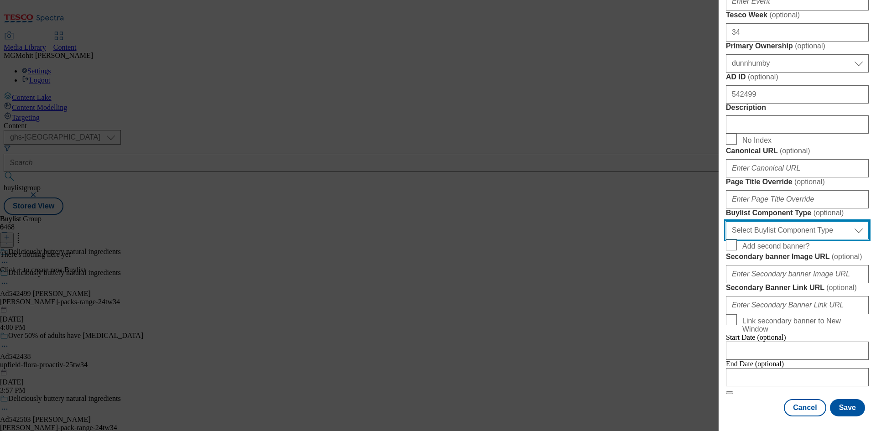
drag, startPoint x: 776, startPoint y: 273, endPoint x: 768, endPoint y: 280, distance: 10.7
click at [776, 239] on select "Select Buylist Component Type Banner Competition Header Meal" at bounding box center [797, 230] width 143 height 18
select select "Banner"
click at [726, 239] on select "Select Buylist Component Type Banner Competition Header Meal" at bounding box center [797, 230] width 143 height 18
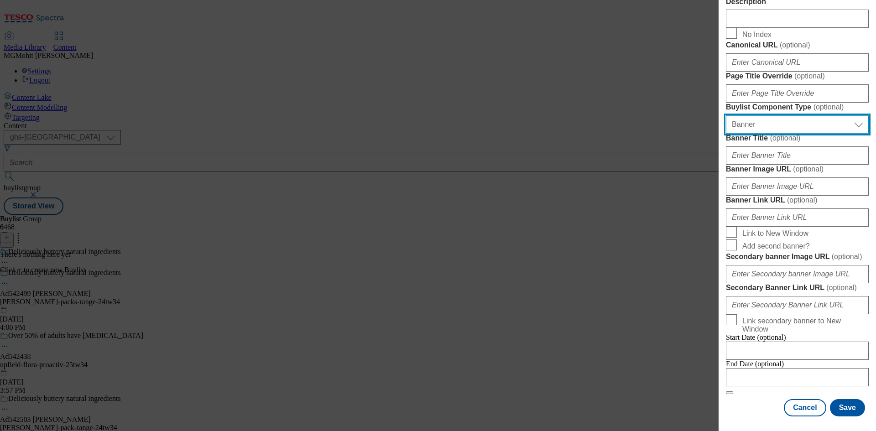
scroll to position [800, 0]
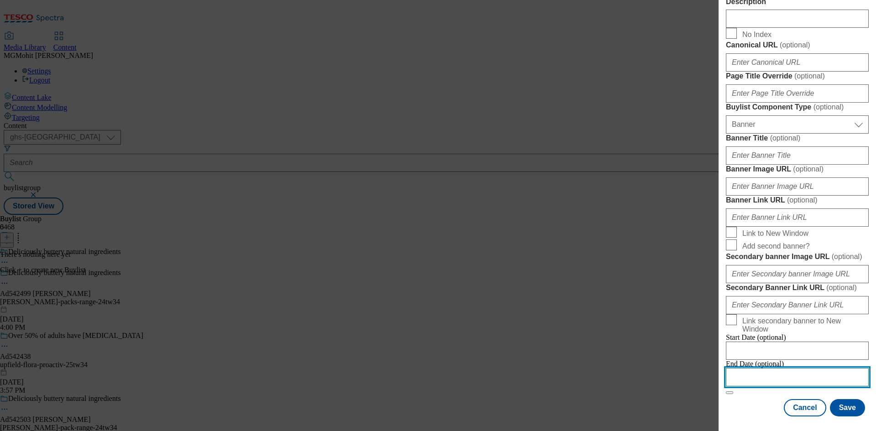
click at [750, 377] on input "Modal" at bounding box center [797, 377] width 143 height 18
select select "2025"
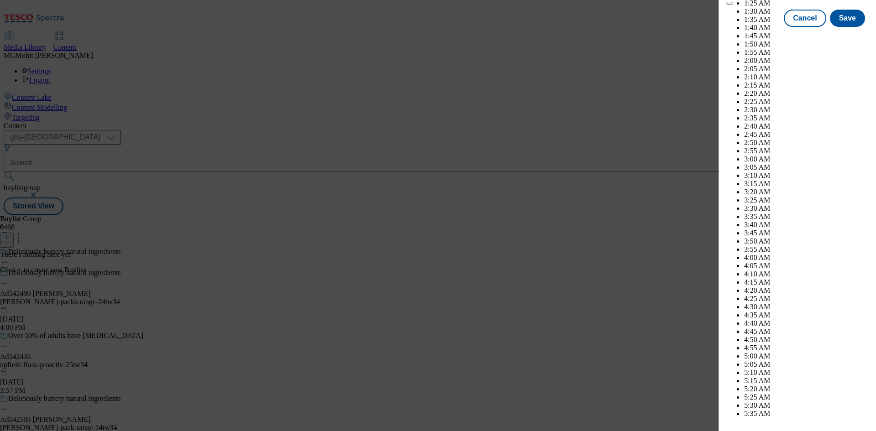
scroll to position [3234, 0]
select select "December"
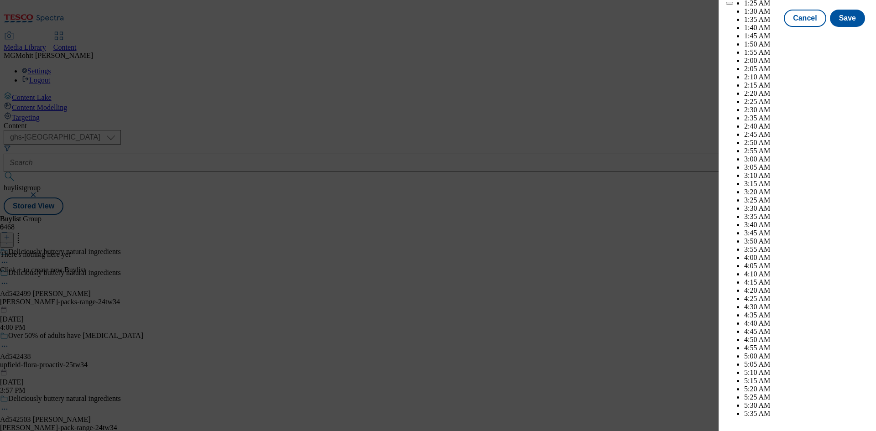
select select "2026"
select select "January"
click at [843, 35] on button "Save" at bounding box center [847, 26] width 35 height 17
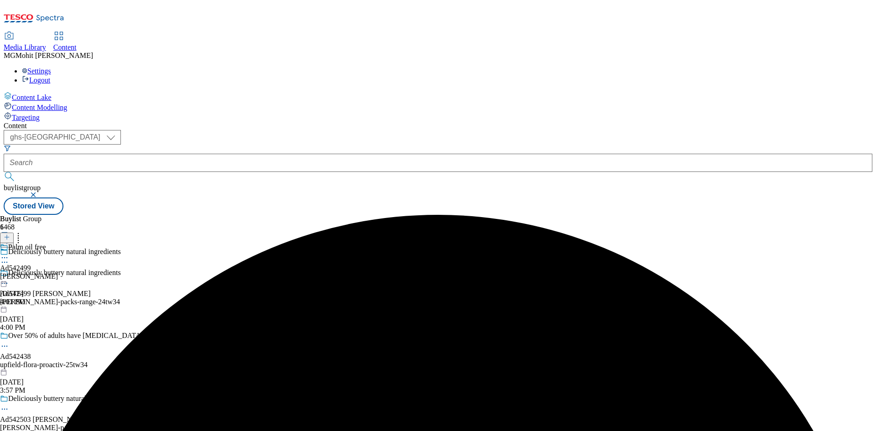
click at [58, 272] on div "arla" at bounding box center [29, 276] width 58 height 8
click at [10, 234] on icon at bounding box center [7, 237] width 6 height 6
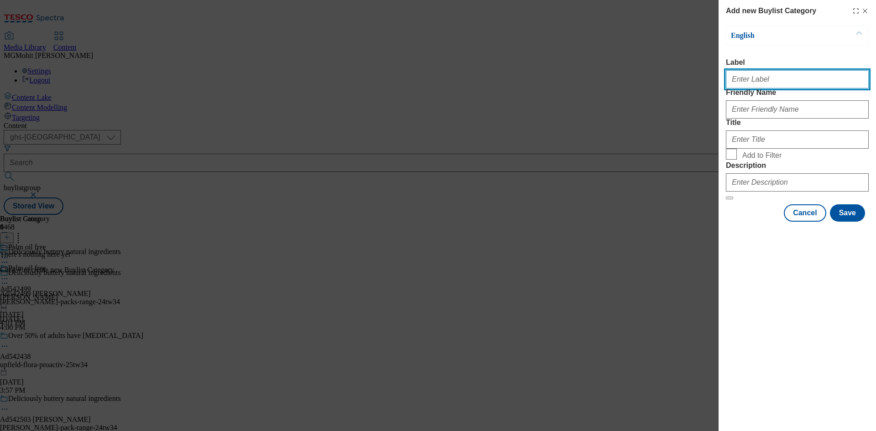
click at [749, 81] on input "Label" at bounding box center [797, 79] width 143 height 18
paste input "Ad542499"
type input "Ad542499"
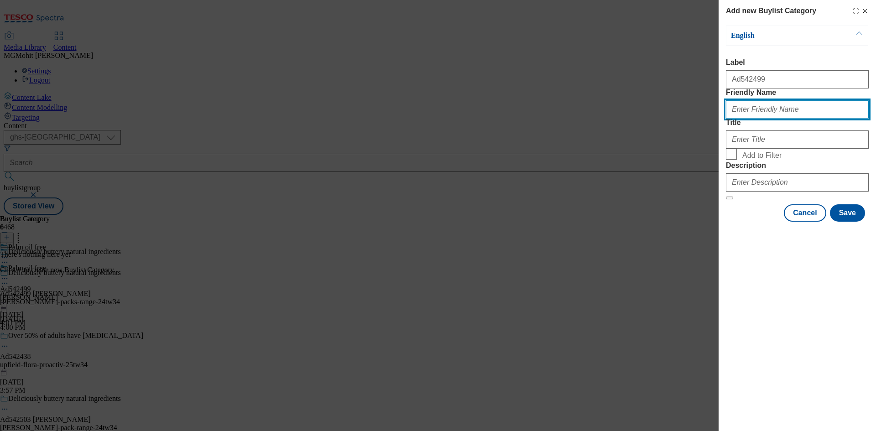
click at [753, 119] on input "Friendly Name" at bounding box center [797, 109] width 143 height 18
paste input "arla-flora-packs-range"
type input "arla-flora-packs-range"
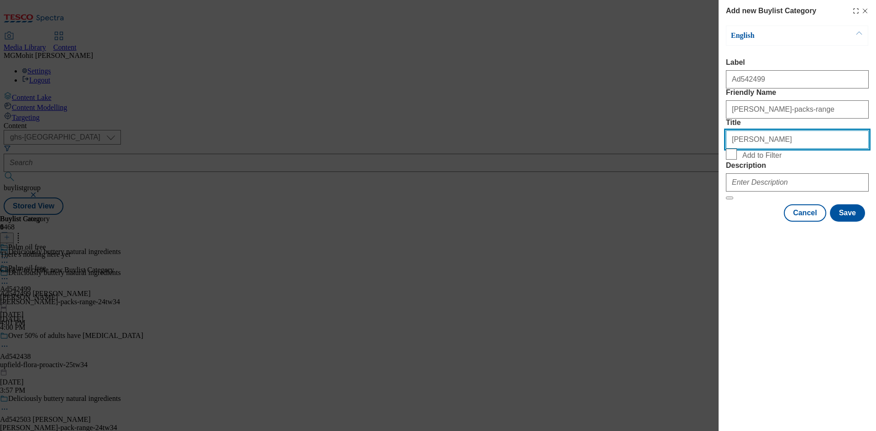
type input "[PERSON_NAME]"
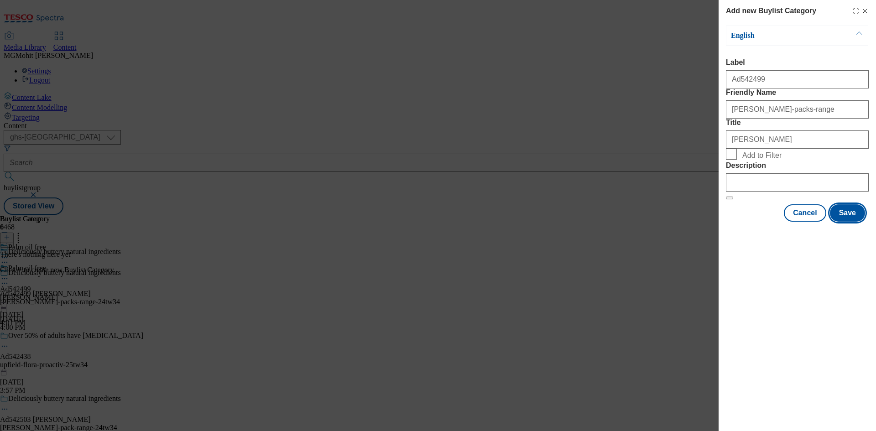
click at [852, 222] on button "Save" at bounding box center [847, 212] width 35 height 17
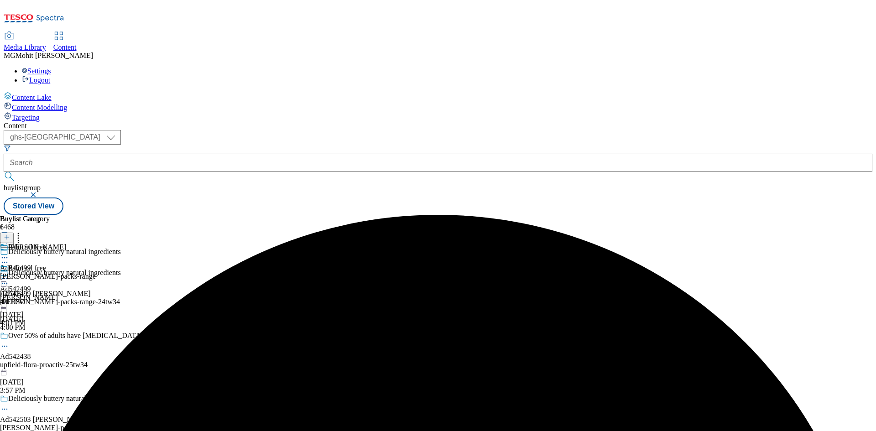
click at [96, 243] on div "Arla Ad542499 arla-flora-packs-range Oct 8, 2025 4:01 PM" at bounding box center [48, 274] width 96 height 63
click at [10, 234] on icon at bounding box center [7, 237] width 6 height 6
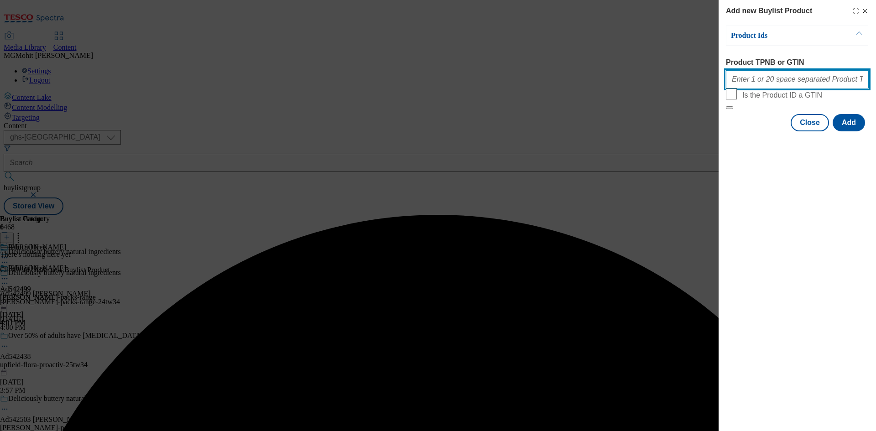
click at [759, 78] on input "Product TPNB or GTIN" at bounding box center [797, 79] width 143 height 18
paste input "86460971 86460965 90924694"
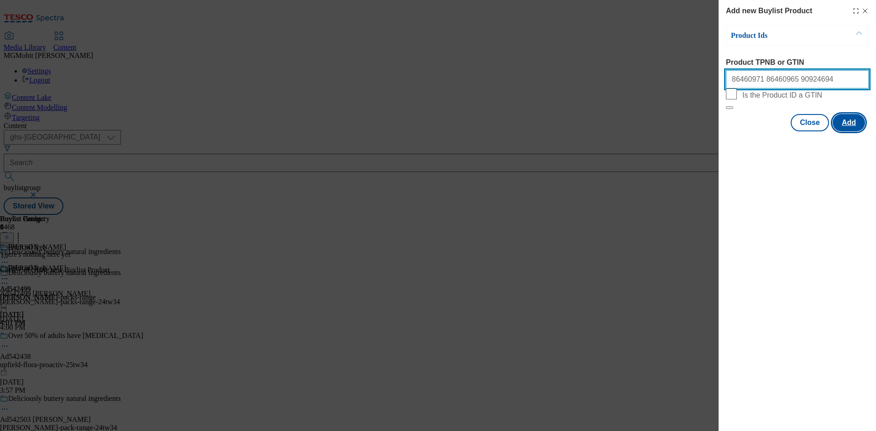
type input "86460971 86460965 90924694"
click at [853, 131] on button "Add" at bounding box center [848, 122] width 32 height 17
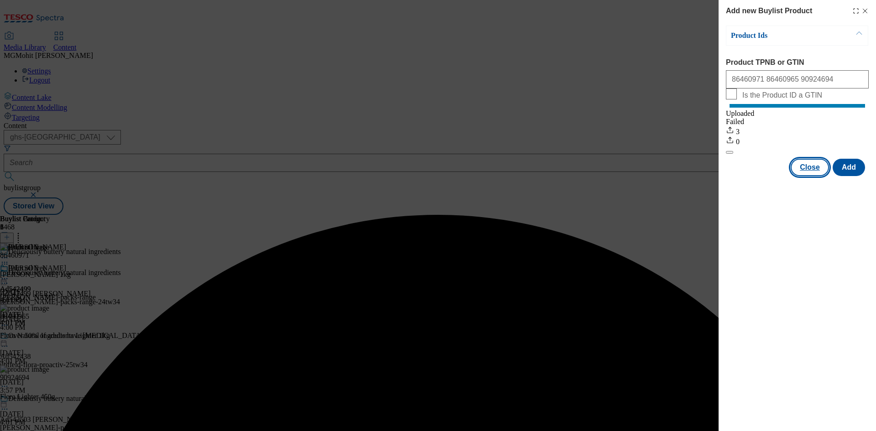
click at [804, 176] on button "Close" at bounding box center [810, 167] width 38 height 17
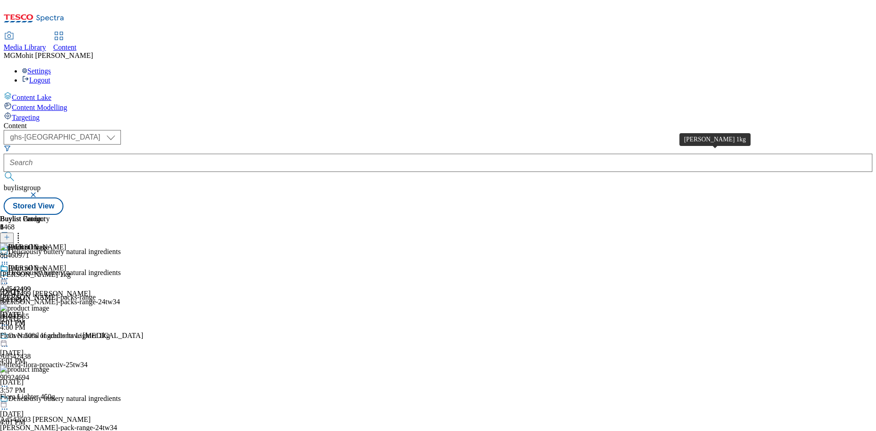
click at [71, 270] on div "Flora Buttery 1kg" at bounding box center [35, 274] width 71 height 8
click at [9, 274] on icon at bounding box center [4, 278] width 9 height 9
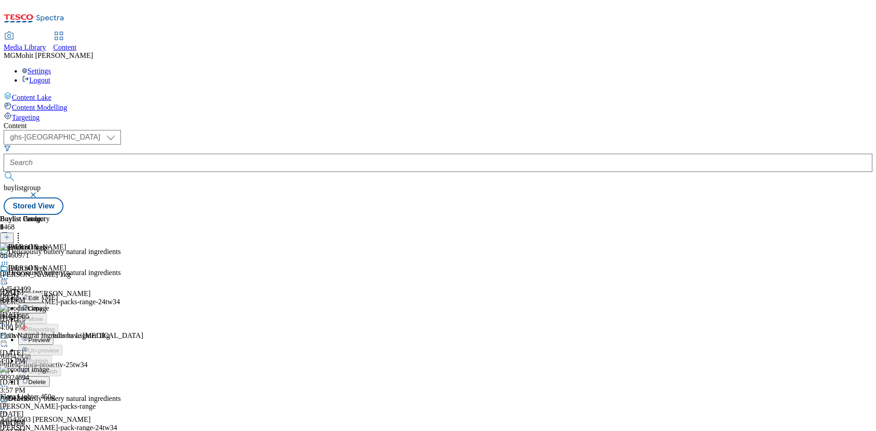
click at [42, 292] on button "Edit" at bounding box center [30, 297] width 24 height 10
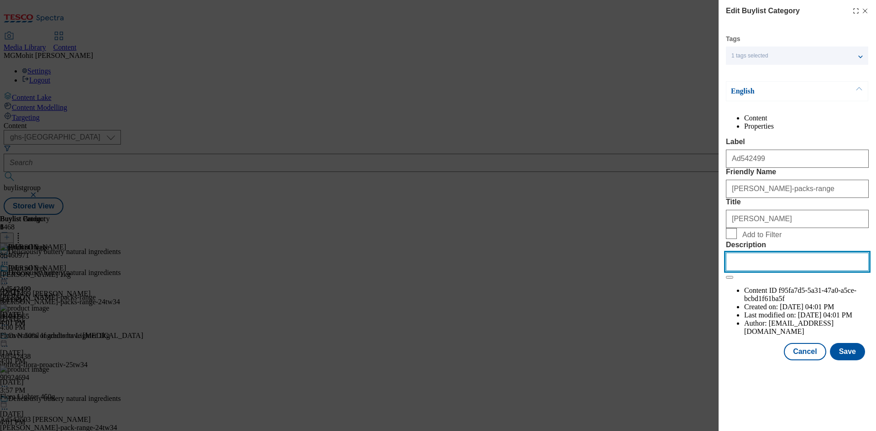
click at [759, 271] on input "Description" at bounding box center [797, 262] width 143 height 18
paste input "Flora Buttery 1kg"
type input "Flora Buttery 1kg"
click at [844, 360] on button "Save" at bounding box center [847, 351] width 35 height 17
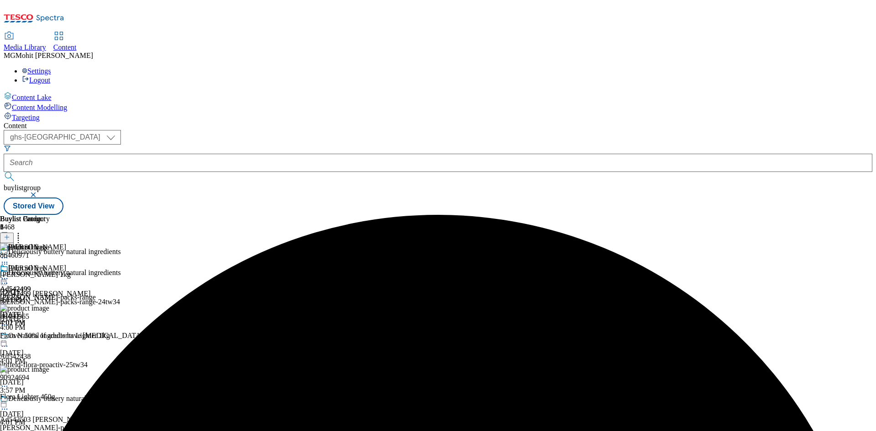
click at [9, 274] on icon at bounding box center [4, 278] width 9 height 9
click at [39, 295] on span "Edit" at bounding box center [33, 298] width 10 height 7
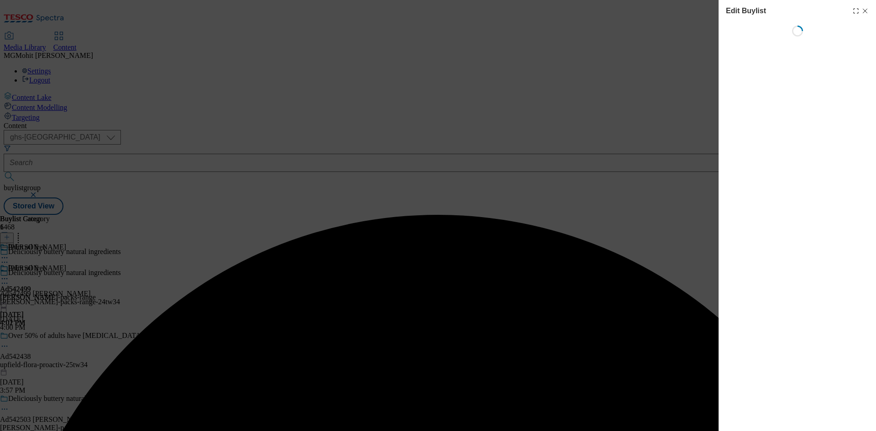
select select "tactical"
select select "supplier funded short term 1-3 weeks"
select select "dunnhumby"
select select "Banner"
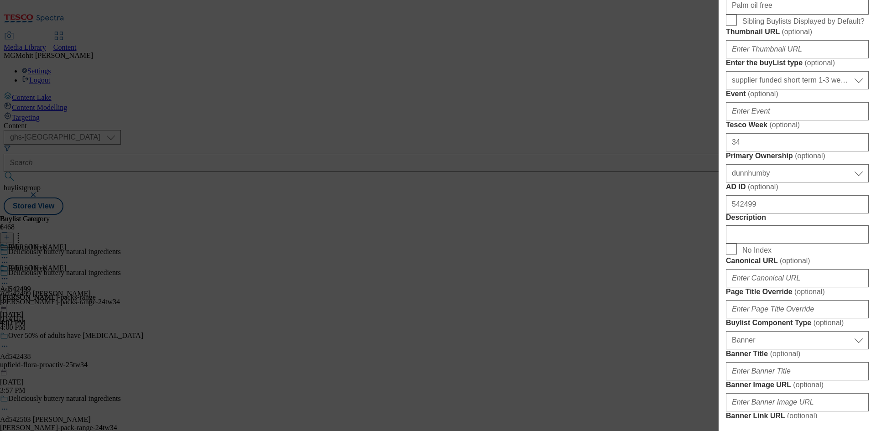
scroll to position [502, 0]
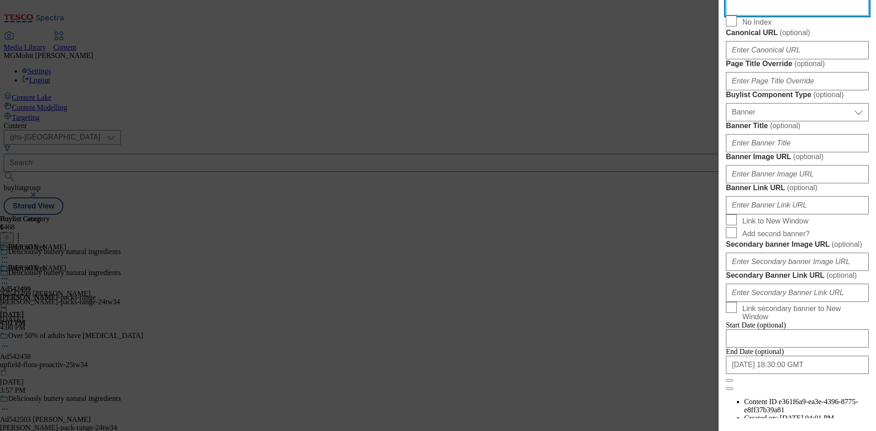
click at [763, 16] on input "Description" at bounding box center [797, 6] width 143 height 18
paste input "Flora Buttery 1kg"
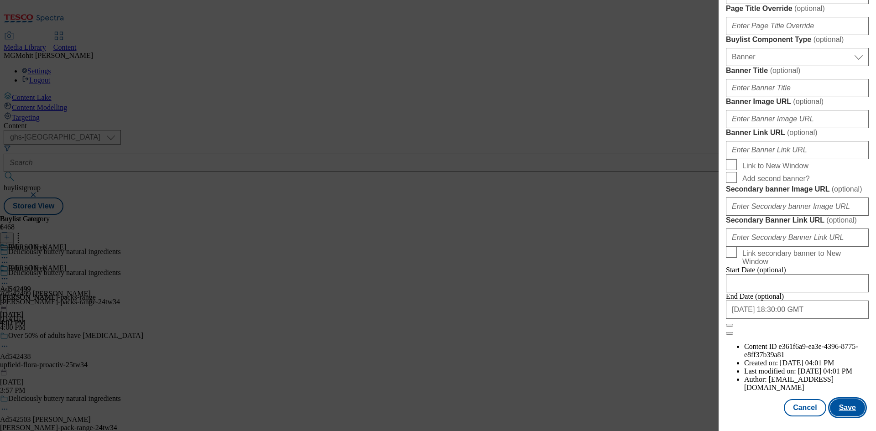
type input "Flora Buttery 1kg"
click at [840, 406] on button "Save" at bounding box center [847, 407] width 35 height 17
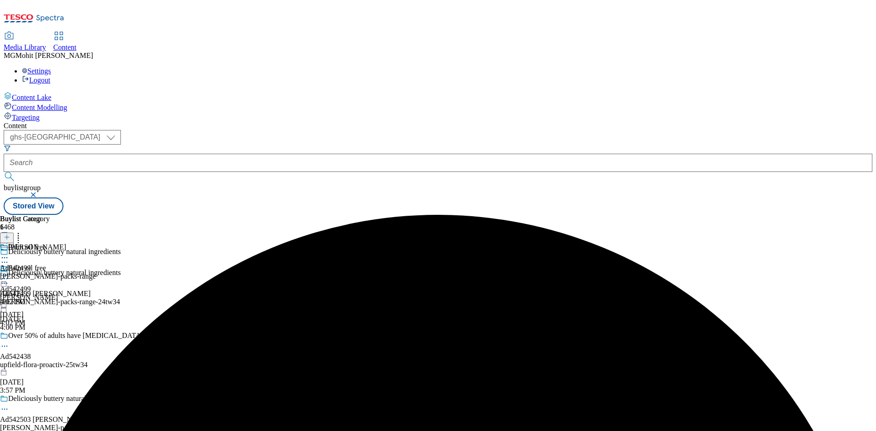
click at [9, 279] on icon at bounding box center [4, 283] width 9 height 9
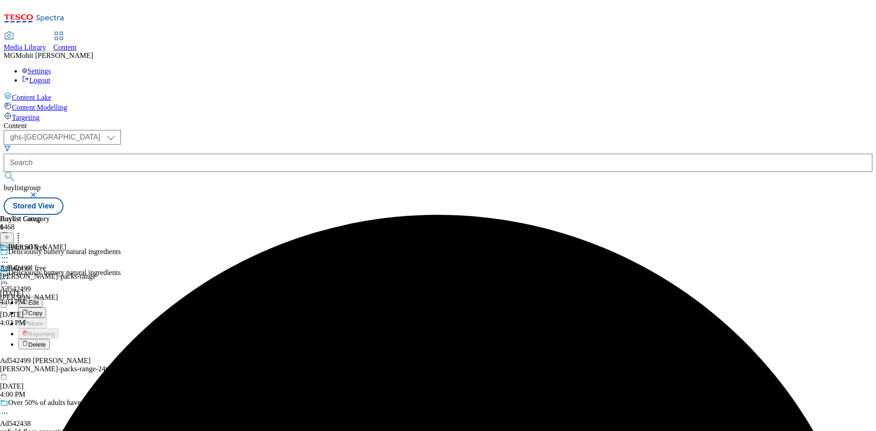
click at [39, 299] on span "Edit" at bounding box center [33, 302] width 10 height 7
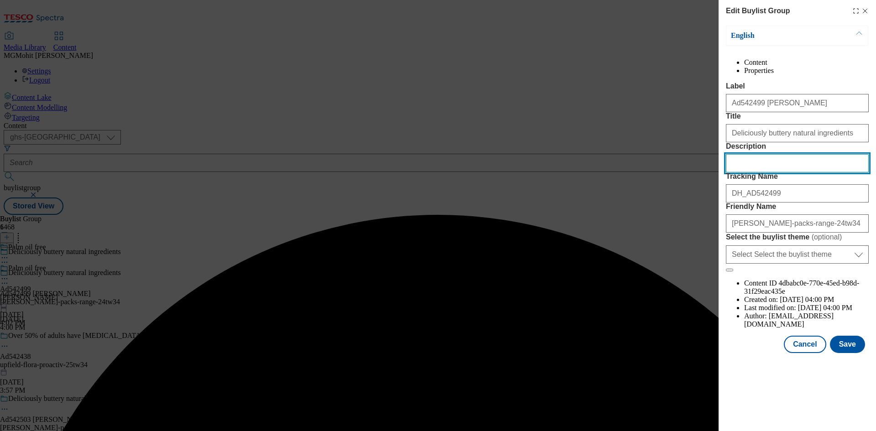
click at [747, 172] on input "Description" at bounding box center [797, 163] width 143 height 18
paste input "Flora Buttery 1kg"
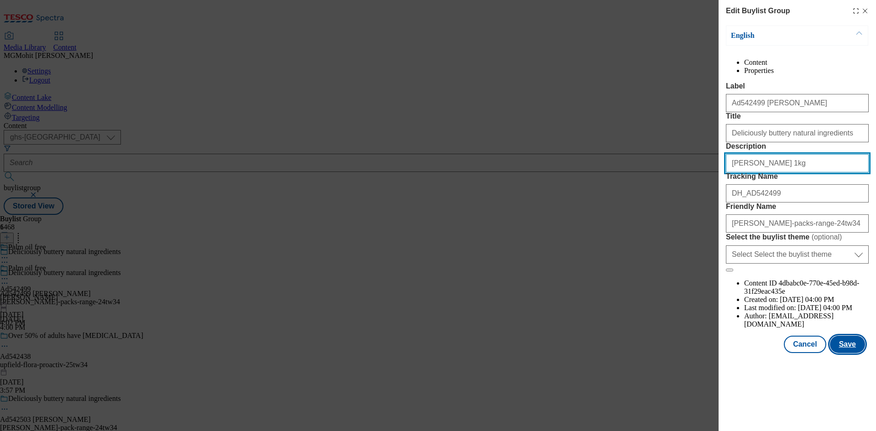
type input "Flora Buttery 1kg"
click at [845, 353] on button "Save" at bounding box center [847, 344] width 35 height 17
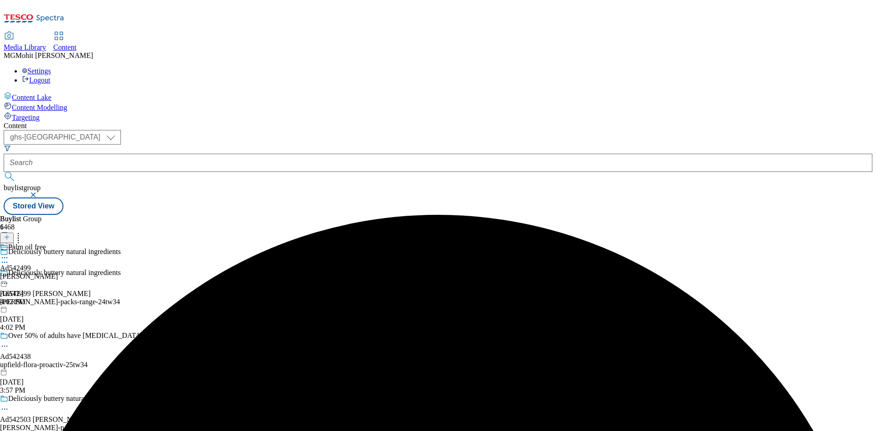
click at [9, 253] on icon at bounding box center [4, 257] width 9 height 9
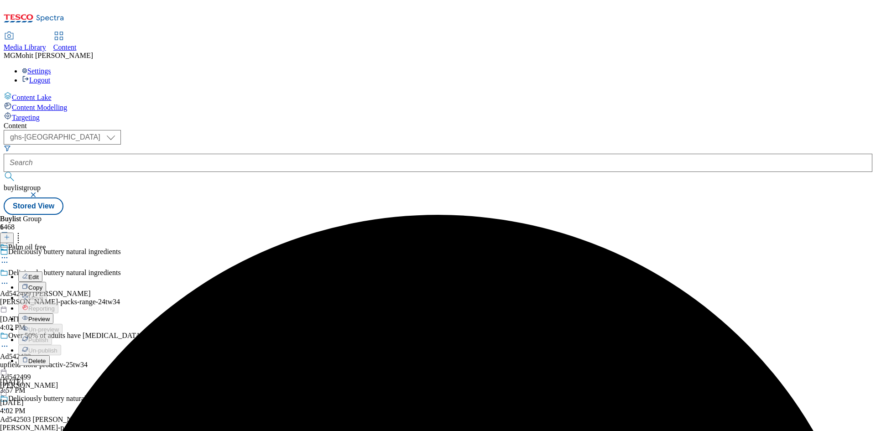
click at [53, 313] on button "Preview" at bounding box center [35, 318] width 35 height 10
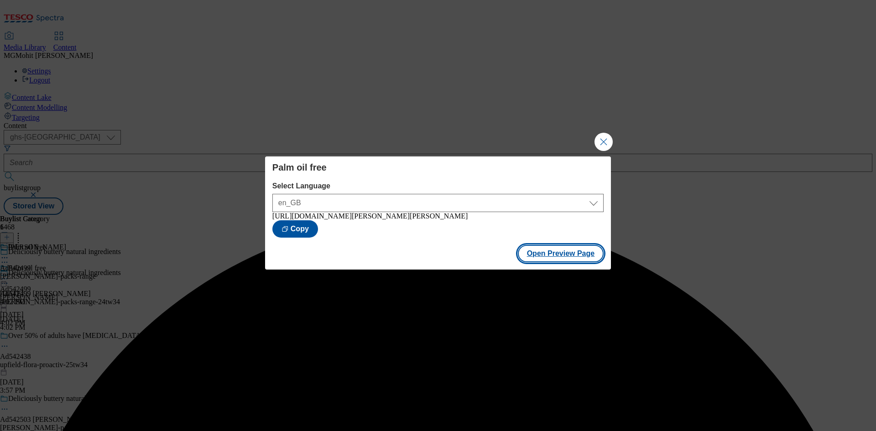
click at [536, 262] on button "Open Preview Page" at bounding box center [561, 253] width 86 height 17
click at [605, 141] on button "Close Modal" at bounding box center [603, 142] width 18 height 18
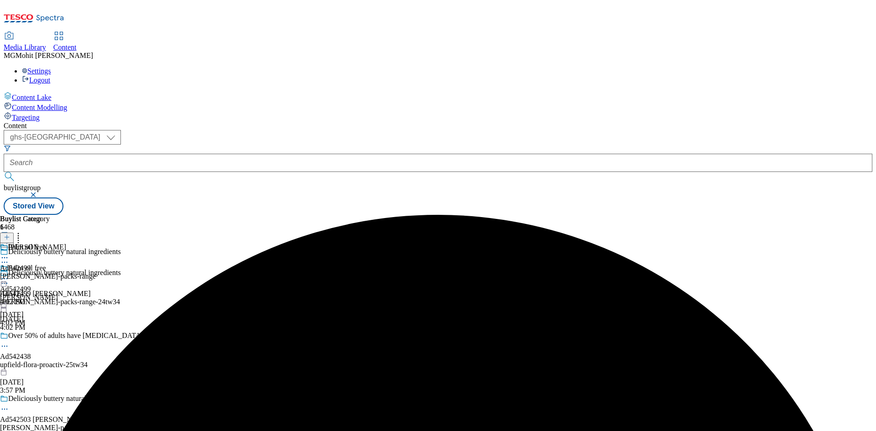
click at [9, 274] on icon at bounding box center [4, 278] width 9 height 9
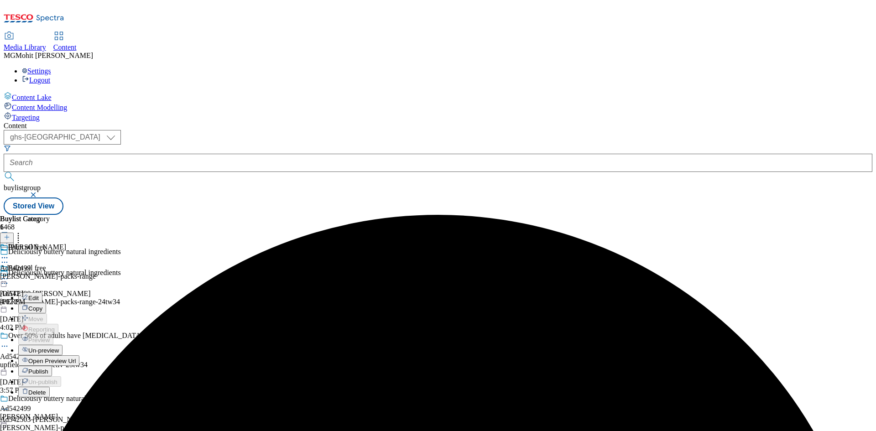
click at [48, 368] on span "Publish" at bounding box center [38, 371] width 20 height 7
